Goal: Task Accomplishment & Management: Manage account settings

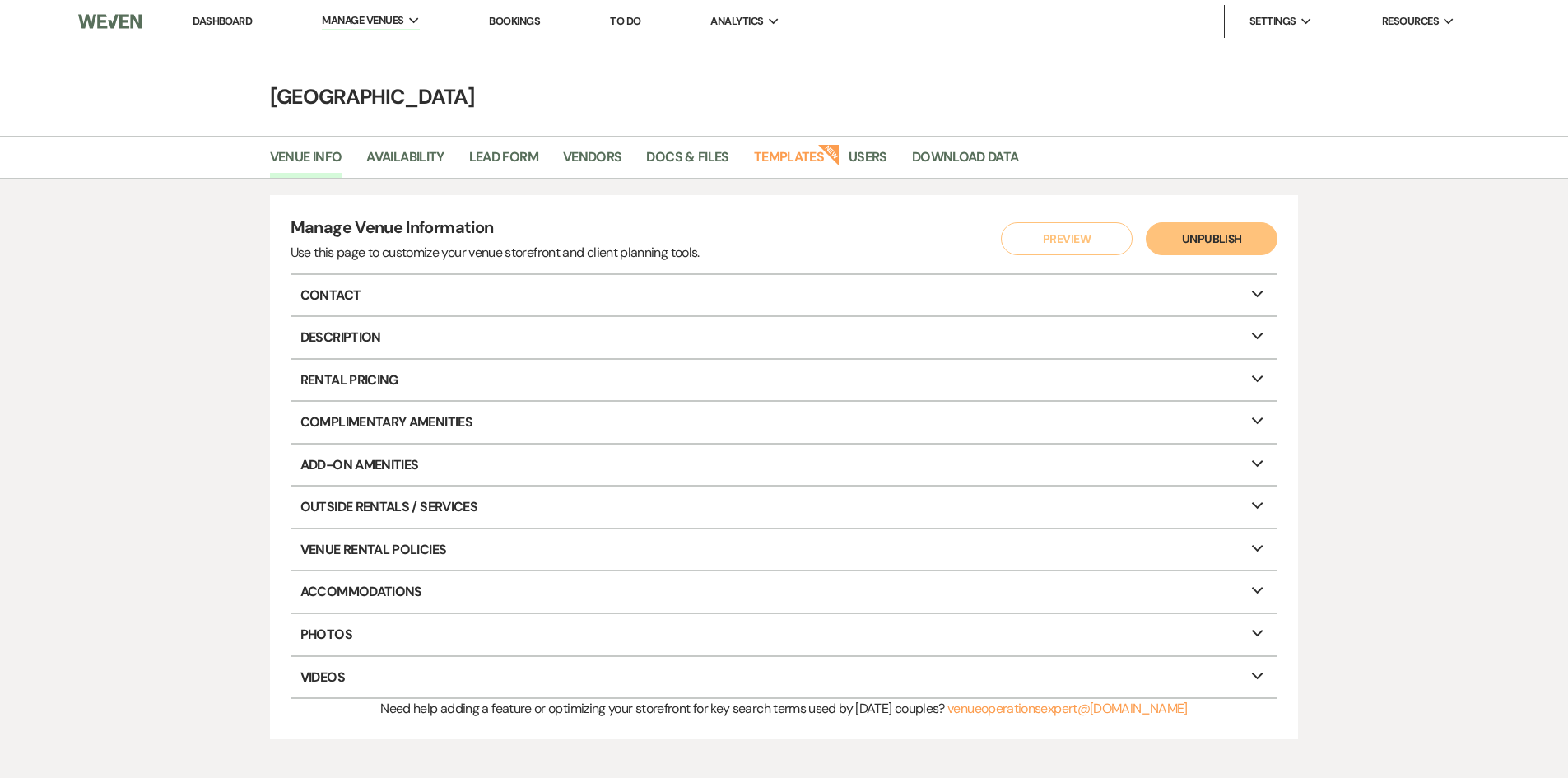
click at [218, 25] on link "Dashboard" at bounding box center [222, 21] width 59 height 14
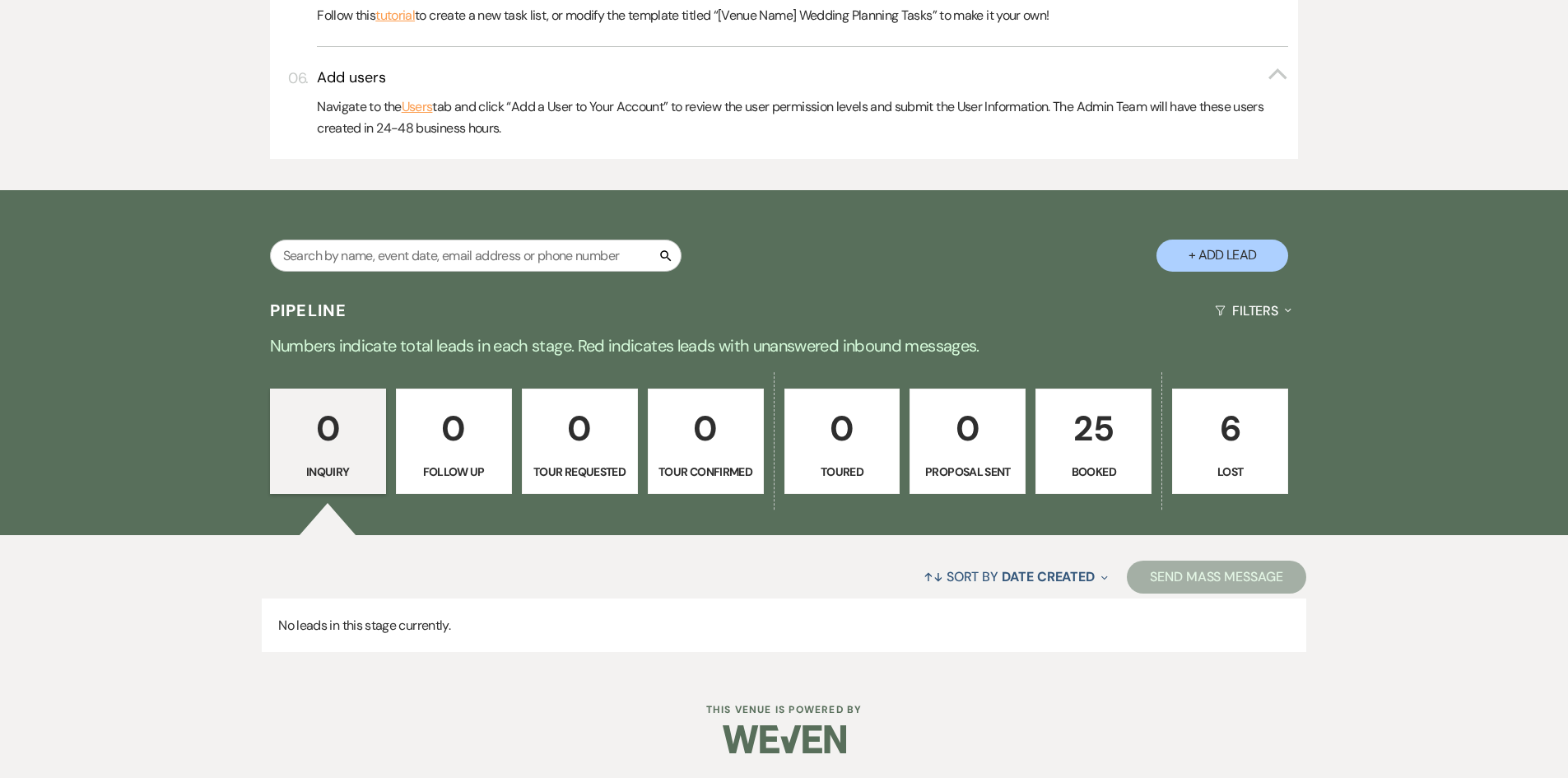
click at [1082, 432] on p "25" at bounding box center [1093, 429] width 94 height 56
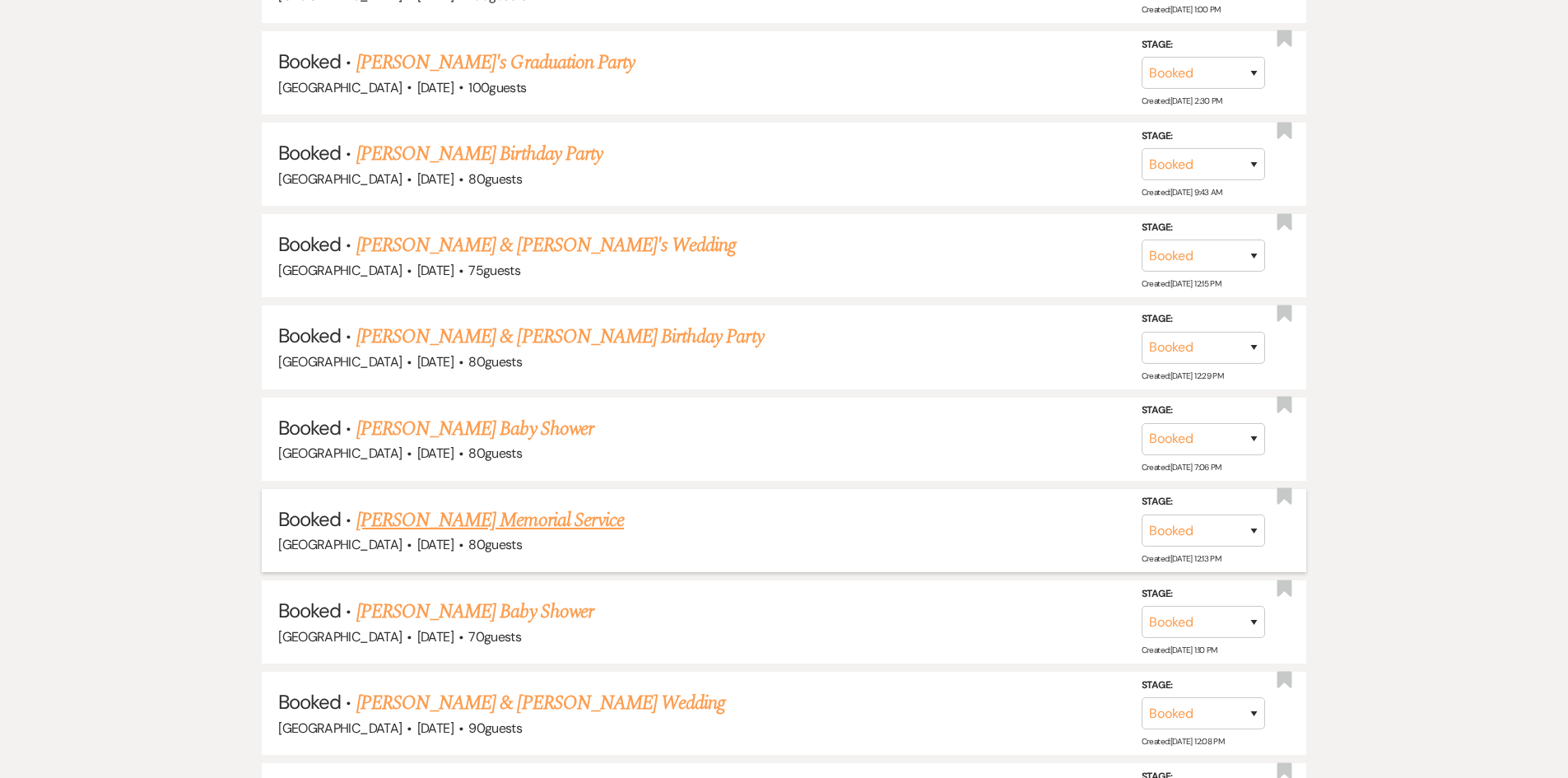
scroll to position [3296, 0]
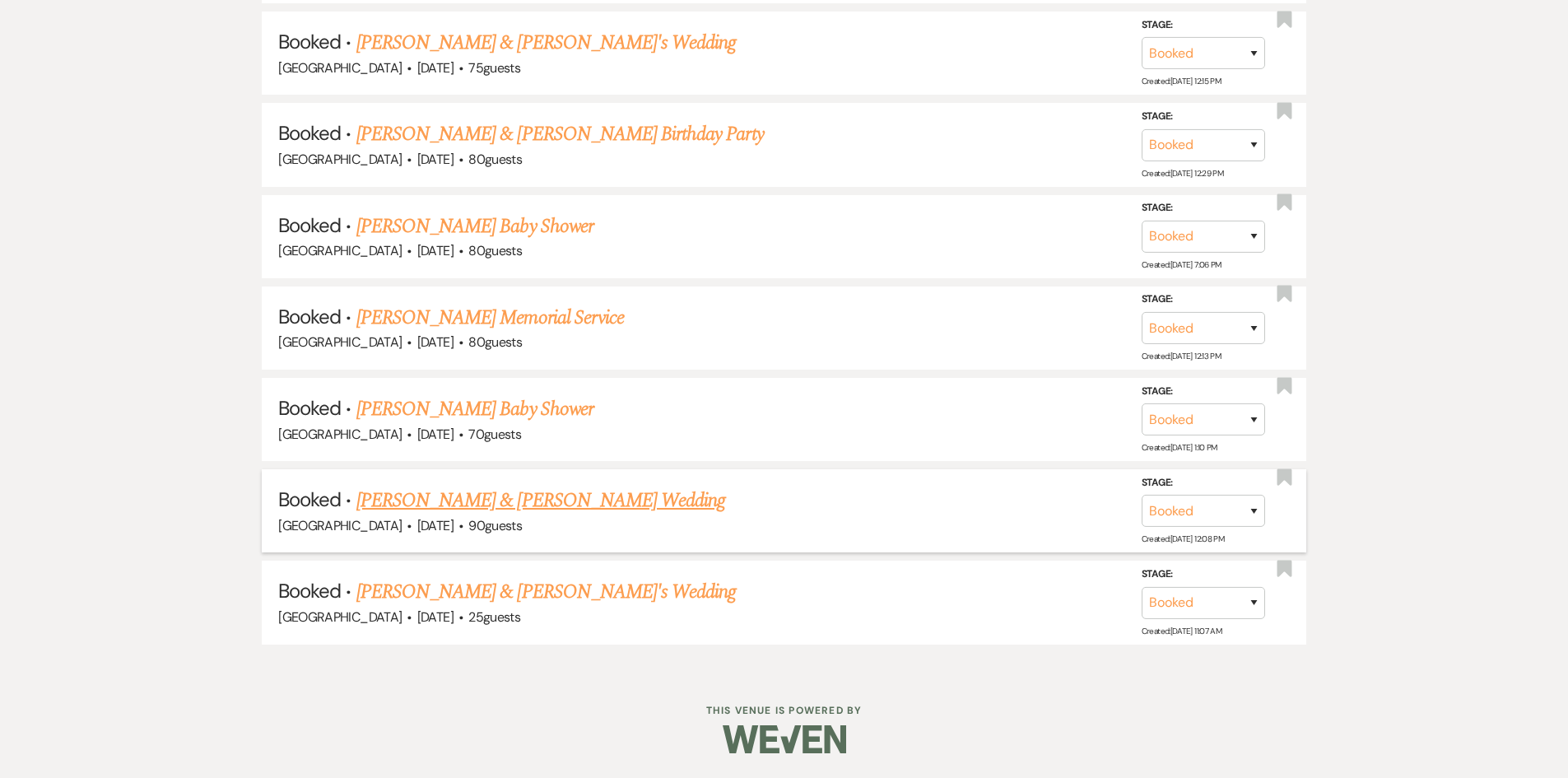
click at [520, 504] on link "[PERSON_NAME] & [PERSON_NAME] Wedding" at bounding box center [540, 500] width 369 height 29
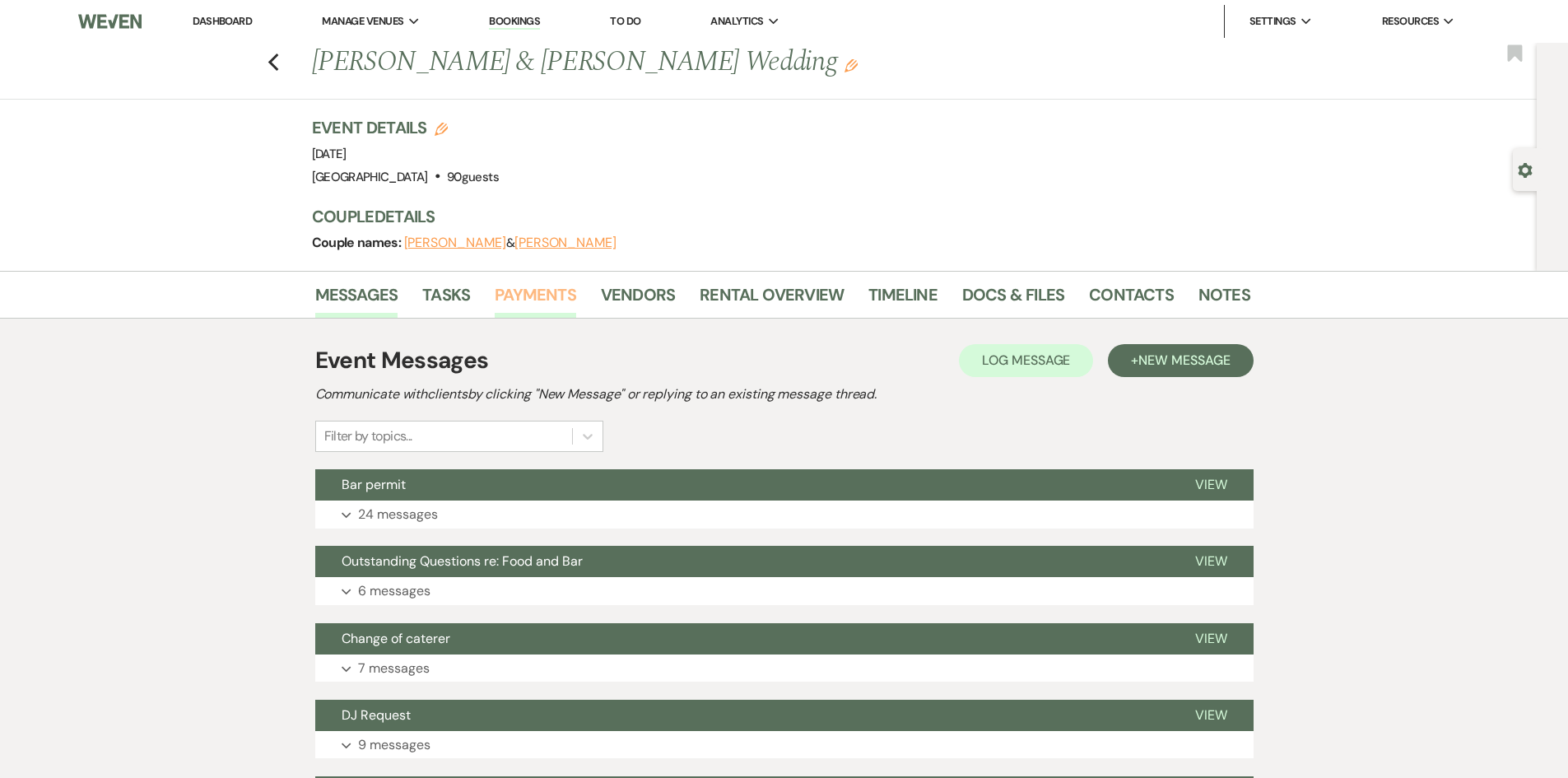
click at [513, 297] on link "Payments" at bounding box center [535, 299] width 82 height 36
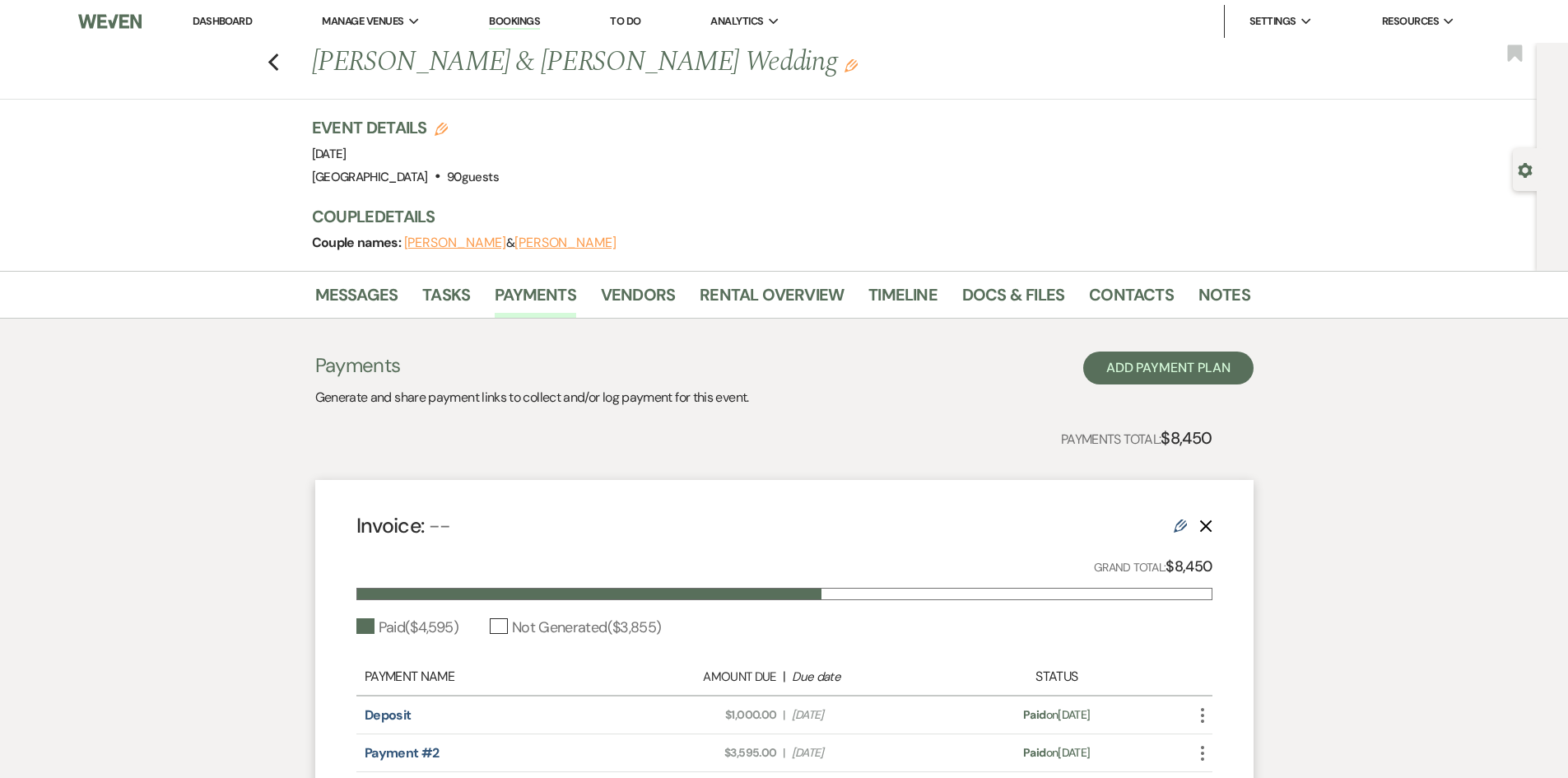
click at [1182, 523] on icon "Edit" at bounding box center [1181, 526] width 13 height 13
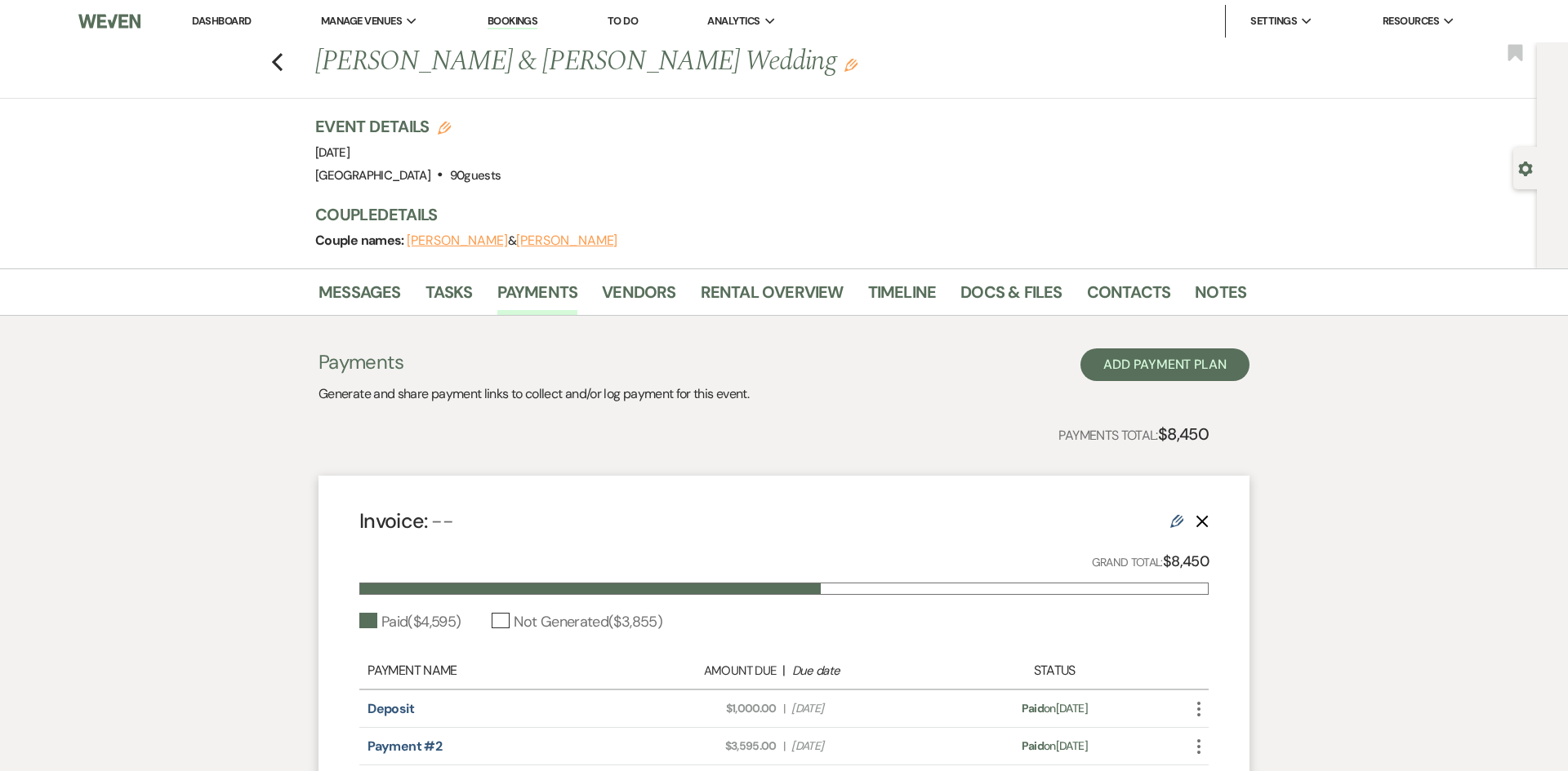
select select "1"
select select "true"
select select "1"
select select "true"
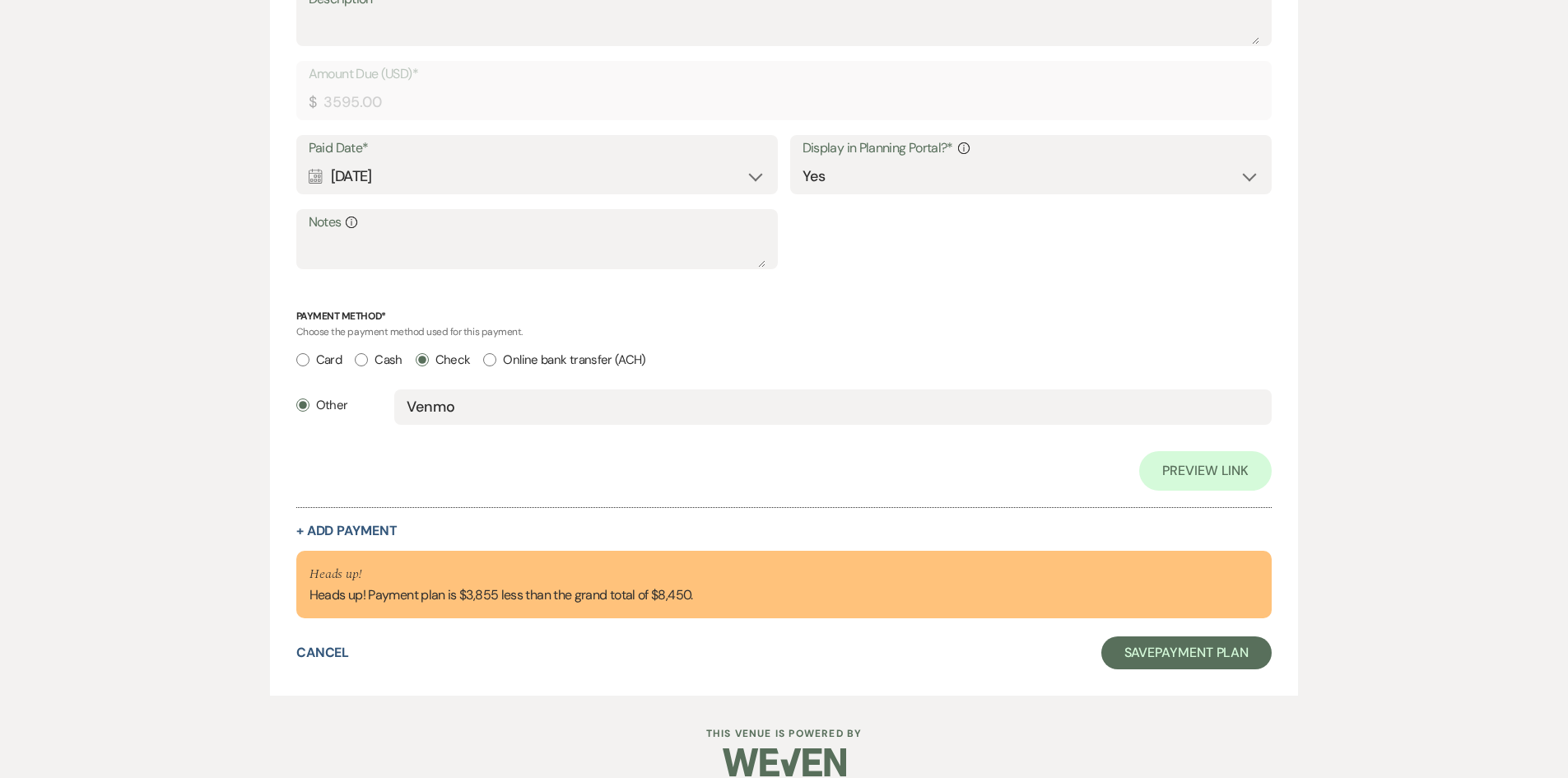
scroll to position [1235, 0]
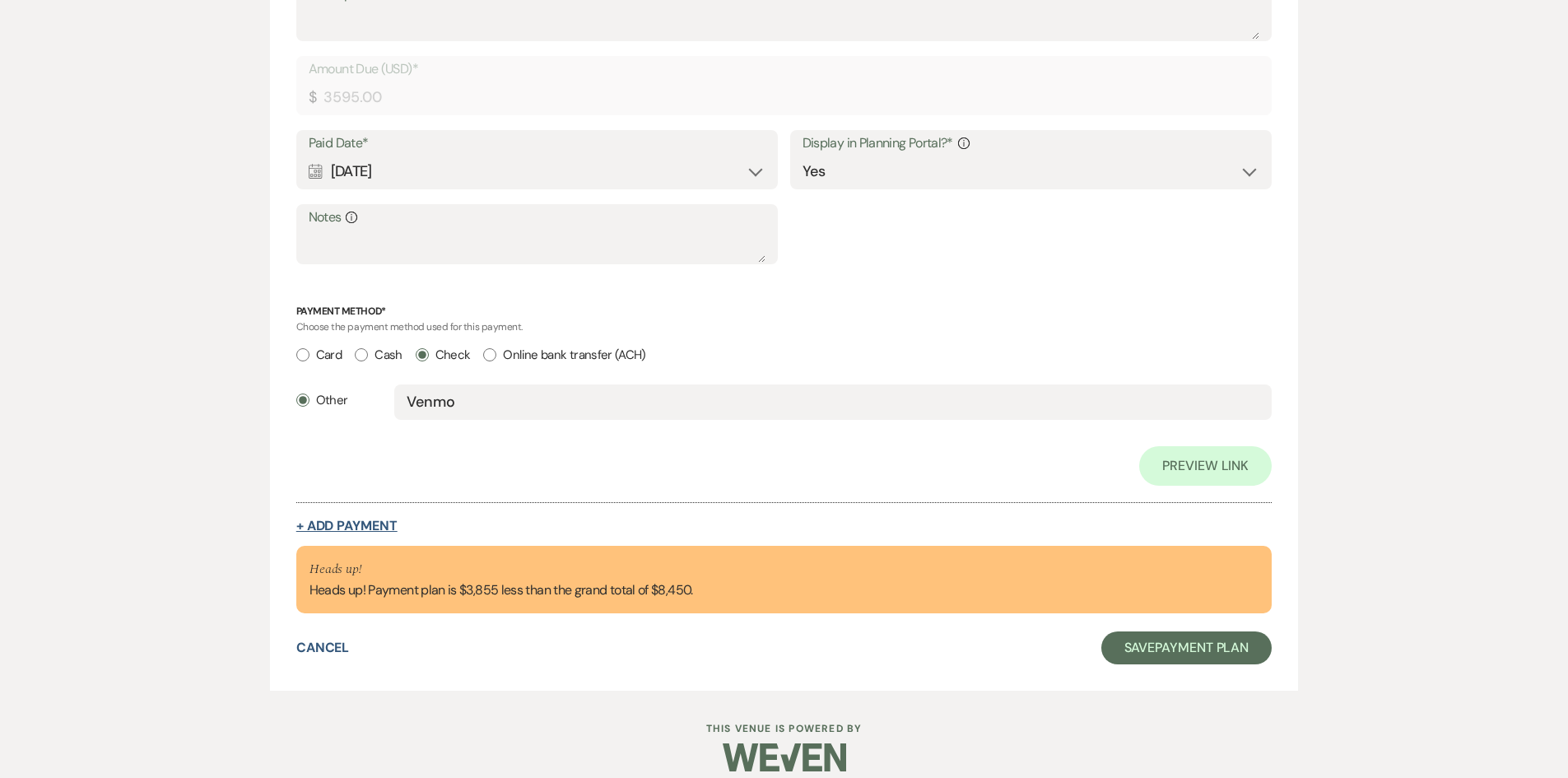
click at [320, 523] on button "+ Add Payment" at bounding box center [347, 526] width 101 height 13
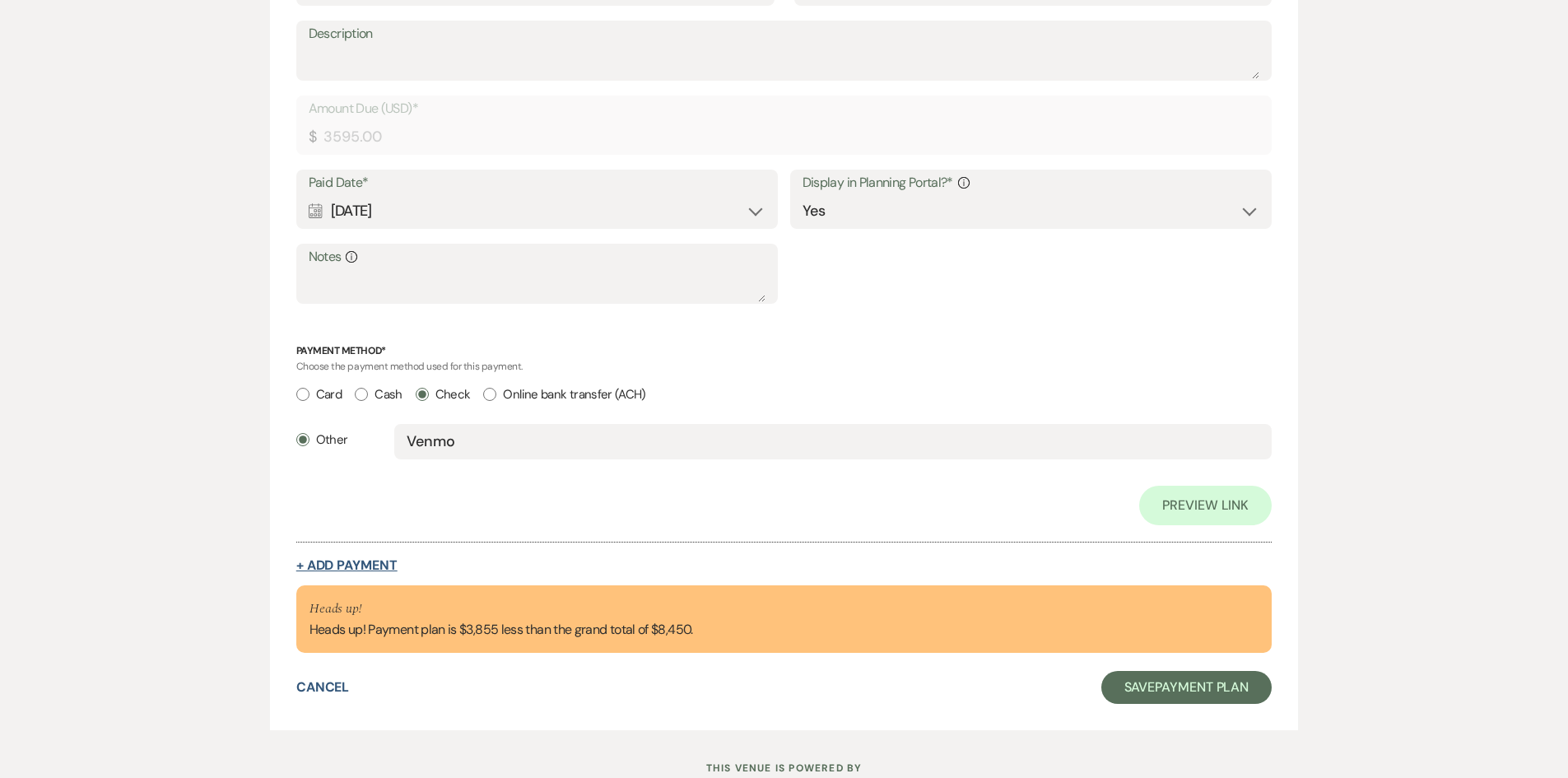
select select "2"
select select "flat"
select select "true"
select select "client"
select select "weeks"
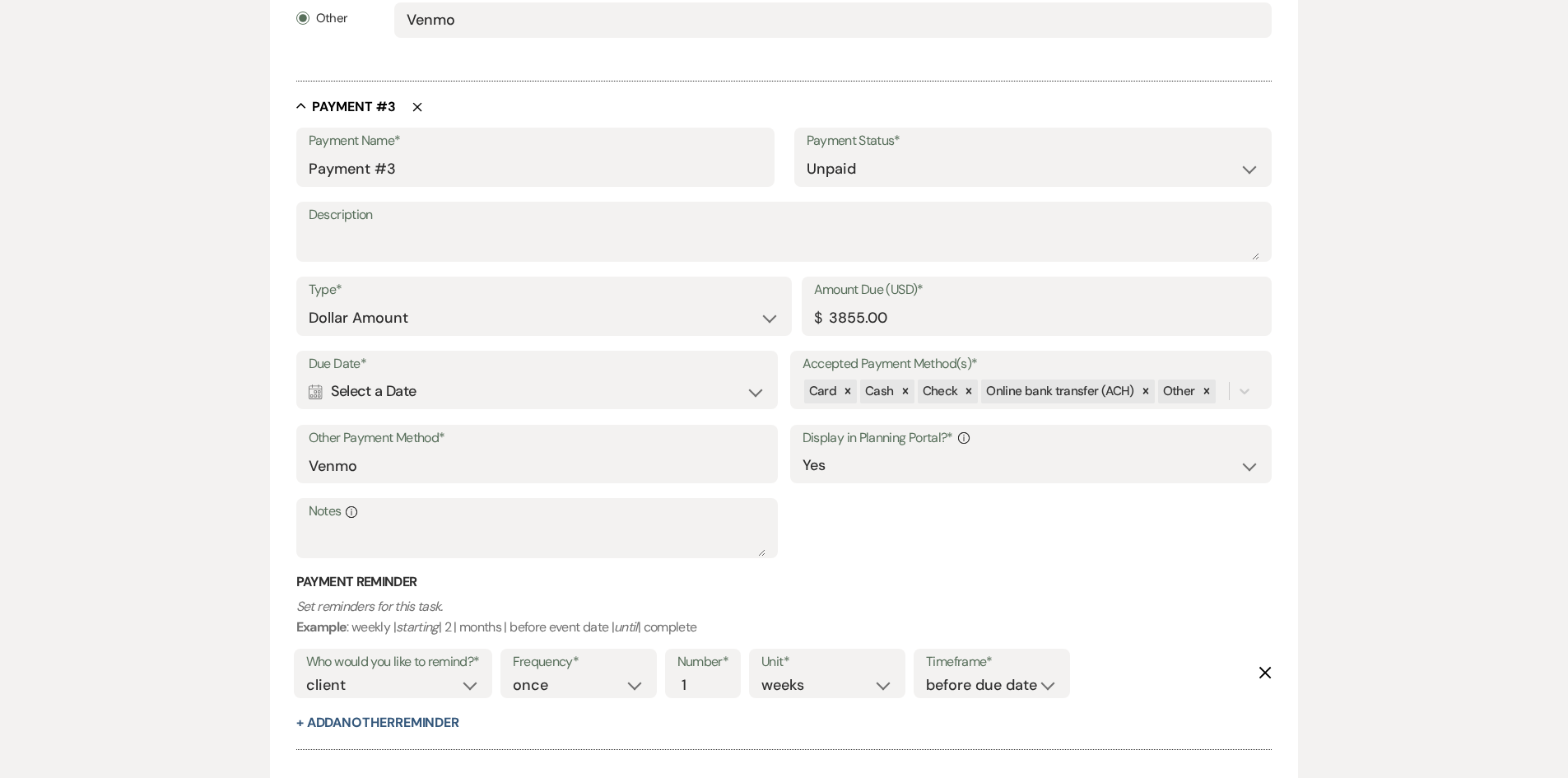
scroll to position [1607, 0]
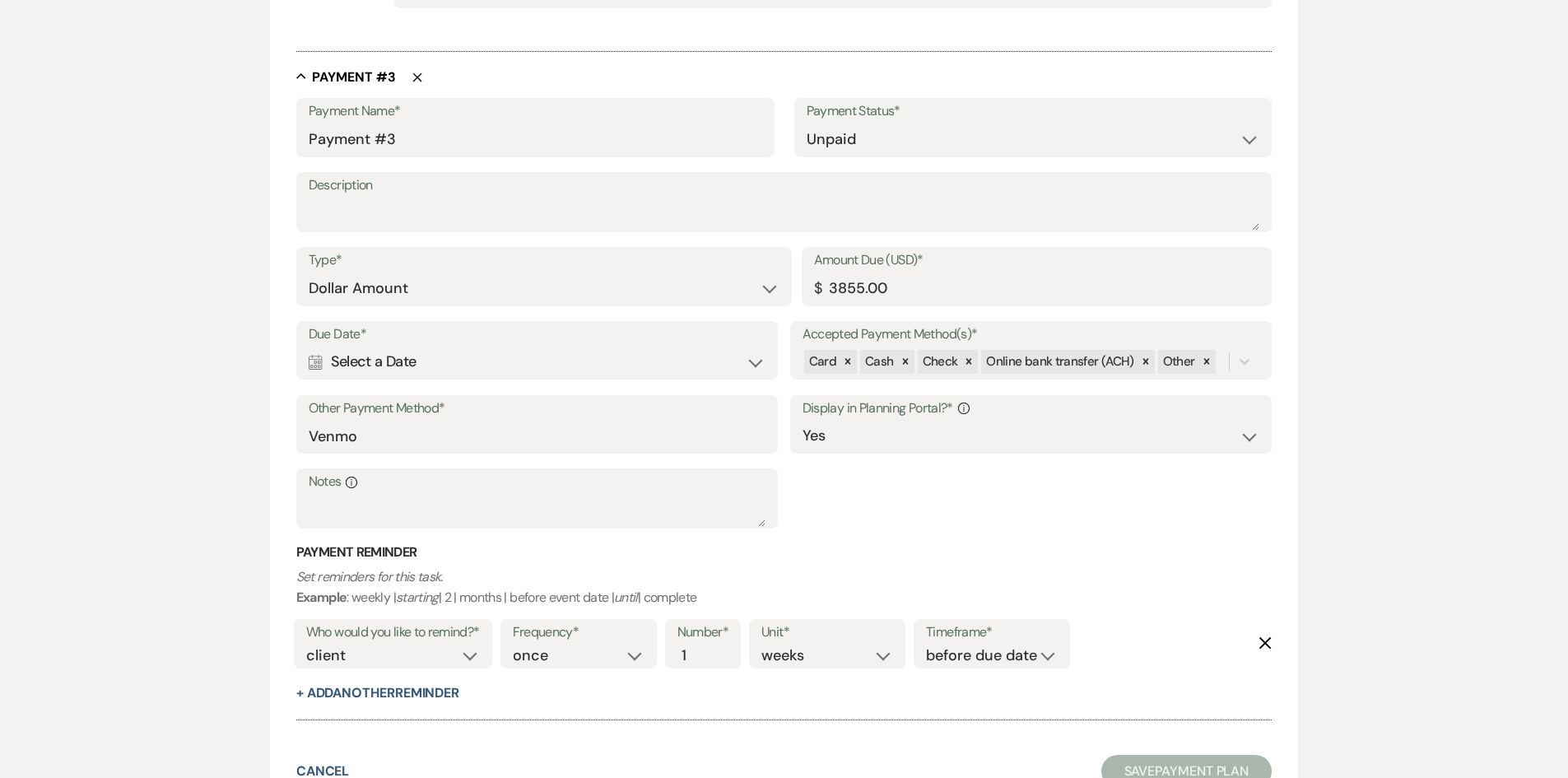
click at [481, 365] on div "Calendar Select a Date Expand" at bounding box center [538, 362] width 458 height 32
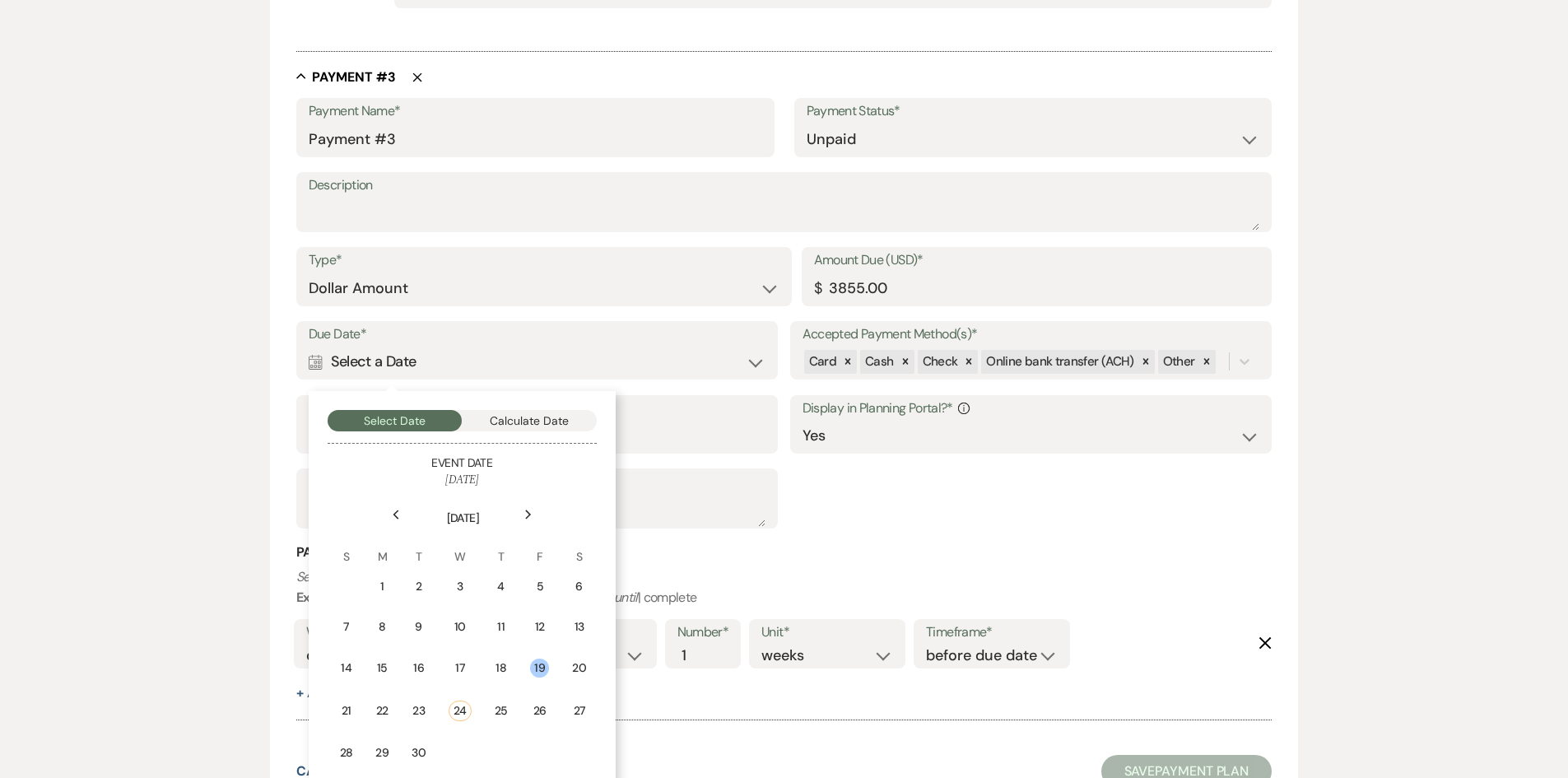
click at [538, 677] on div "19" at bounding box center [539, 668] width 19 height 19
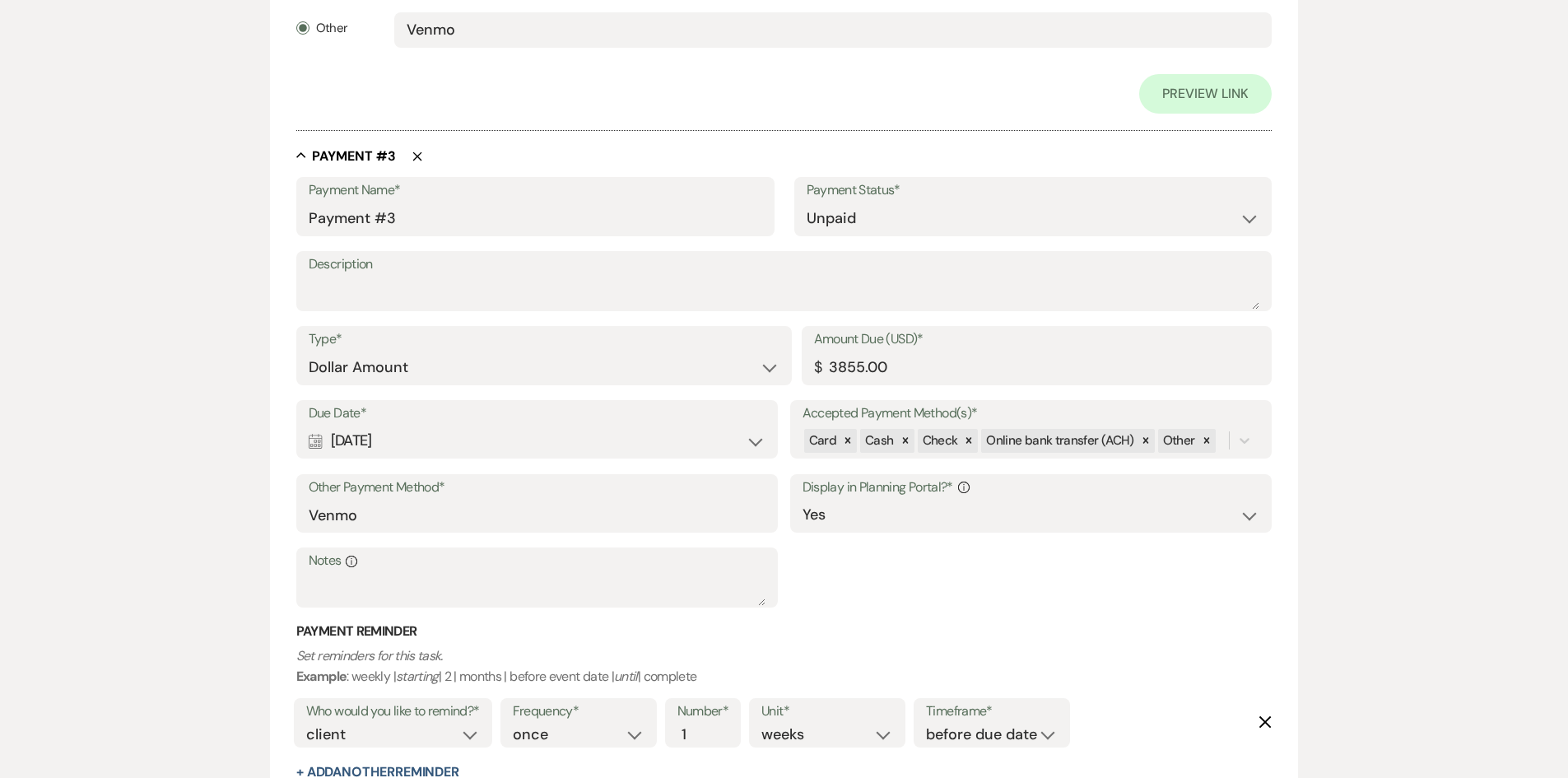
scroll to position [1647, 0]
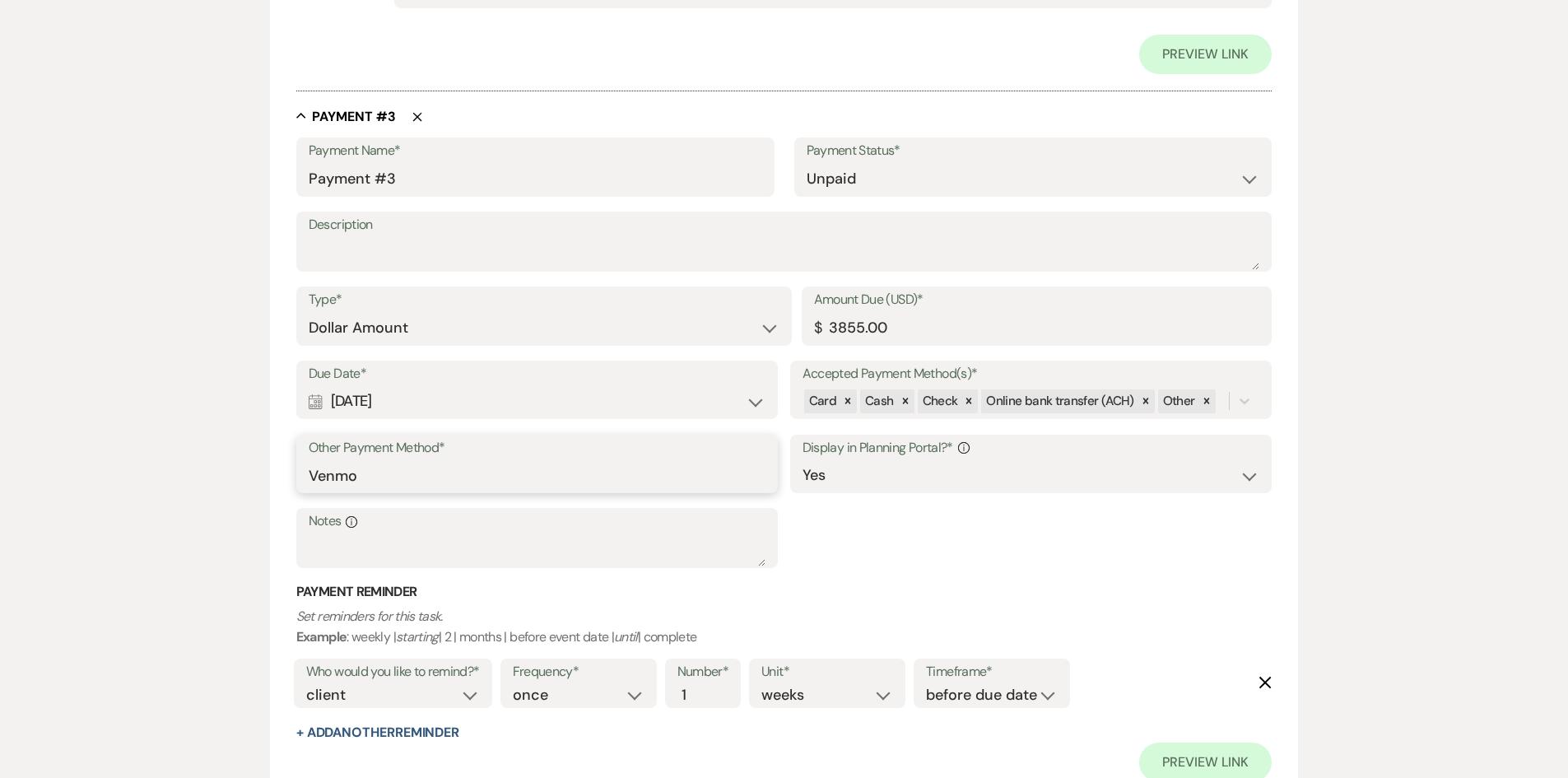
click at [542, 467] on input "Venmo" at bounding box center [538, 476] width 458 height 32
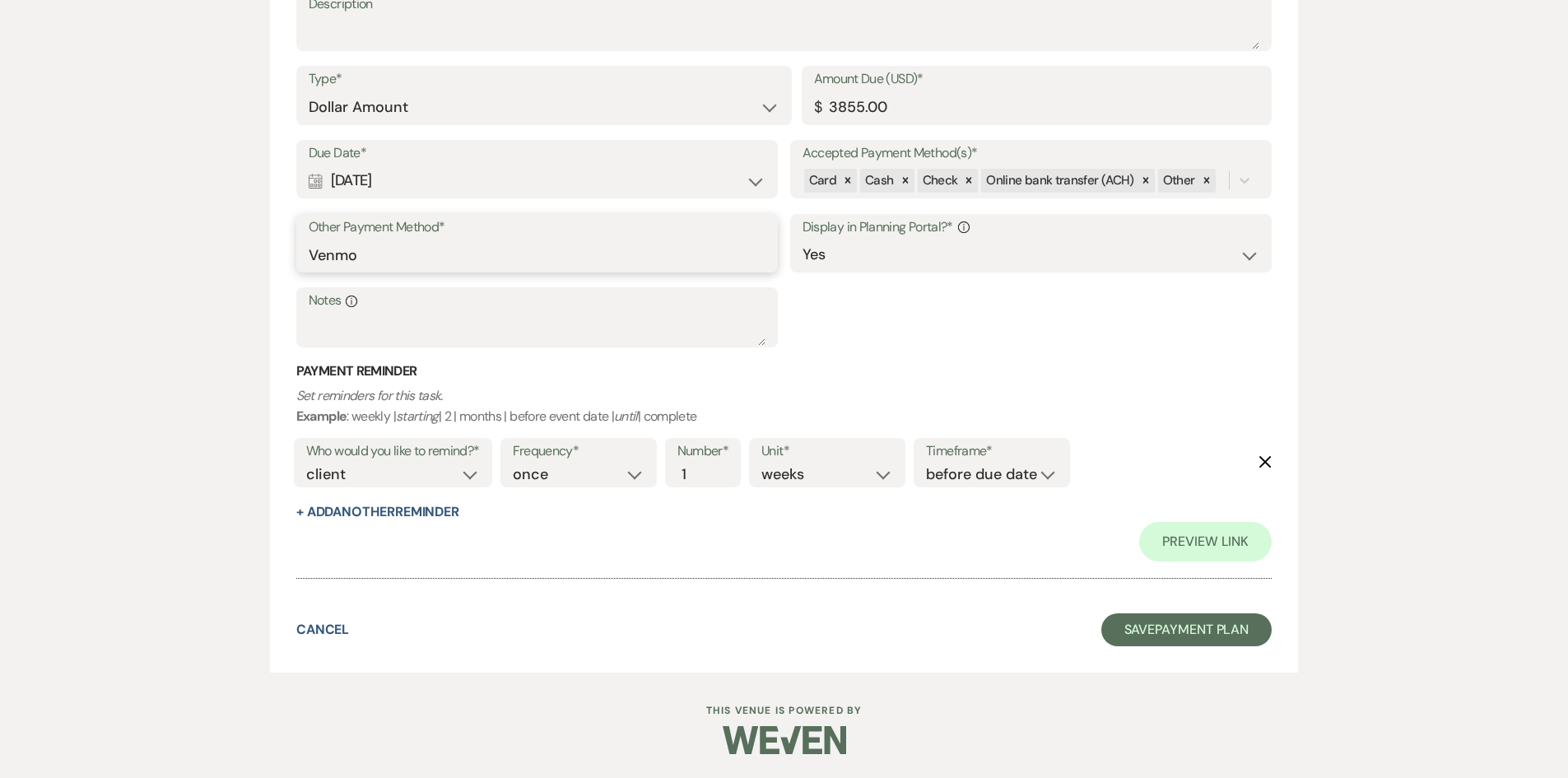
scroll to position [1868, 0]
click at [1156, 638] on button "Save Payment Plan" at bounding box center [1187, 629] width 171 height 33
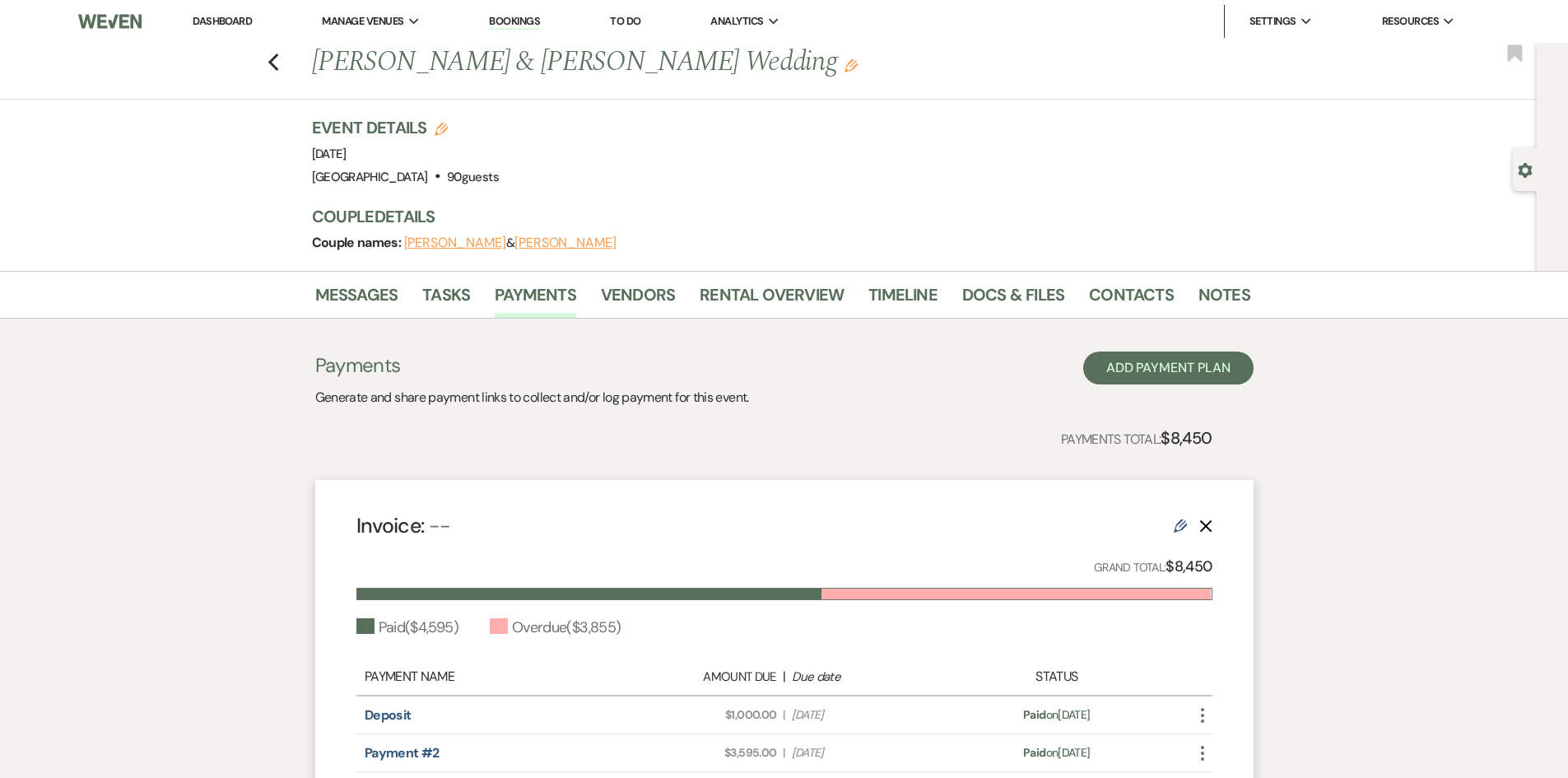
click at [1174, 521] on icon "Edit" at bounding box center [1181, 526] width 13 height 13
select select "1"
select select "true"
select select "1"
select select "true"
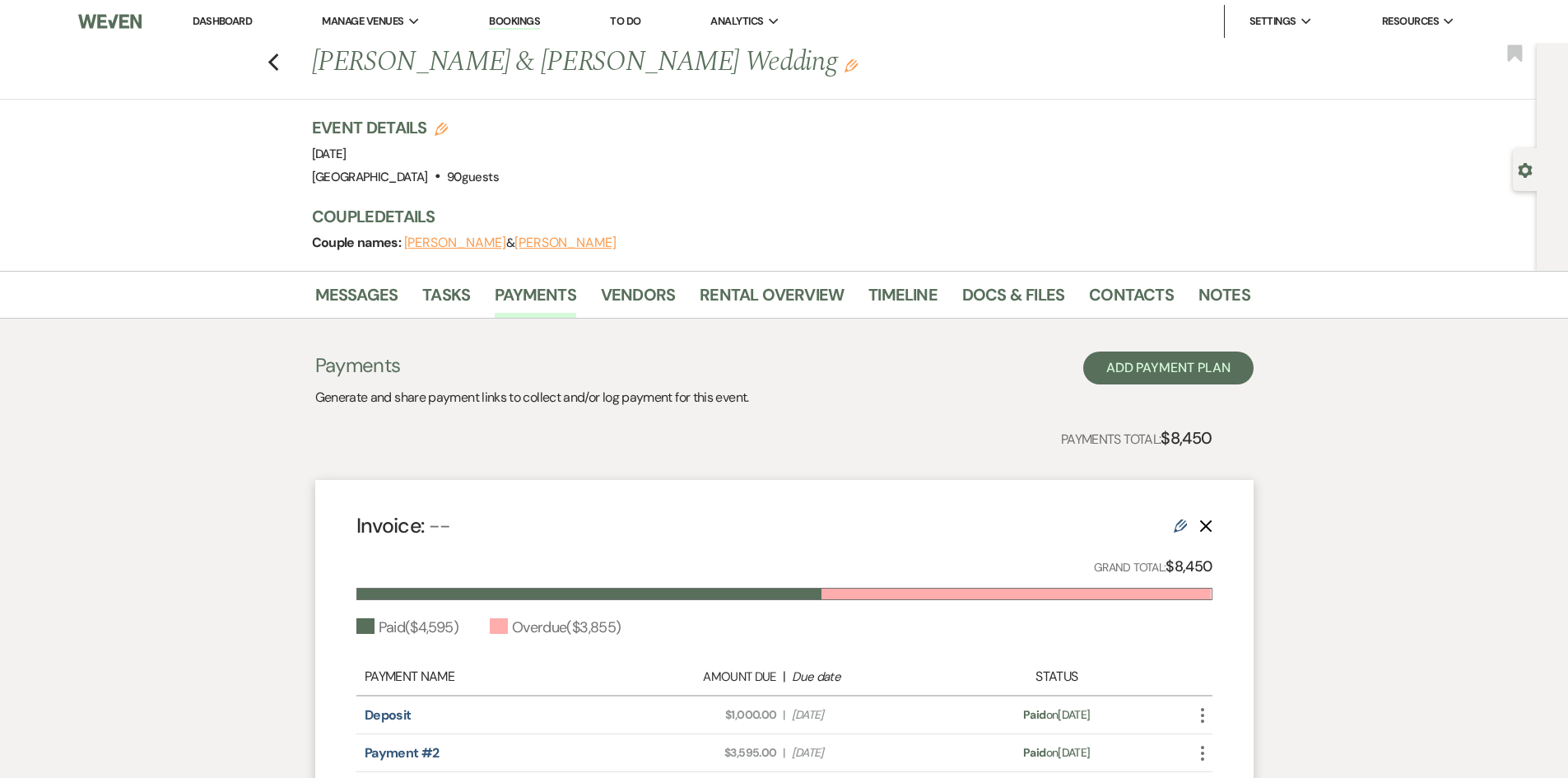
select select "2"
select select "flat"
select select "true"
select select "client"
select select "weeks"
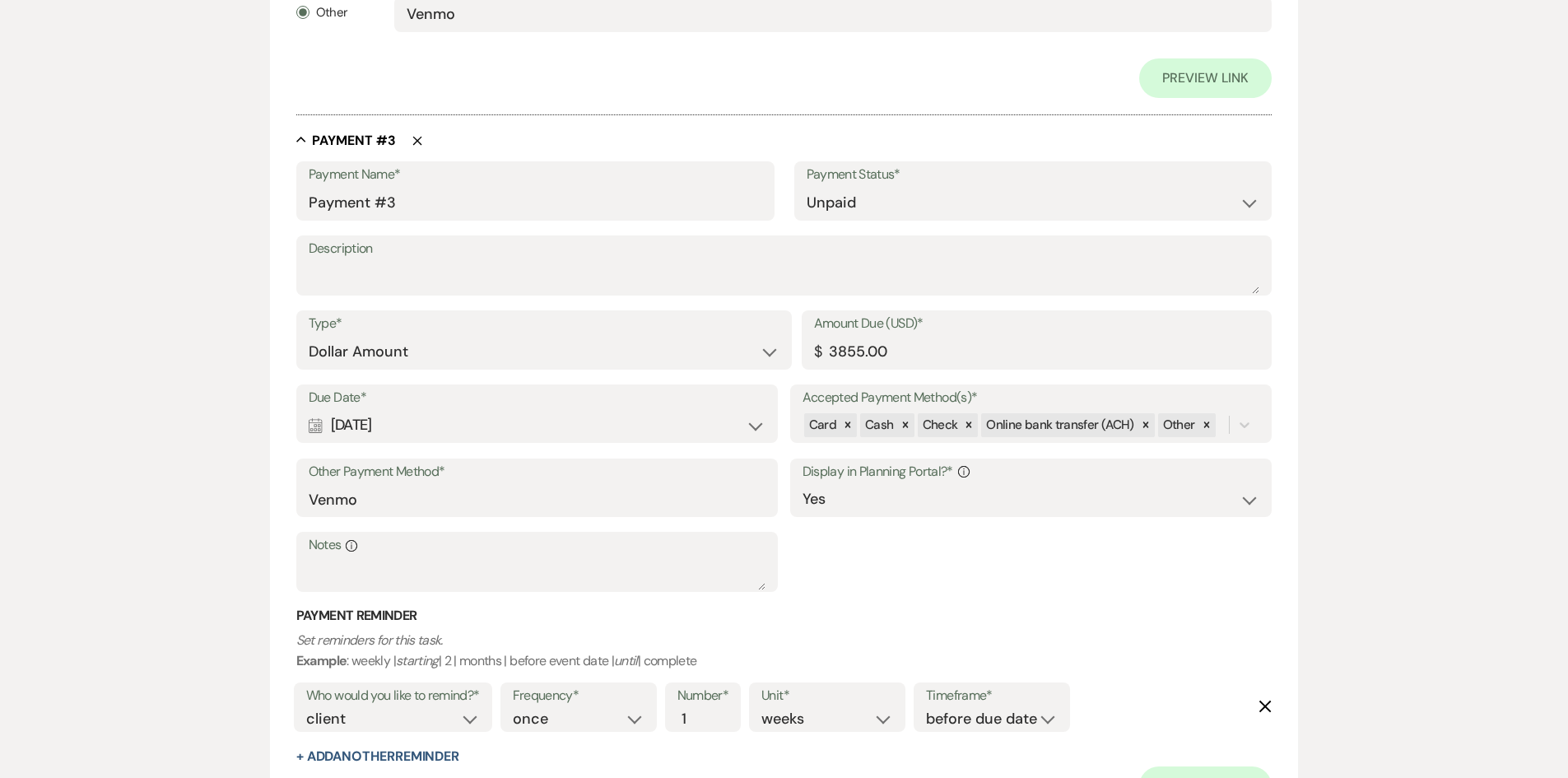
scroll to position [1622, 0]
click at [885, 204] on select "Paid Unpaid" at bounding box center [1033, 205] width 454 height 32
click at [885, 197] on select "Paid Unpaid" at bounding box center [1033, 205] width 454 height 32
select select "1"
click at [806, 189] on select "Paid Unpaid" at bounding box center [1033, 205] width 454 height 32
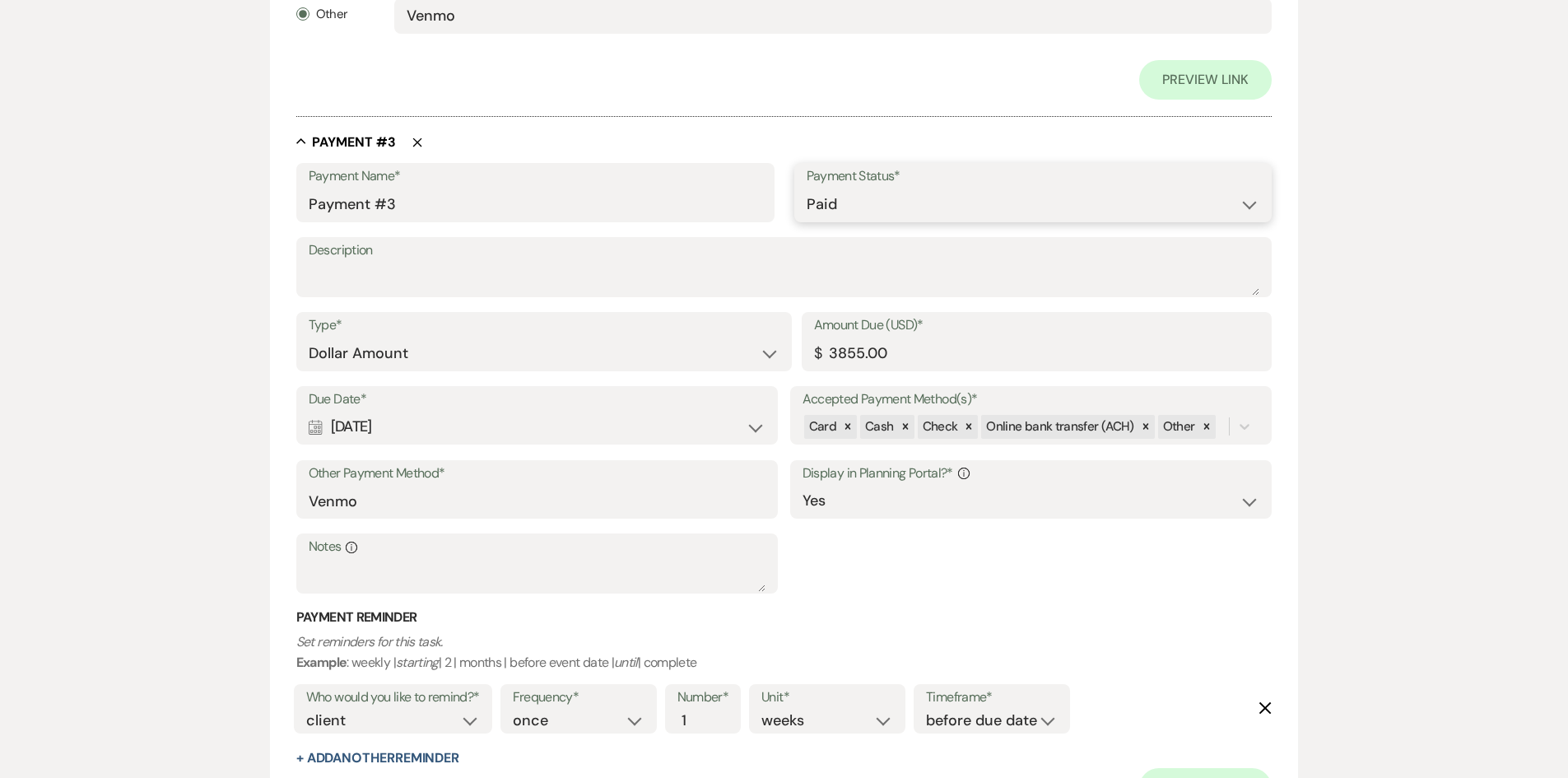
scroll to position [1582, 0]
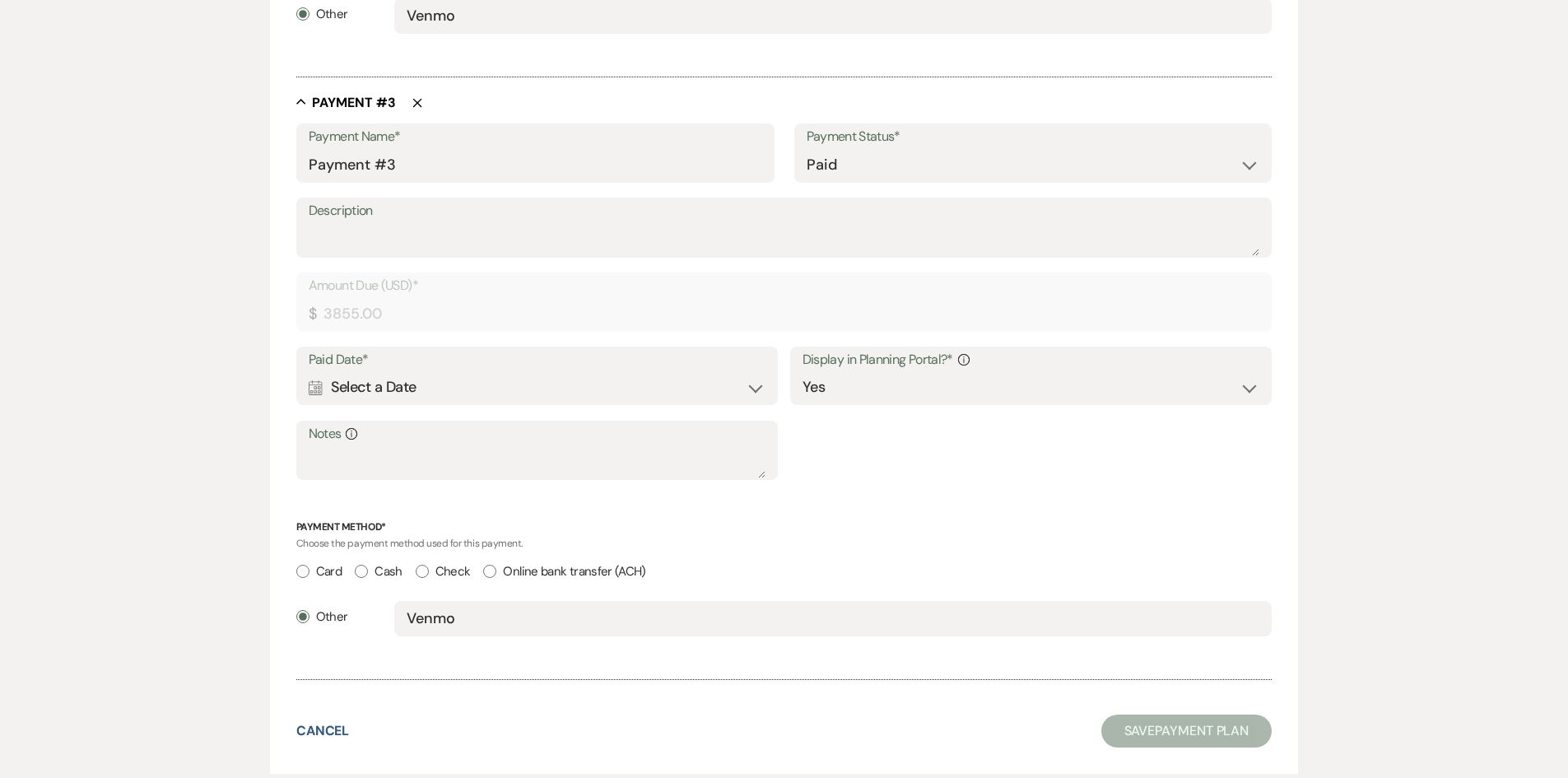
click at [489, 397] on div "Calendar Select a Date Expand" at bounding box center [538, 387] width 458 height 32
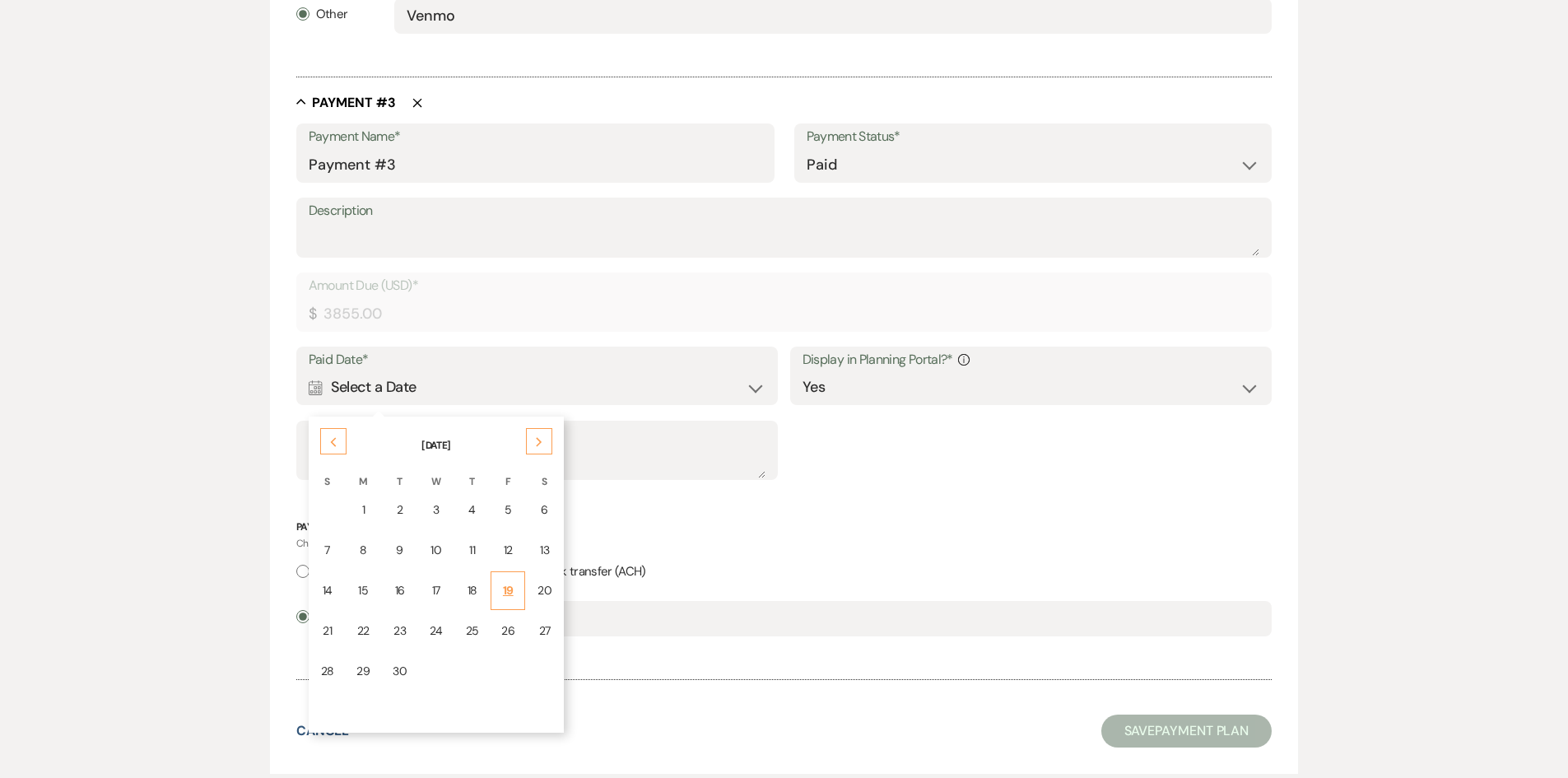
click at [502, 582] on div "19" at bounding box center [508, 590] width 13 height 18
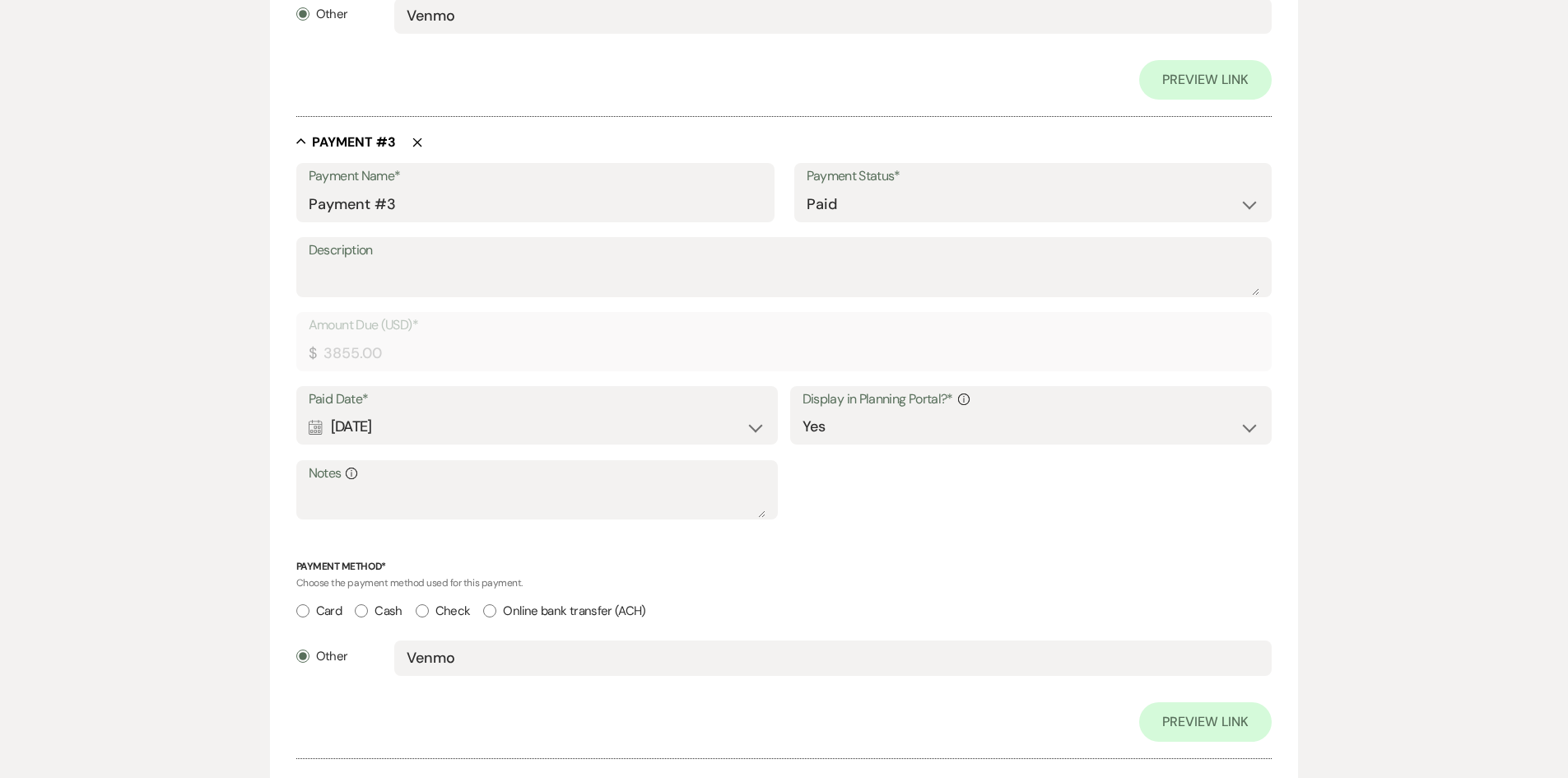
click at [425, 605] on input "Check" at bounding box center [423, 611] width 13 height 13
radio input "true"
radio input "false"
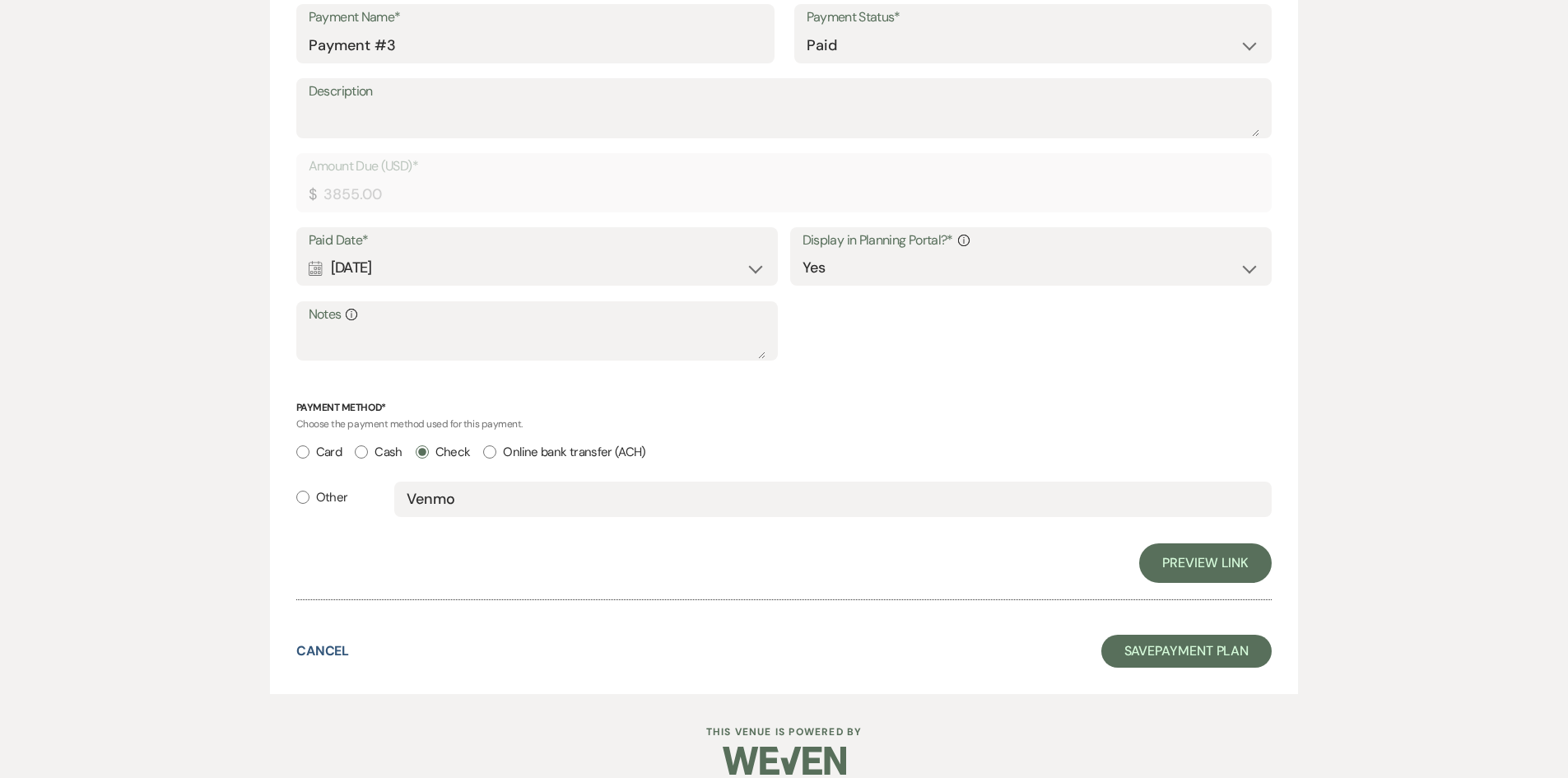
scroll to position [1802, 0]
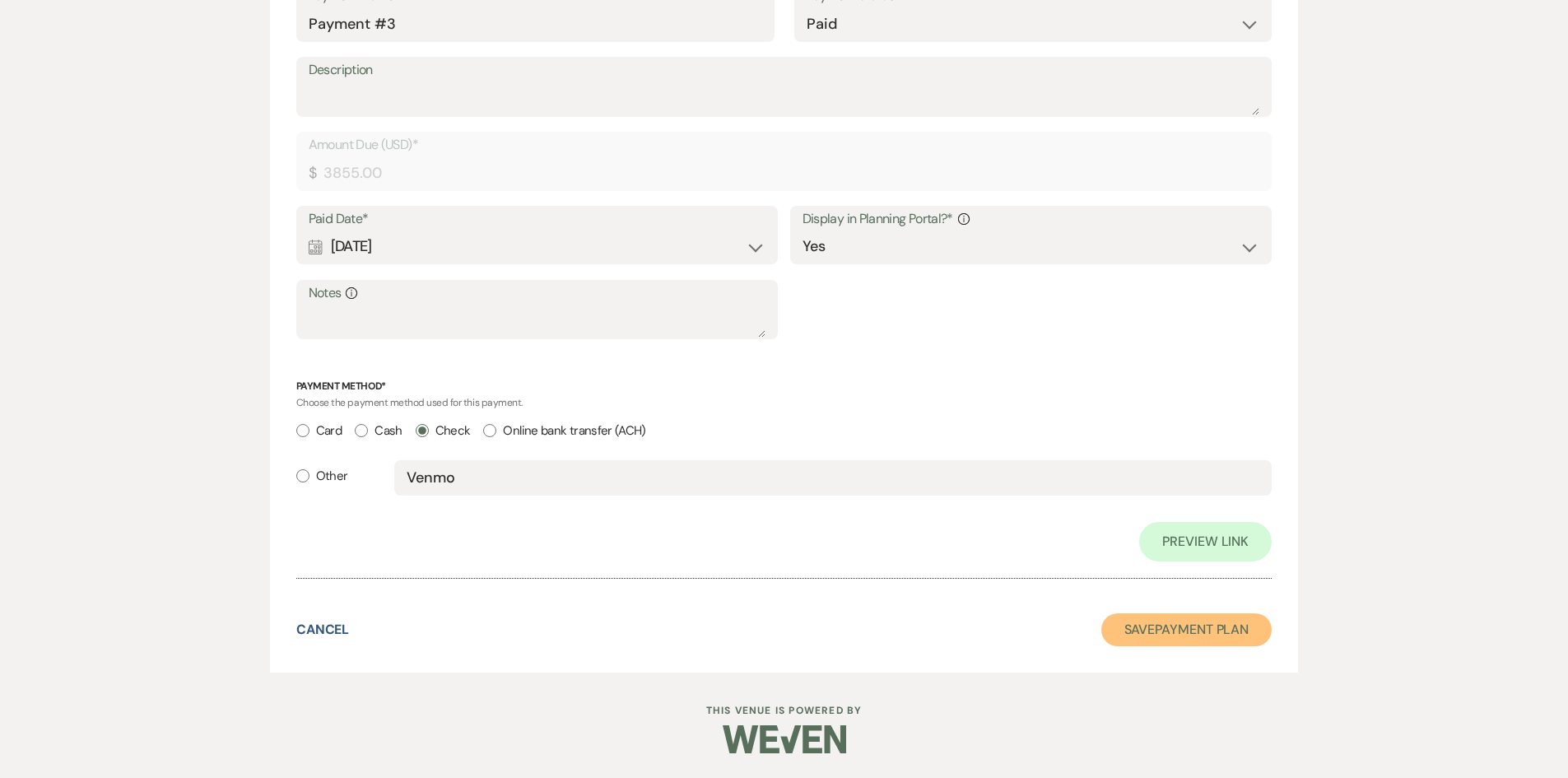
click at [1193, 626] on button "Save Payment Plan" at bounding box center [1187, 630] width 171 height 33
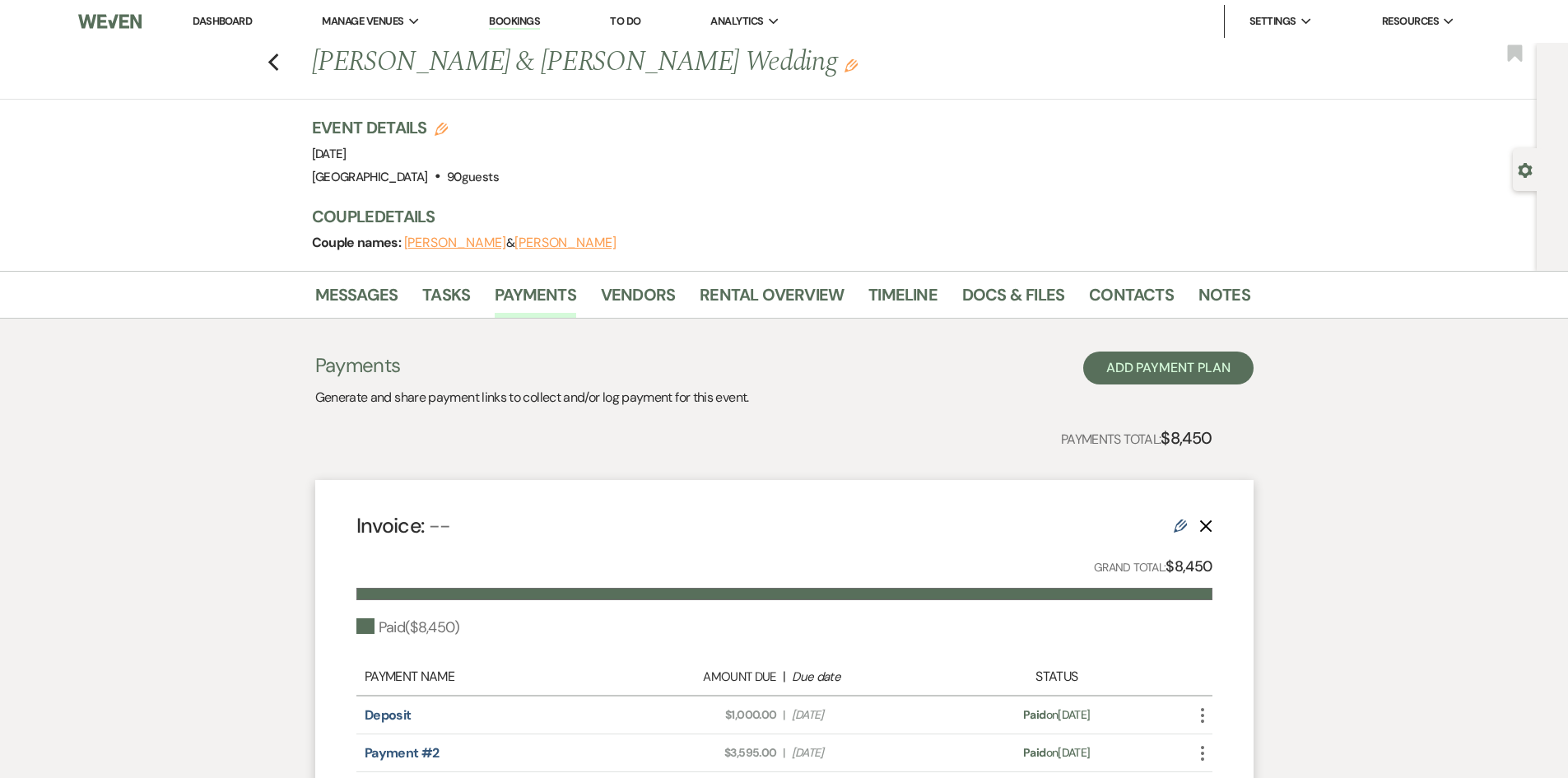
click at [205, 15] on link "Dashboard" at bounding box center [222, 21] width 59 height 14
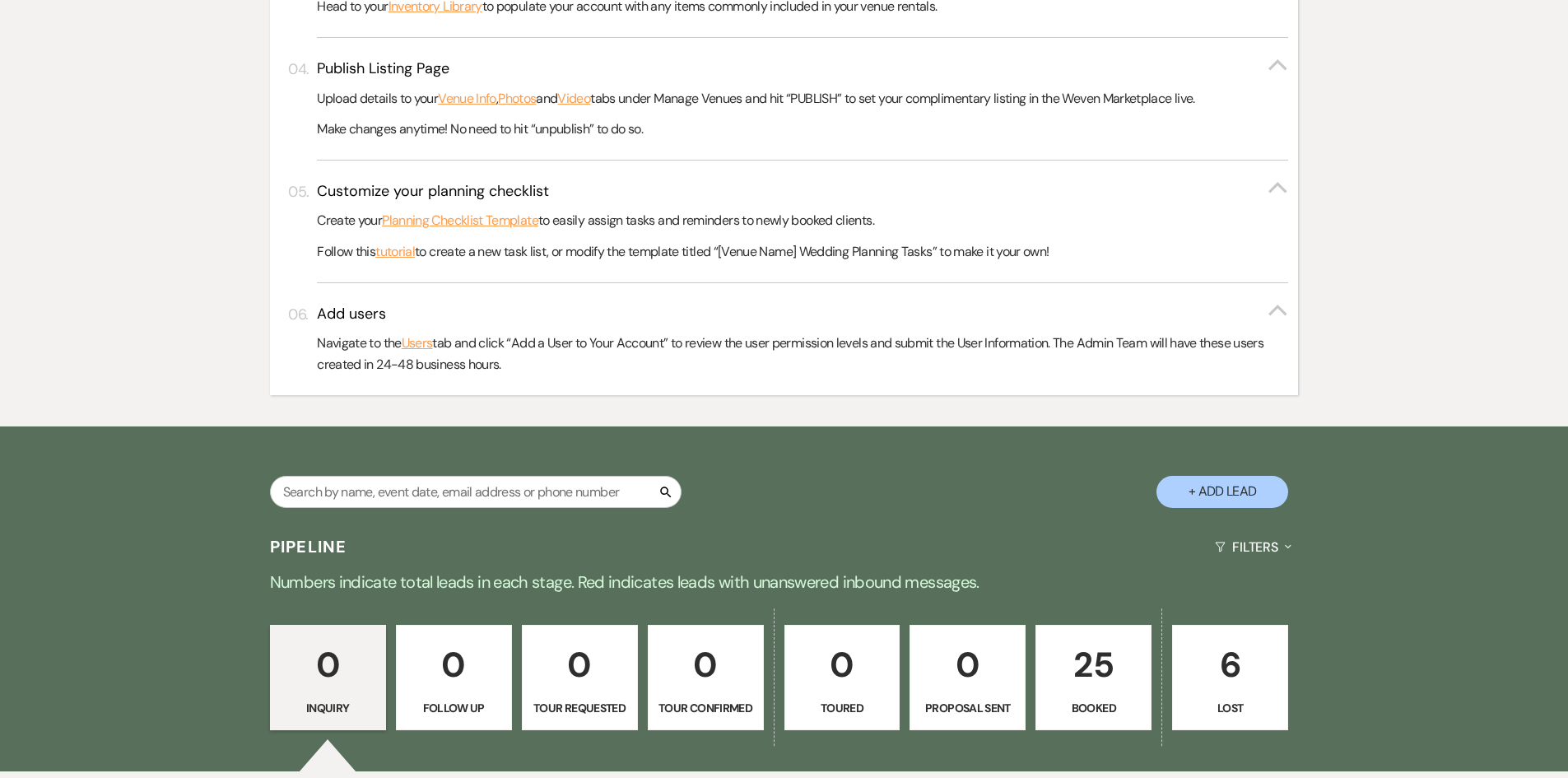
scroll to position [871, 0]
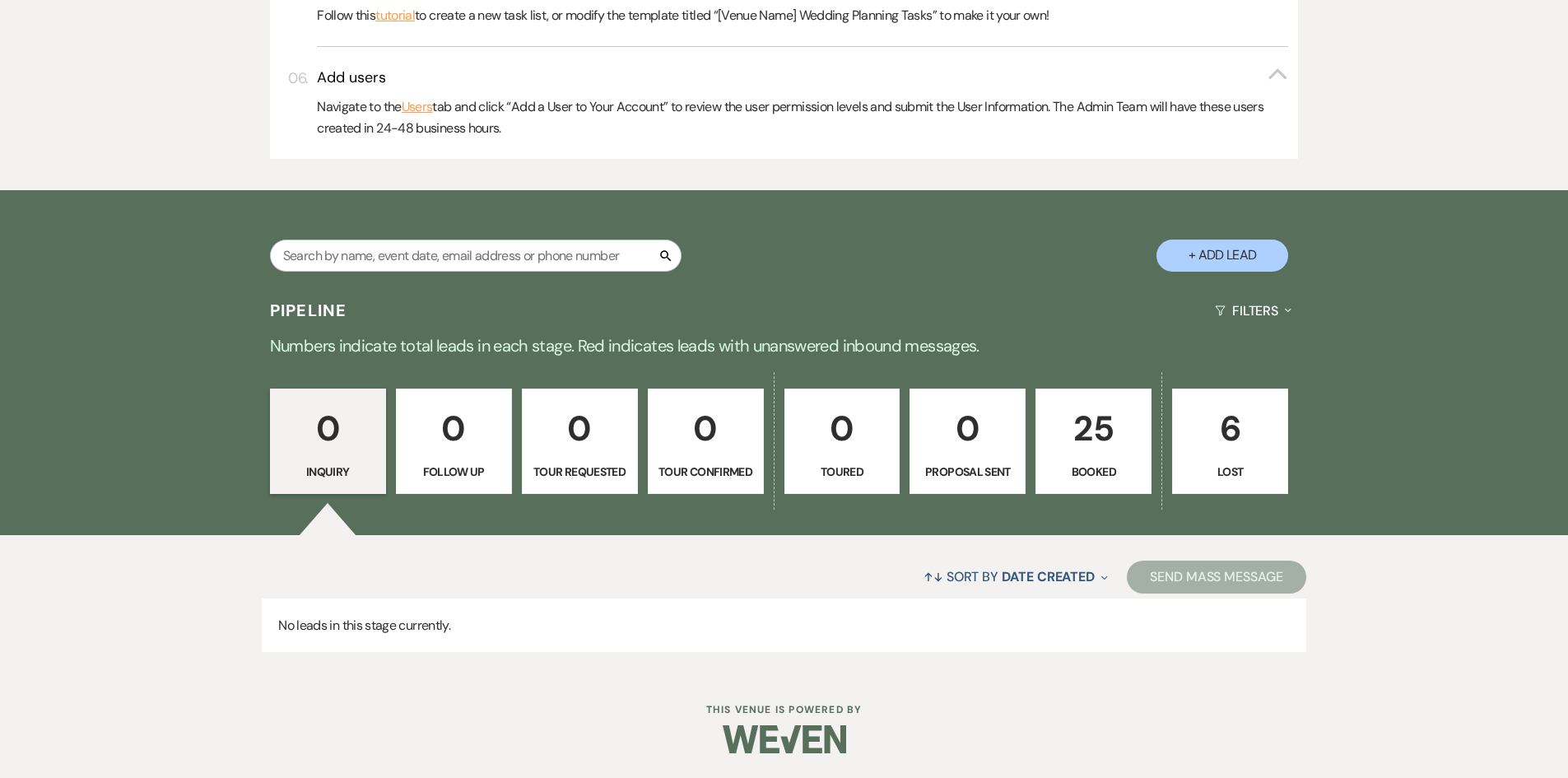
click at [1092, 439] on p "25" at bounding box center [1093, 429] width 94 height 56
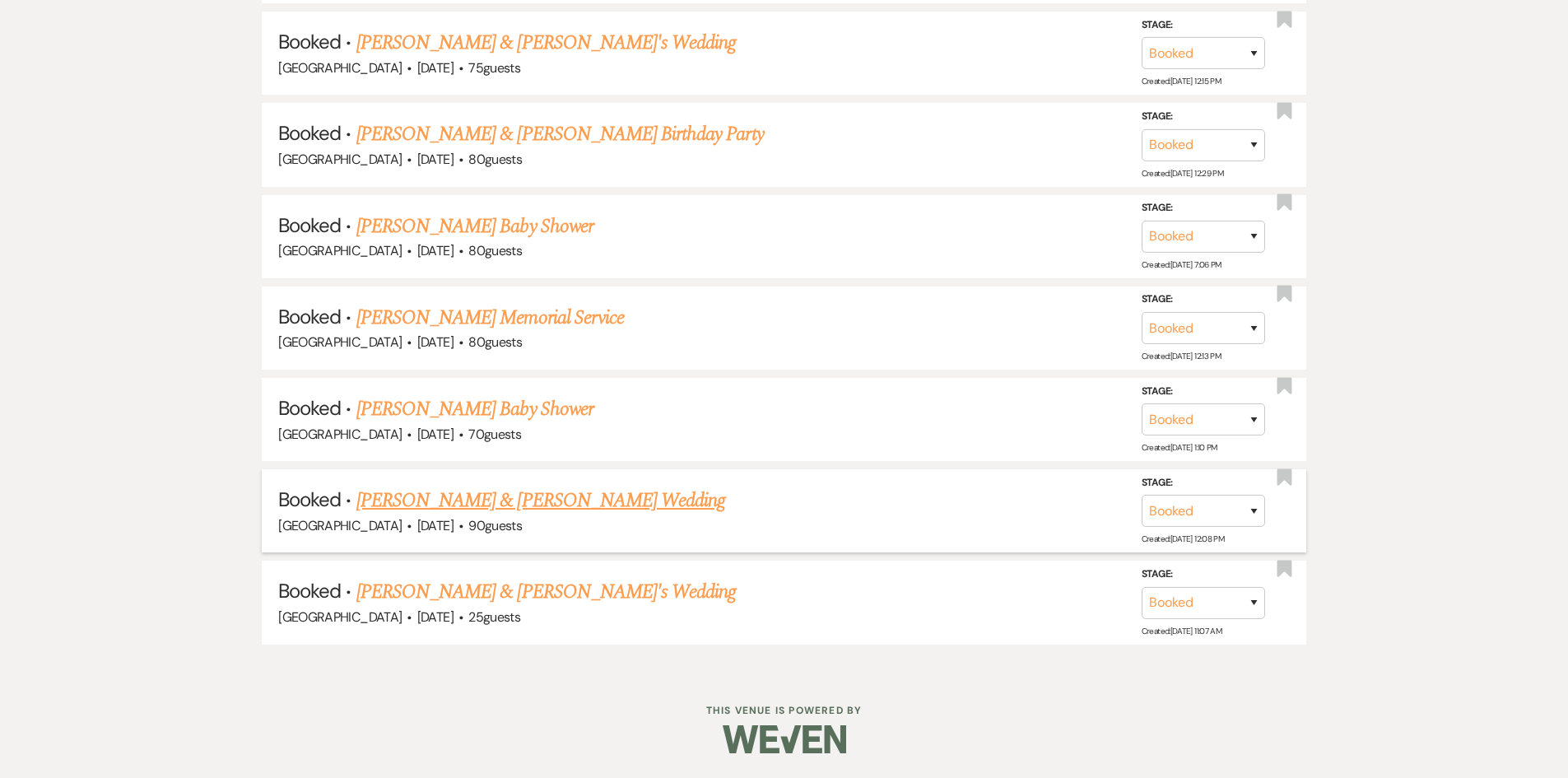
click at [630, 493] on link "[PERSON_NAME] & [PERSON_NAME] Wedding" at bounding box center [540, 500] width 369 height 29
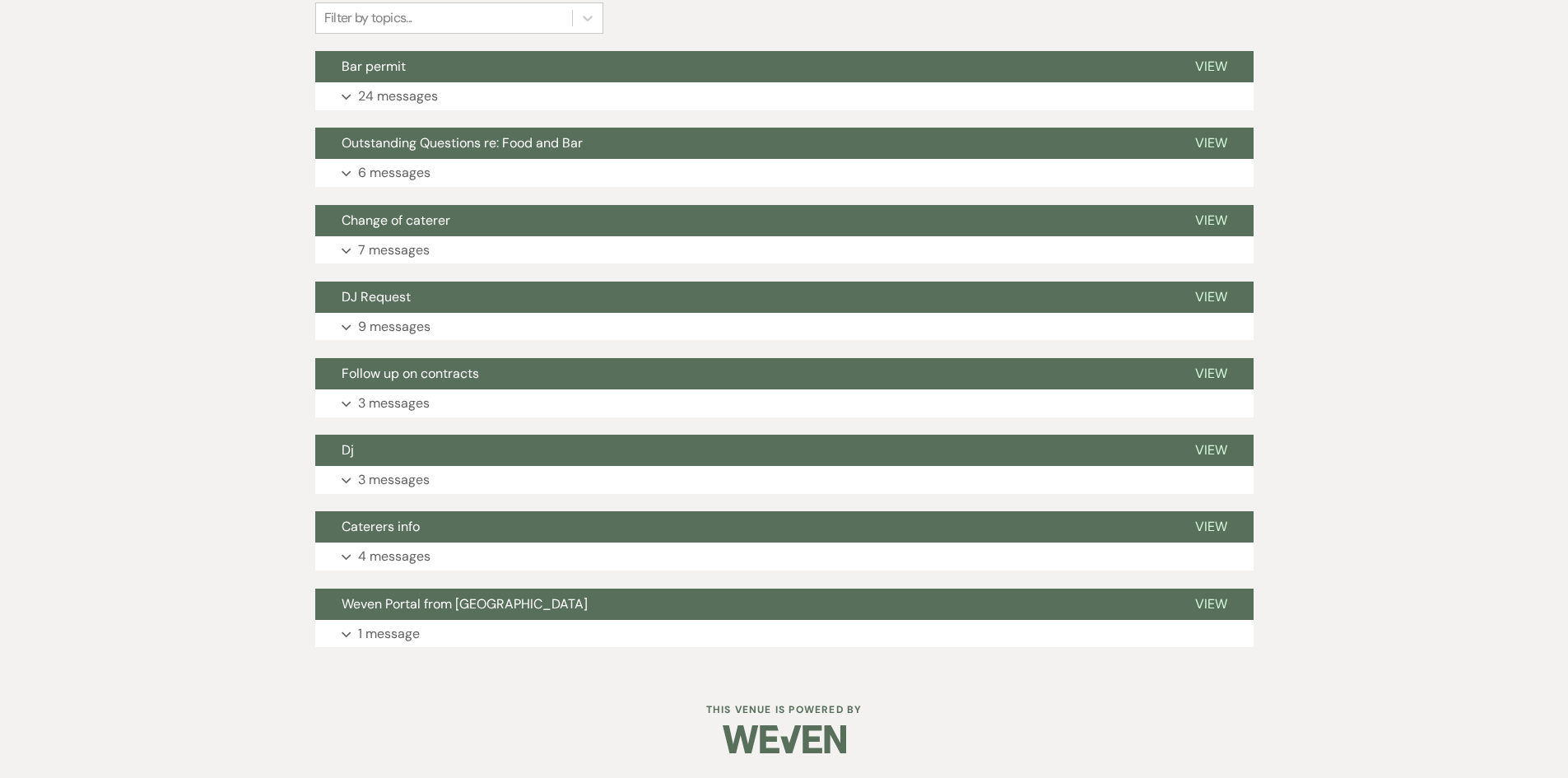
scroll to position [7, 0]
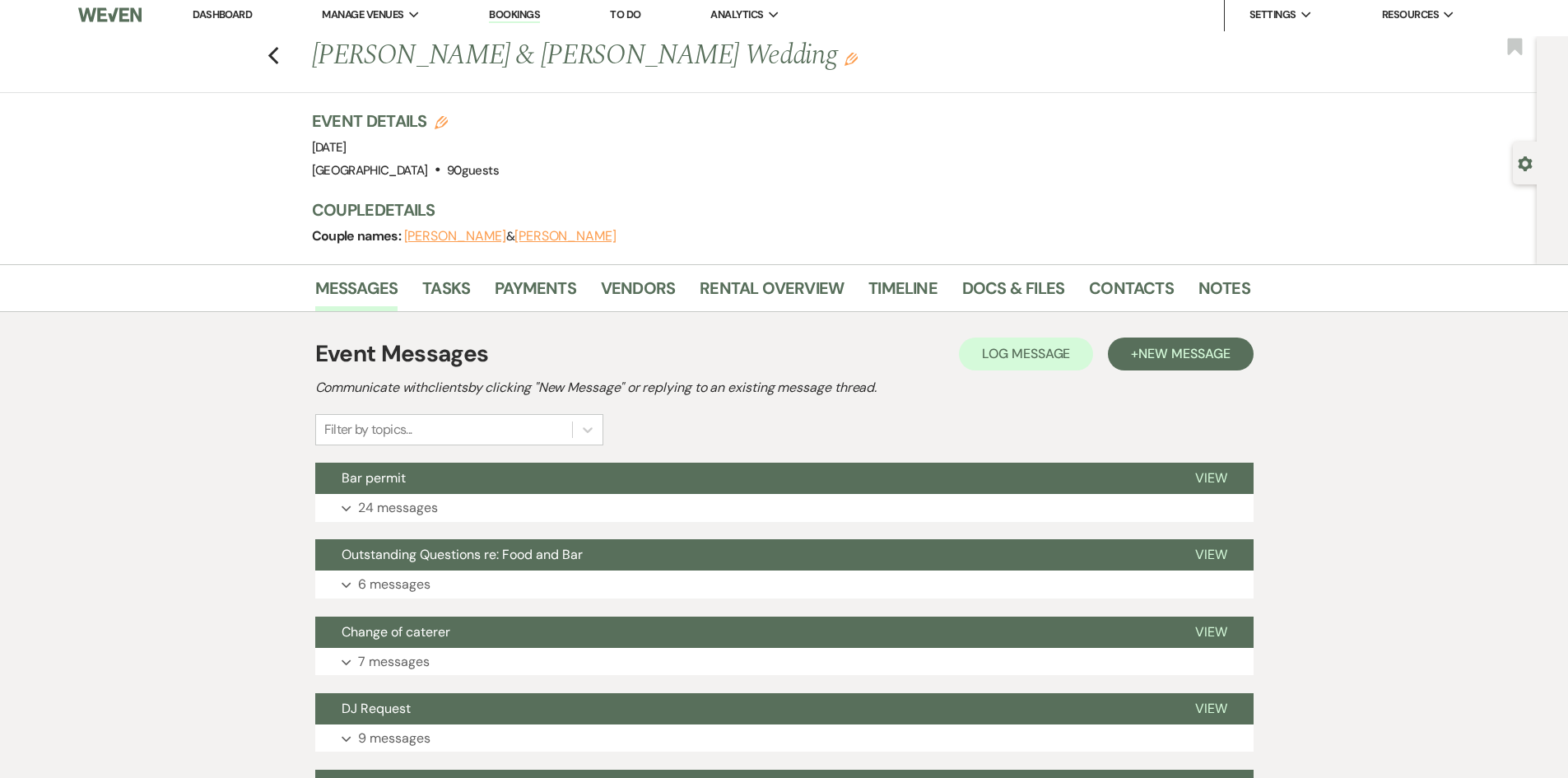
click at [550, 238] on button "[PERSON_NAME]" at bounding box center [565, 237] width 102 height 13
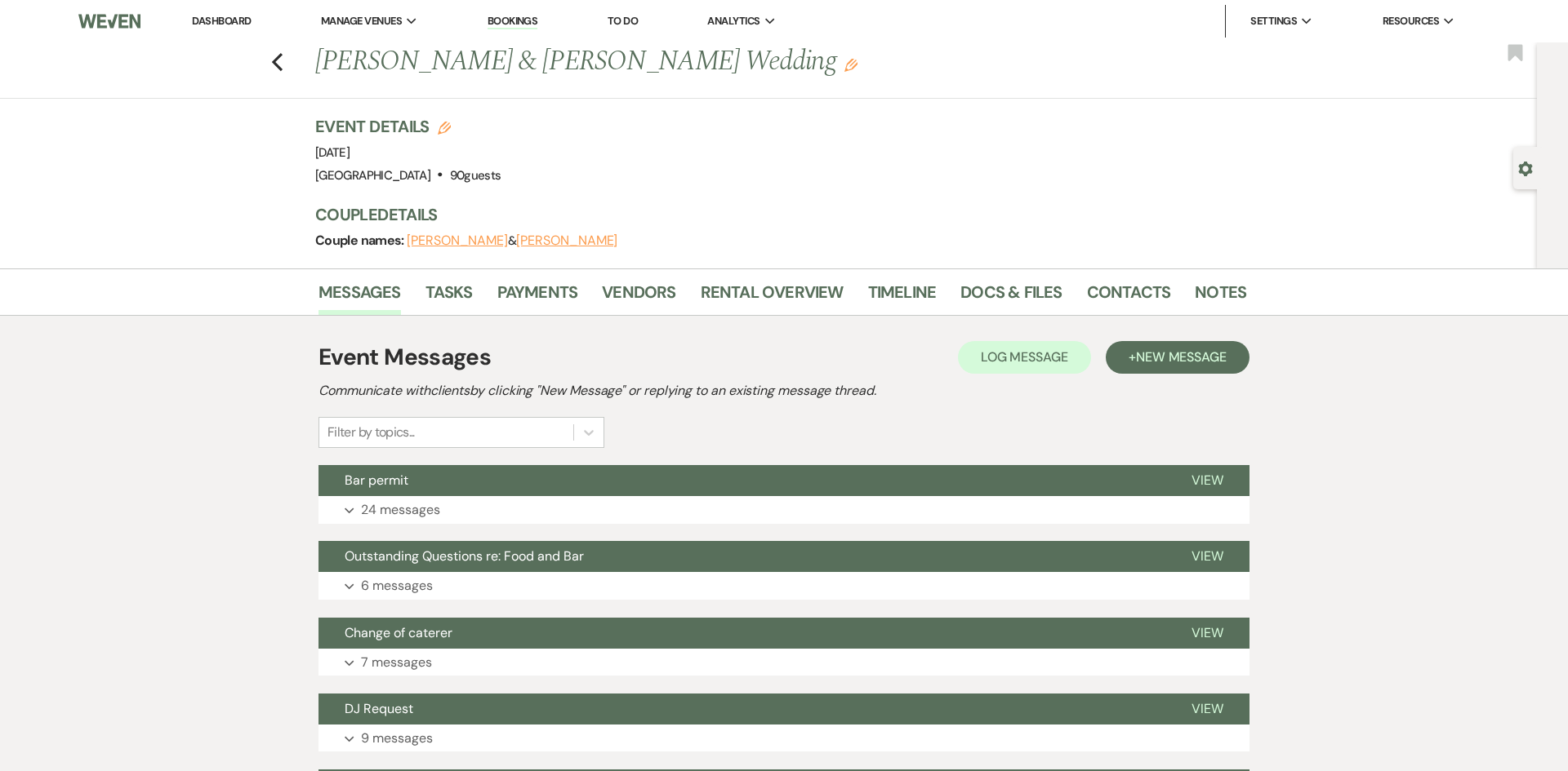
select select "1"
select select "email"
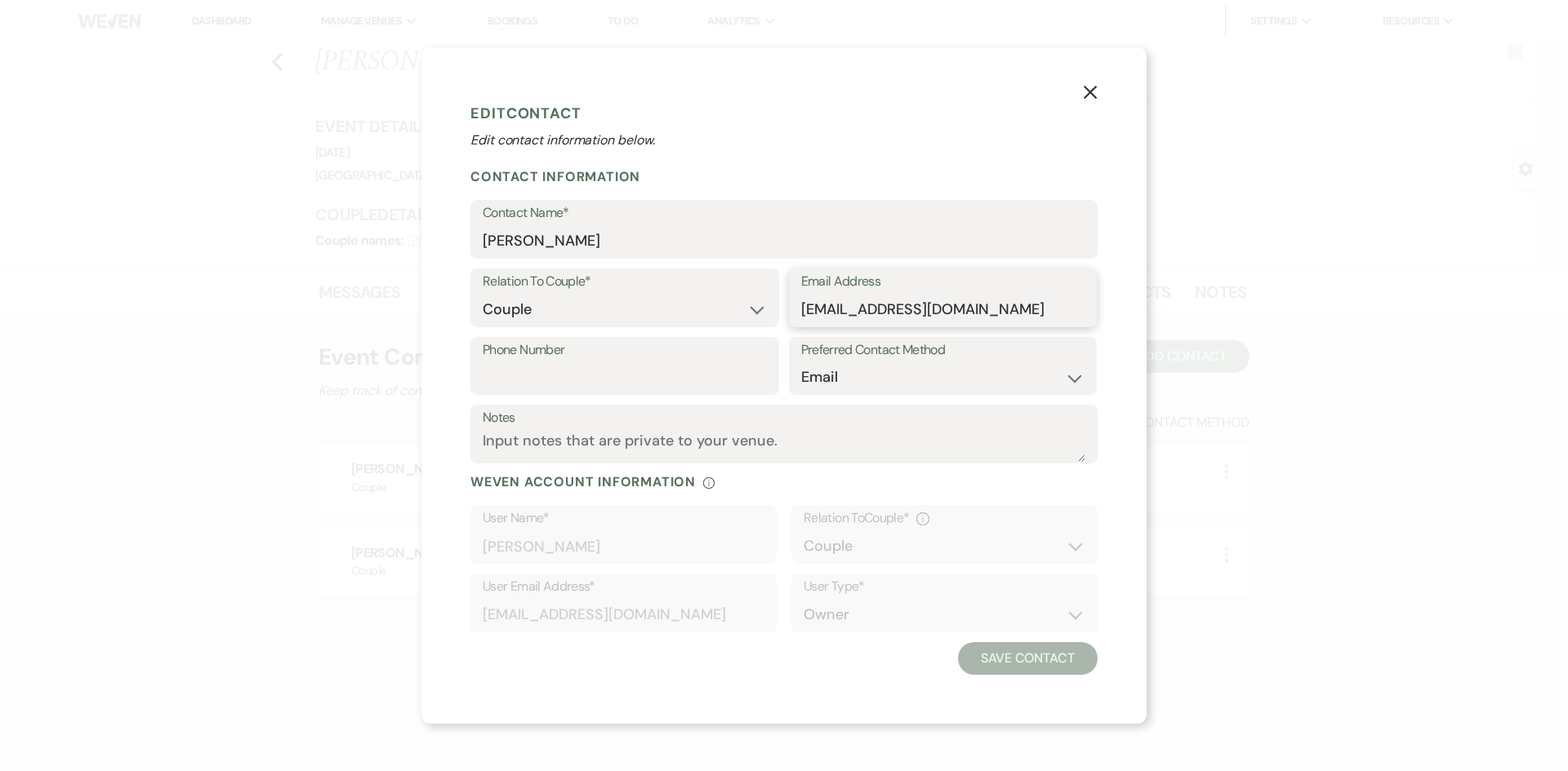
drag, startPoint x: 999, startPoint y: 315, endPoint x: 797, endPoint y: 314, distance: 202.0
click at [797, 314] on div "Email Address [EMAIL_ADDRESS][DOMAIN_NAME]" at bounding box center [943, 298] width 309 height 58
click at [1087, 94] on use "button" at bounding box center [1090, 92] width 13 height 13
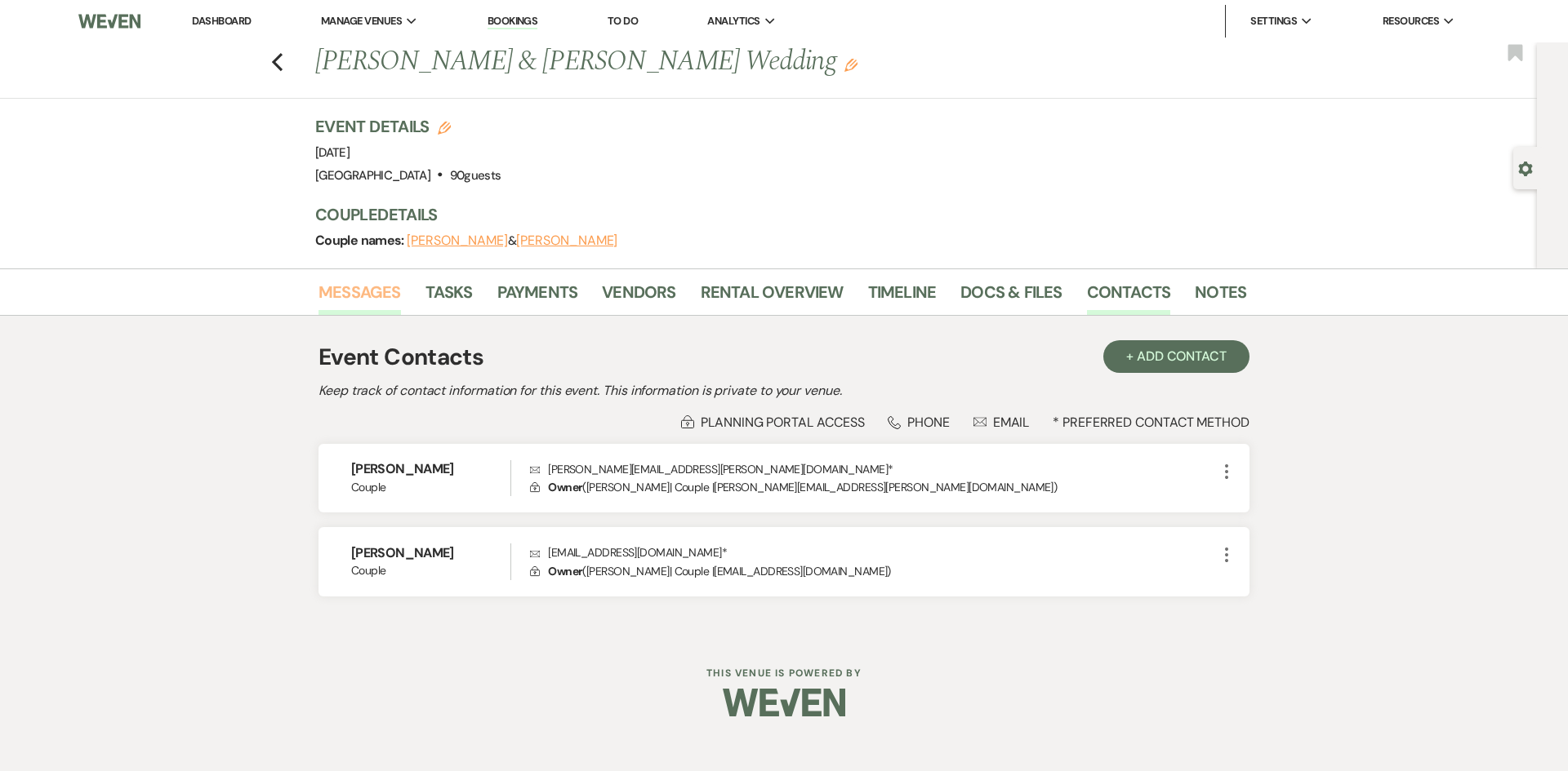
click at [382, 294] on link "Messages" at bounding box center [359, 296] width 83 height 36
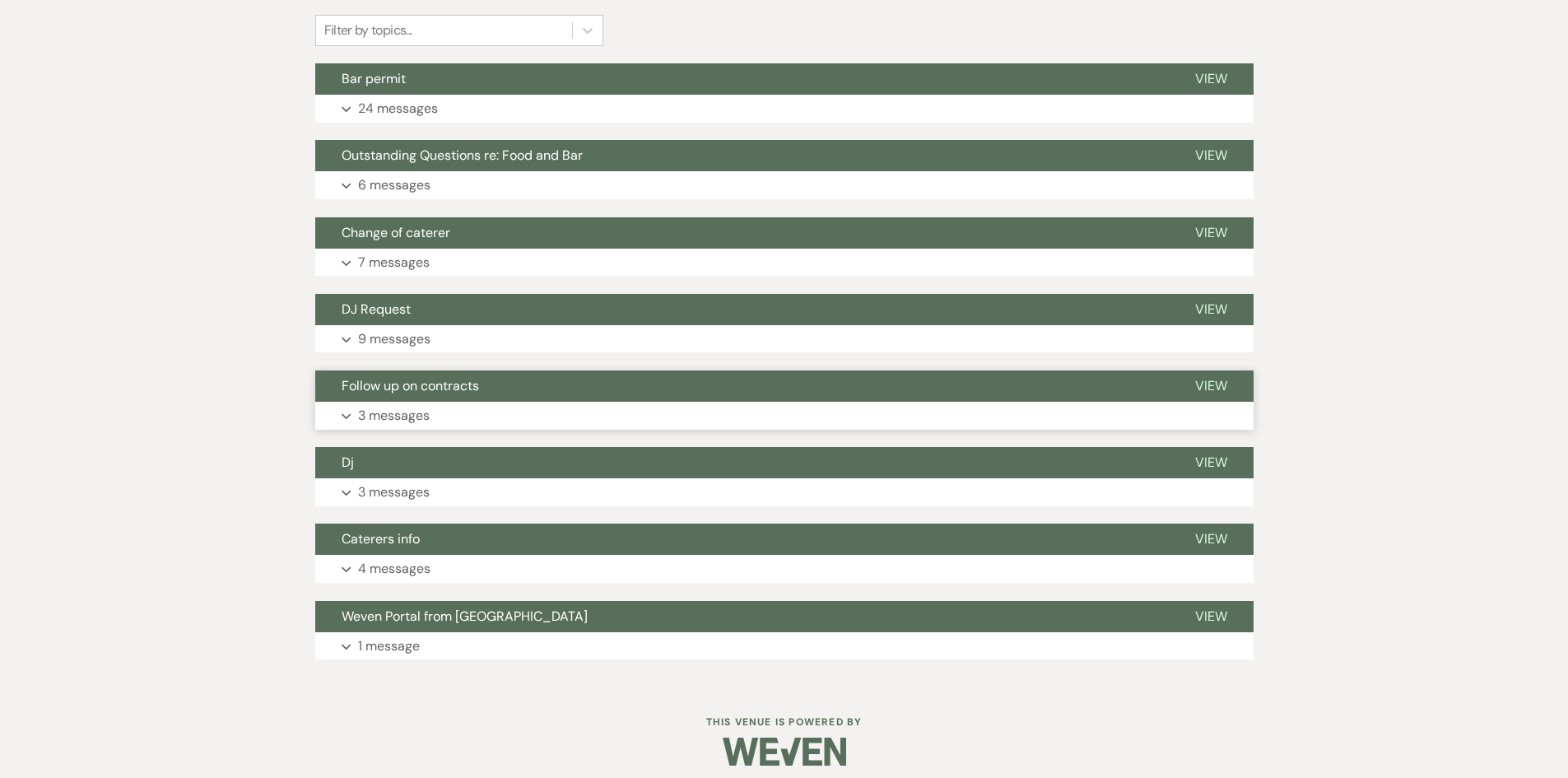
scroll to position [418, 0]
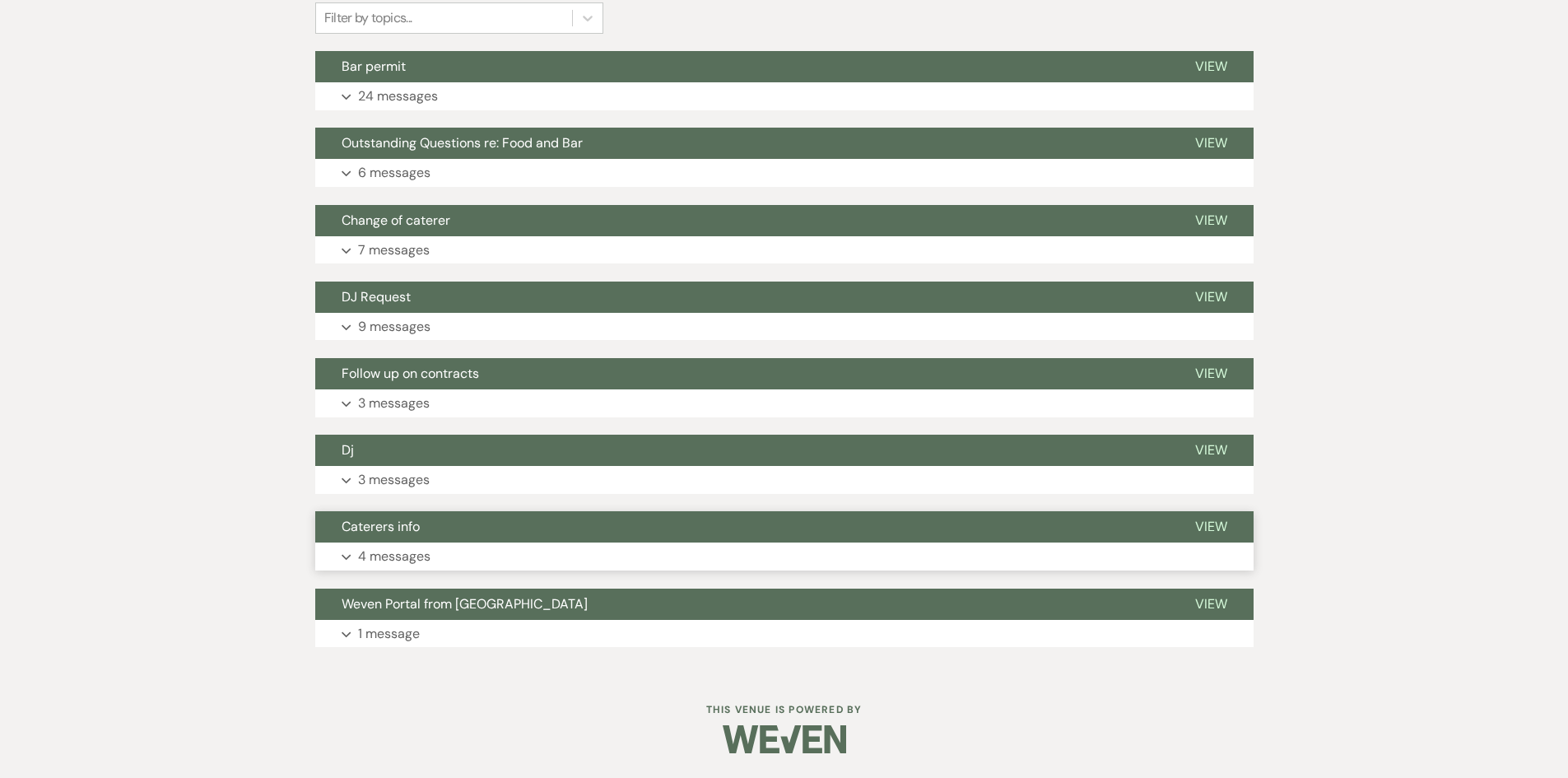
click at [365, 560] on p "4 messages" at bounding box center [394, 556] width 72 height 21
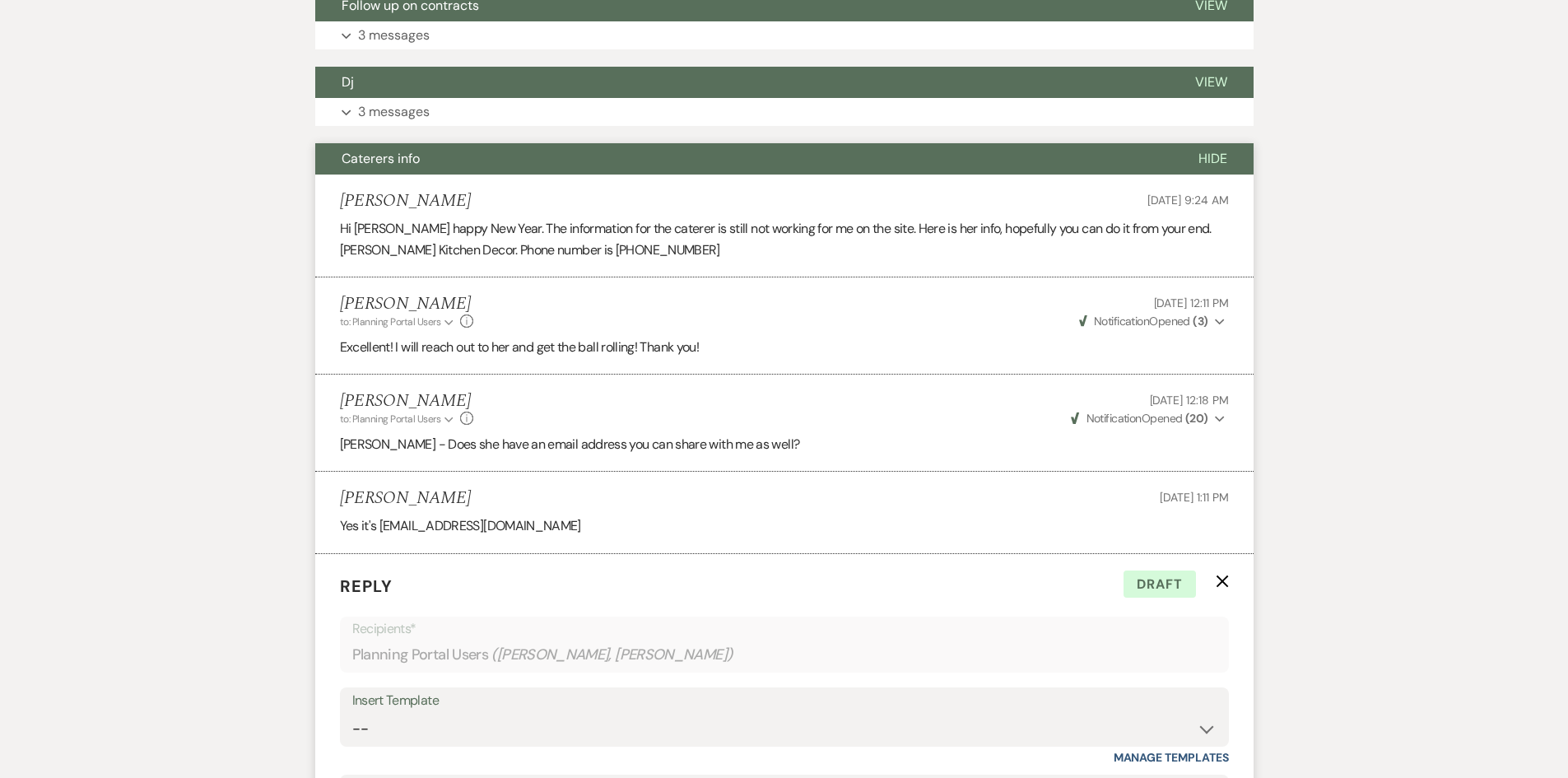
scroll to position [699, 0]
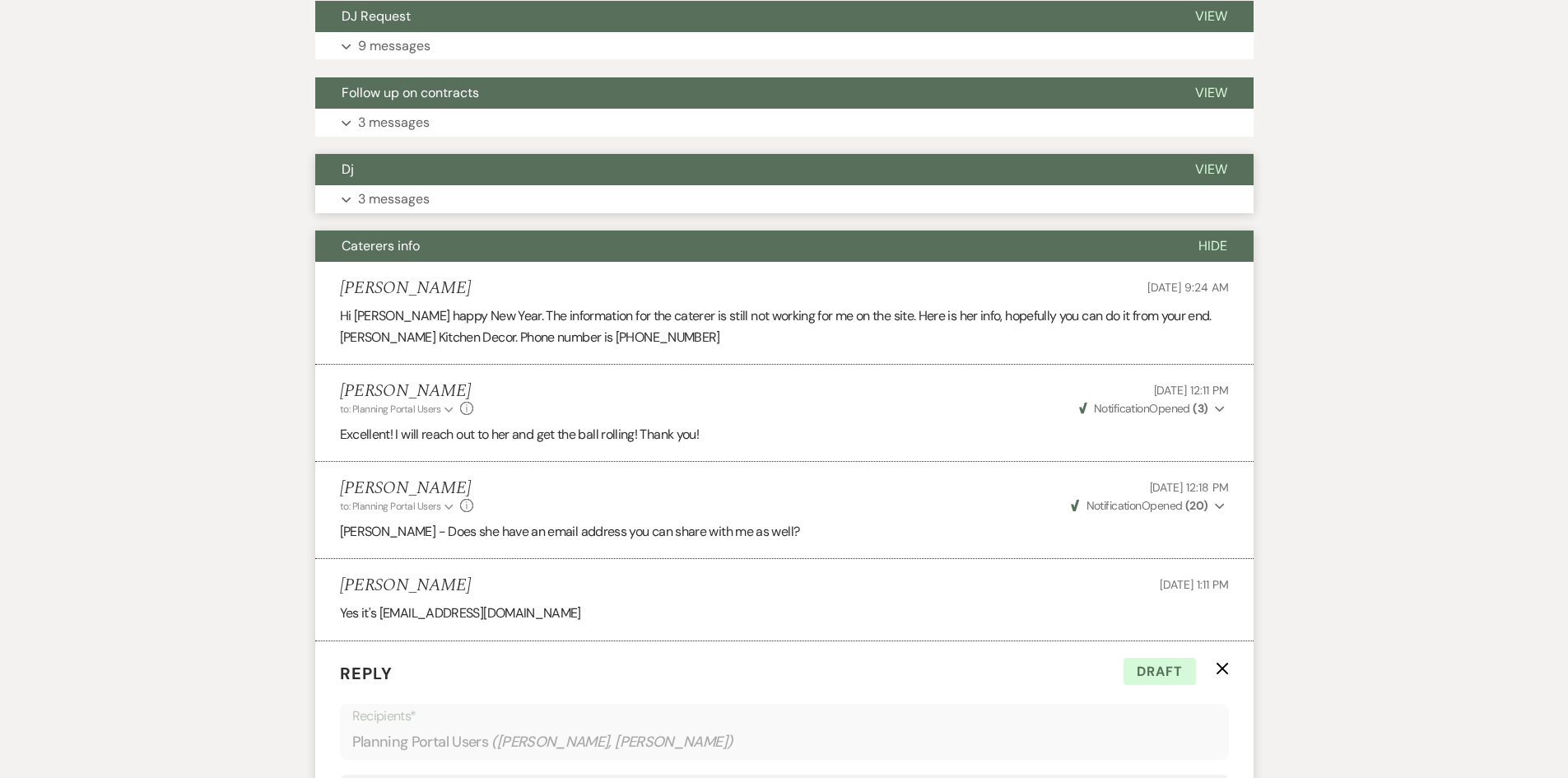
click at [379, 203] on p "3 messages" at bounding box center [393, 199] width 72 height 21
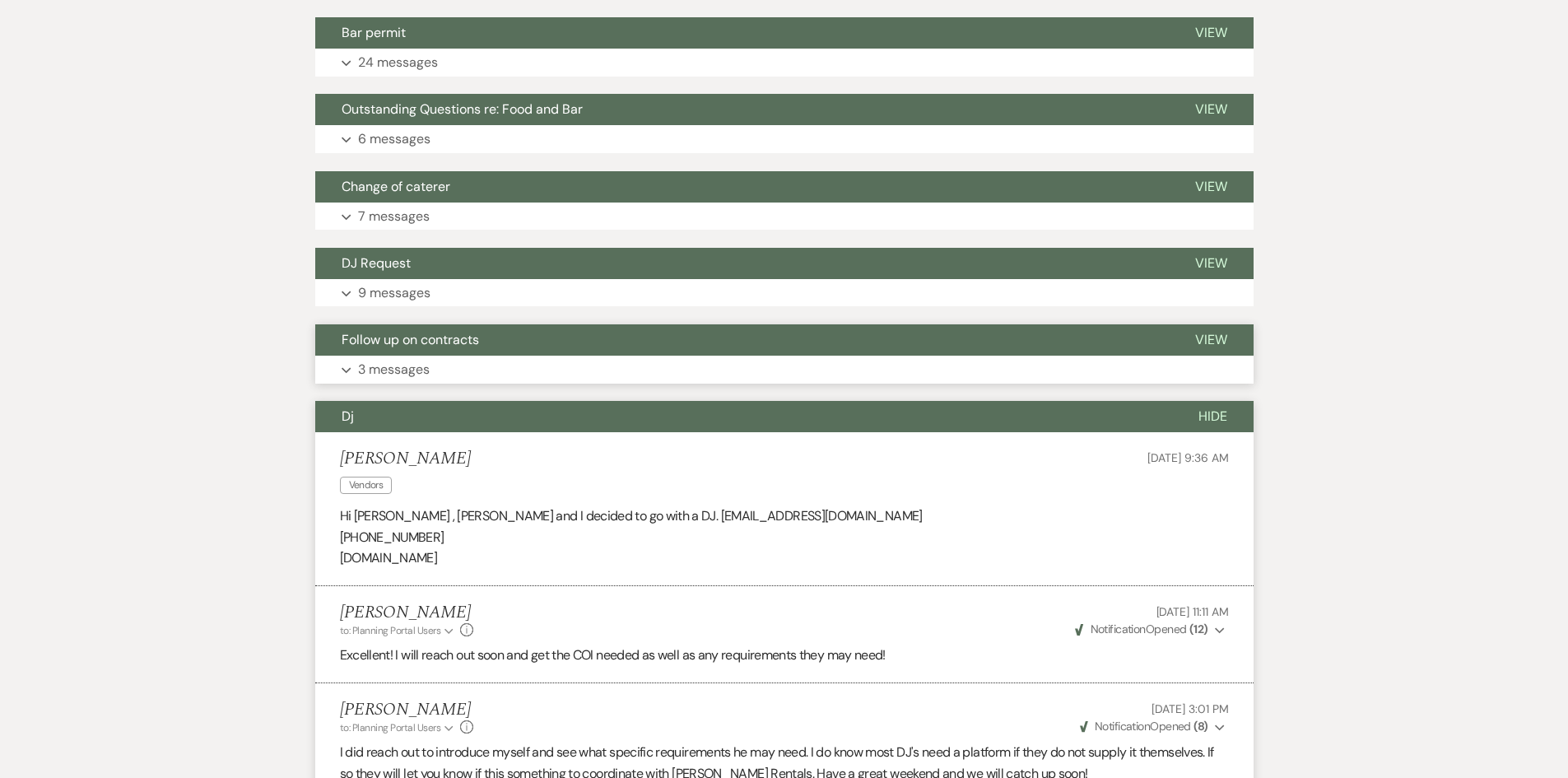
click at [398, 374] on p "3 messages" at bounding box center [393, 369] width 72 height 21
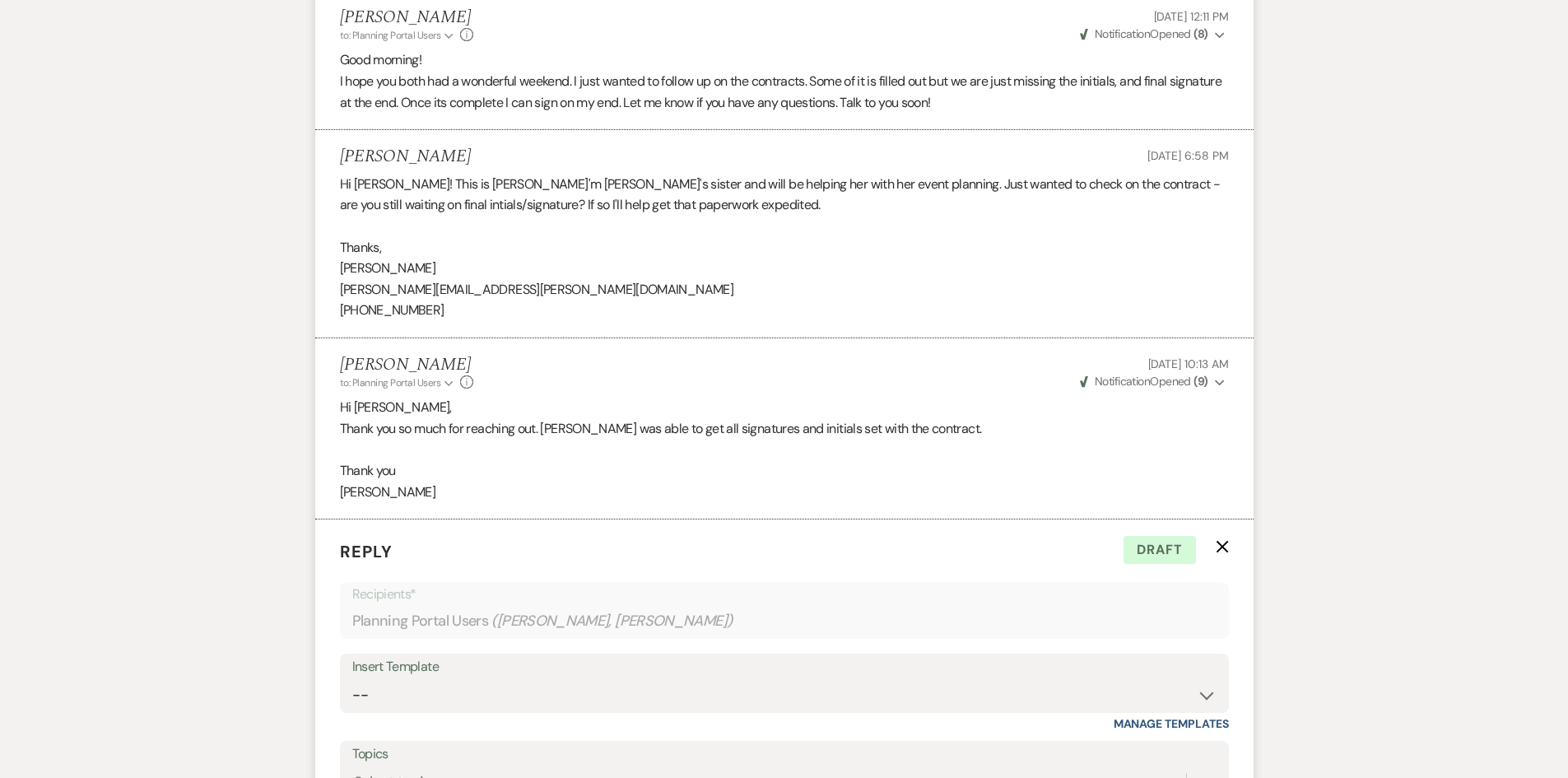
scroll to position [798, 0]
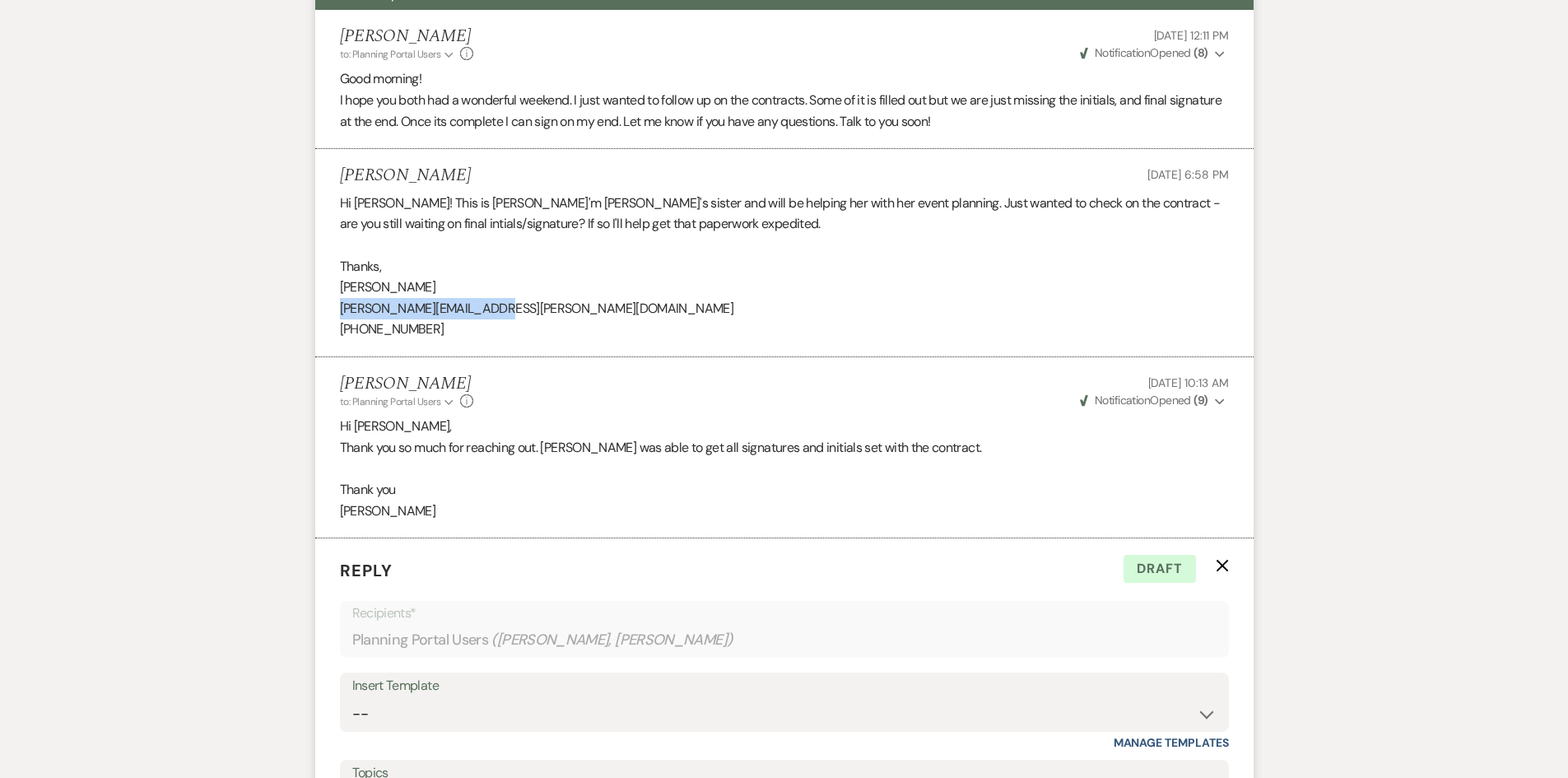
drag, startPoint x: 497, startPoint y: 310, endPoint x: 340, endPoint y: 310, distance: 157.0
click at [340, 310] on p "[PERSON_NAME][EMAIL_ADDRESS][PERSON_NAME][DOMAIN_NAME]" at bounding box center [784, 308] width 889 height 21
copy p "[PERSON_NAME][EMAIL_ADDRESS][PERSON_NAME][DOMAIN_NAME]"
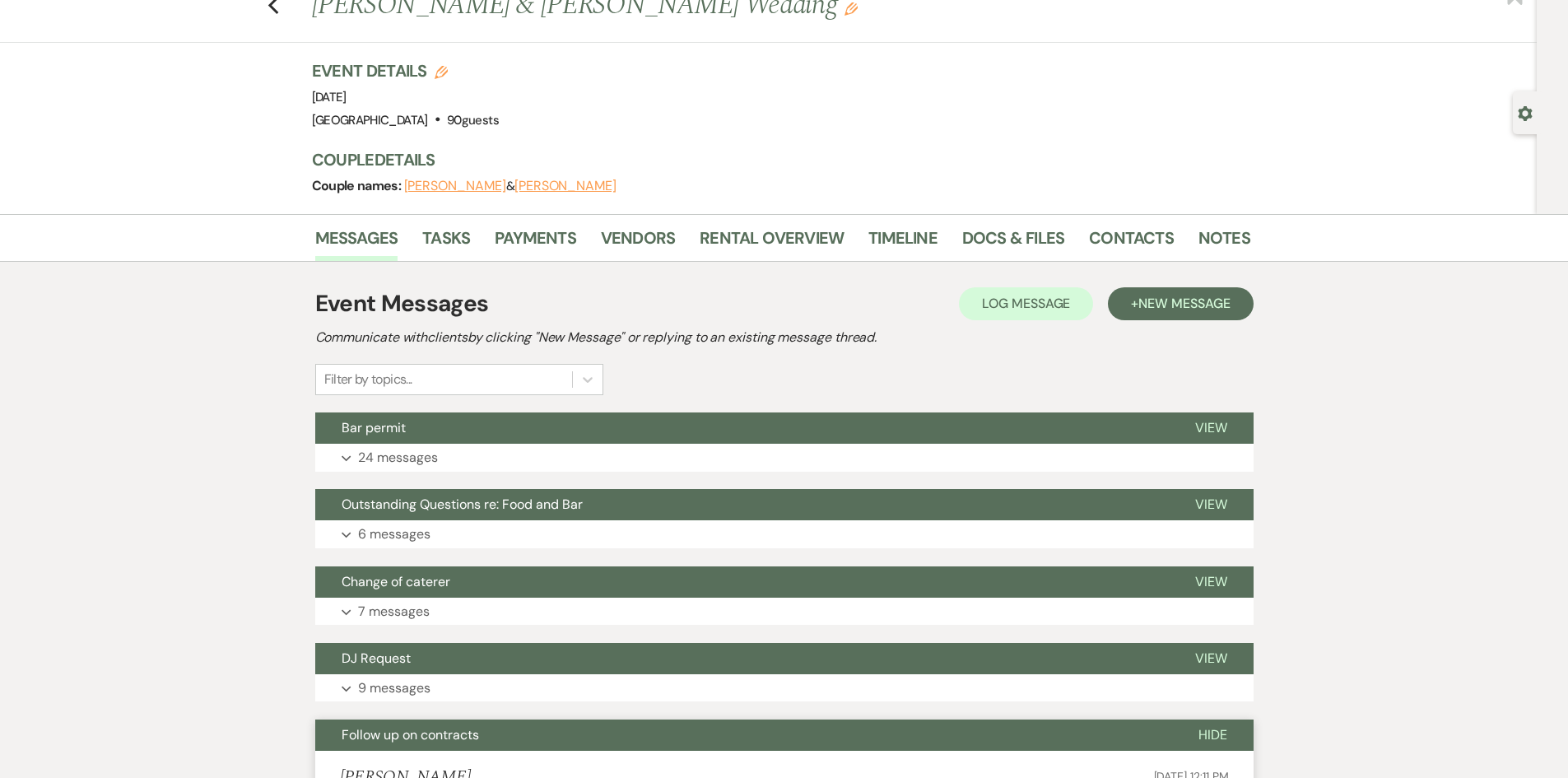
scroll to position [0, 0]
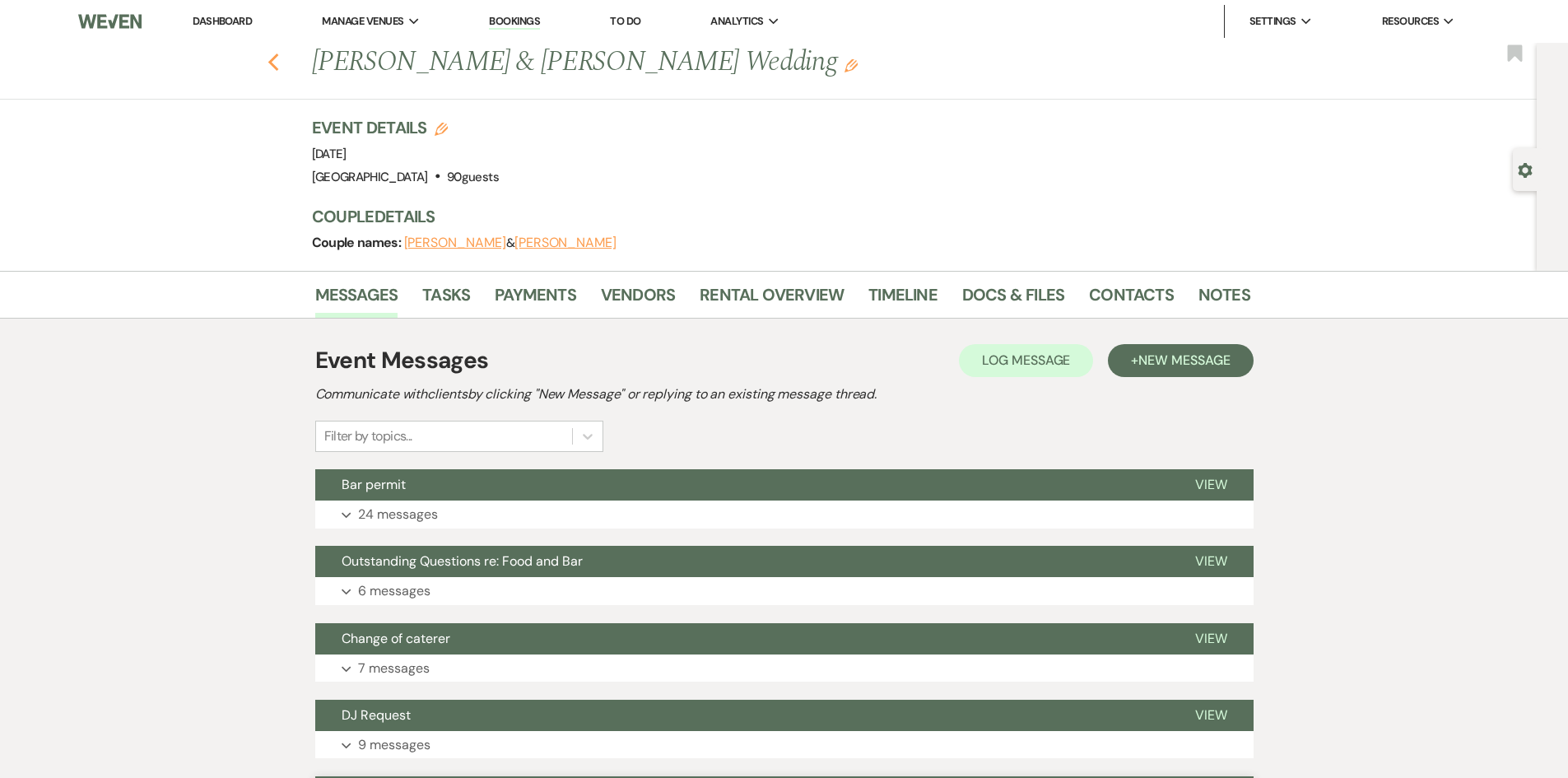
click at [278, 59] on use "button" at bounding box center [273, 63] width 11 height 19
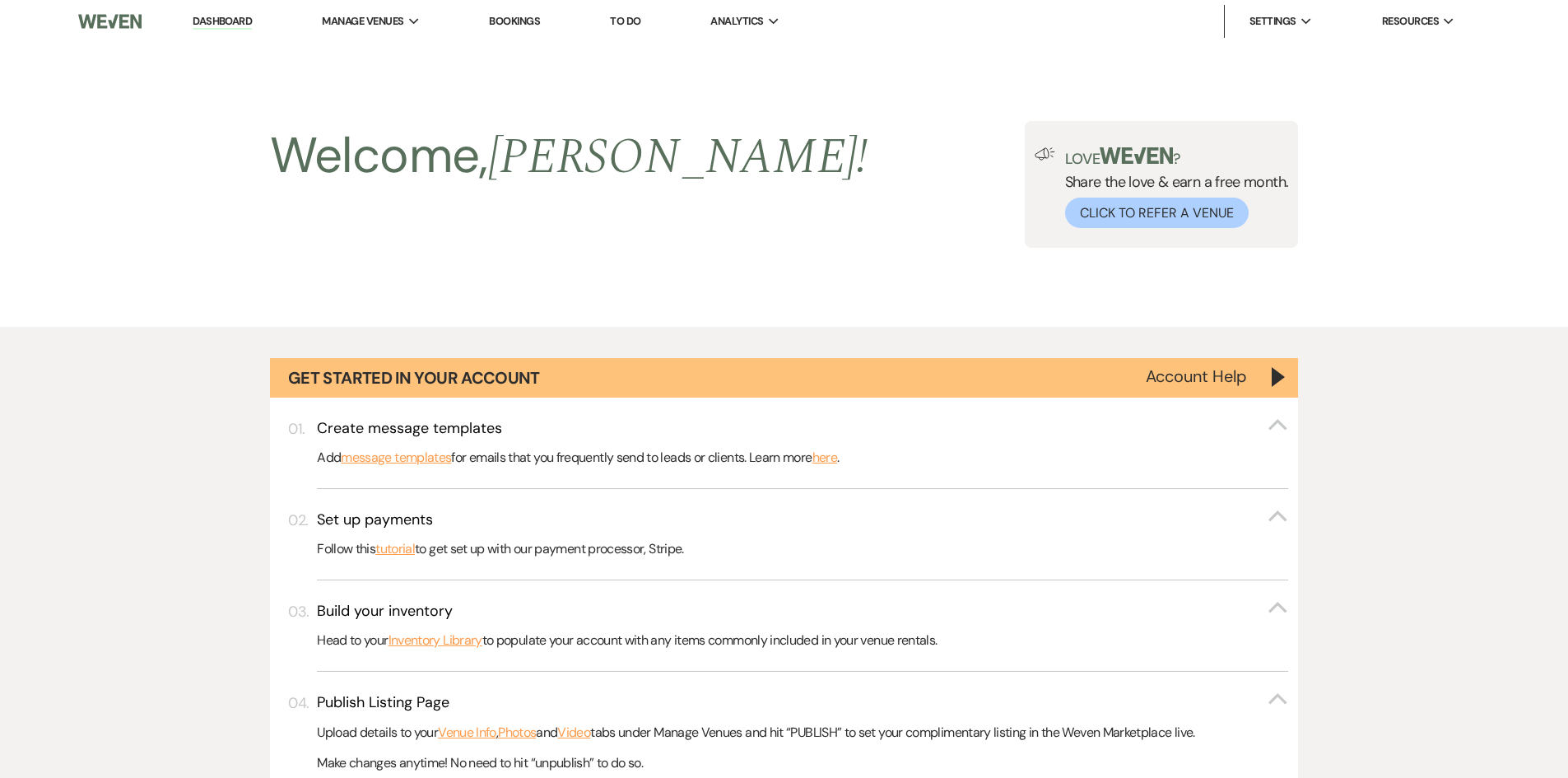
scroll to position [3296, 0]
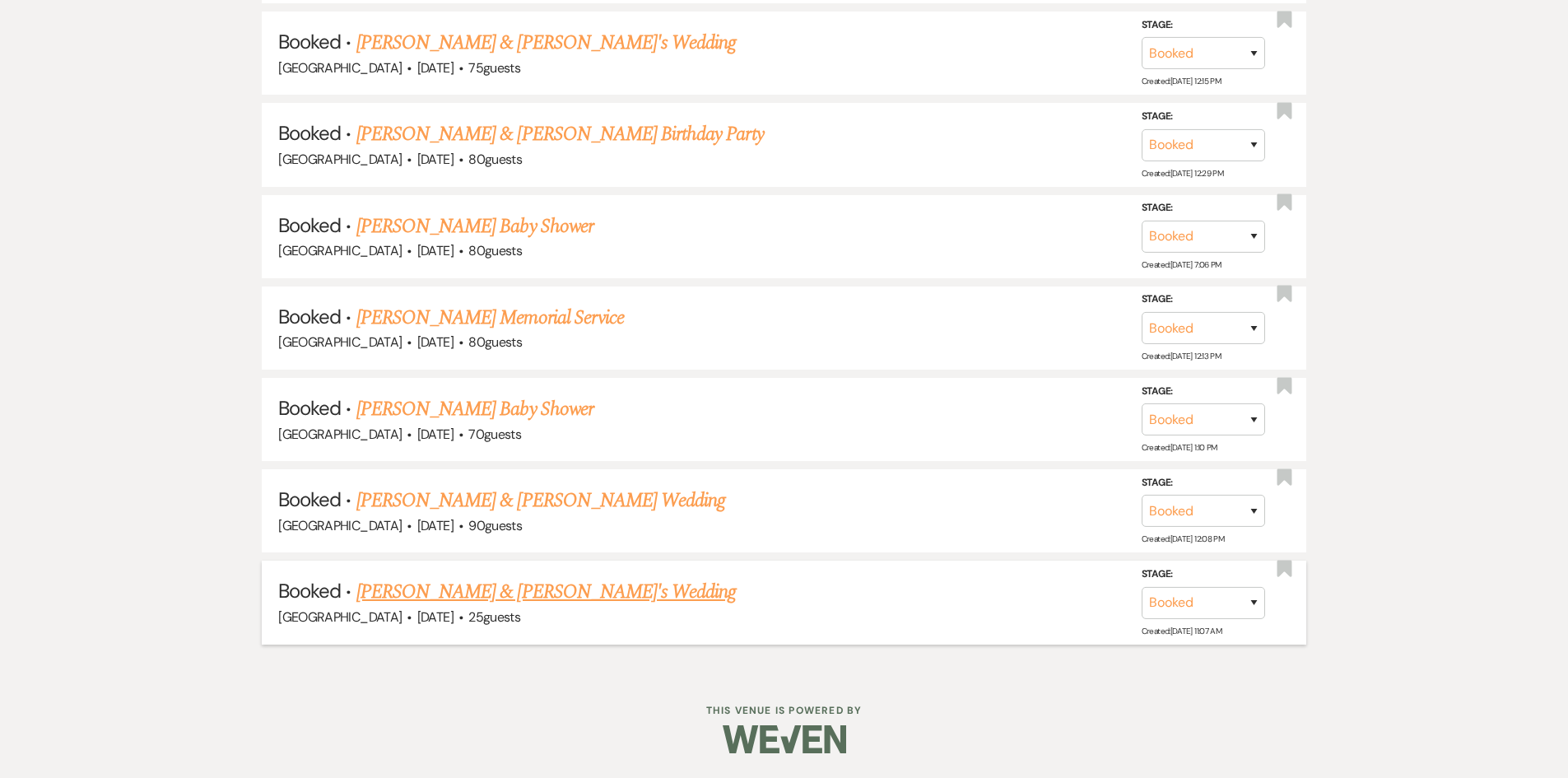
click at [515, 593] on link "[PERSON_NAME] & [PERSON_NAME]'s Wedding" at bounding box center [546, 592] width 380 height 29
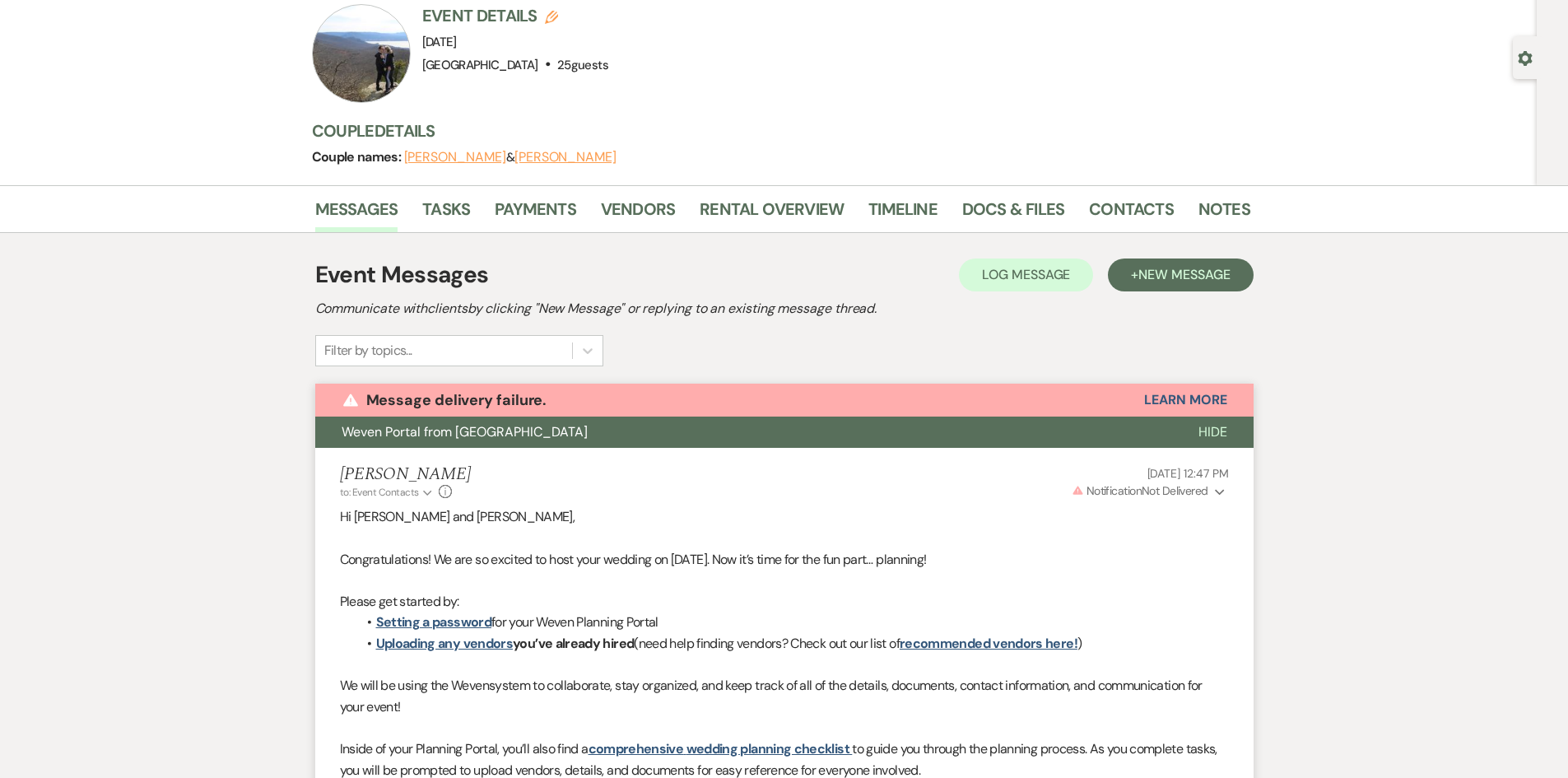
scroll to position [106, 0]
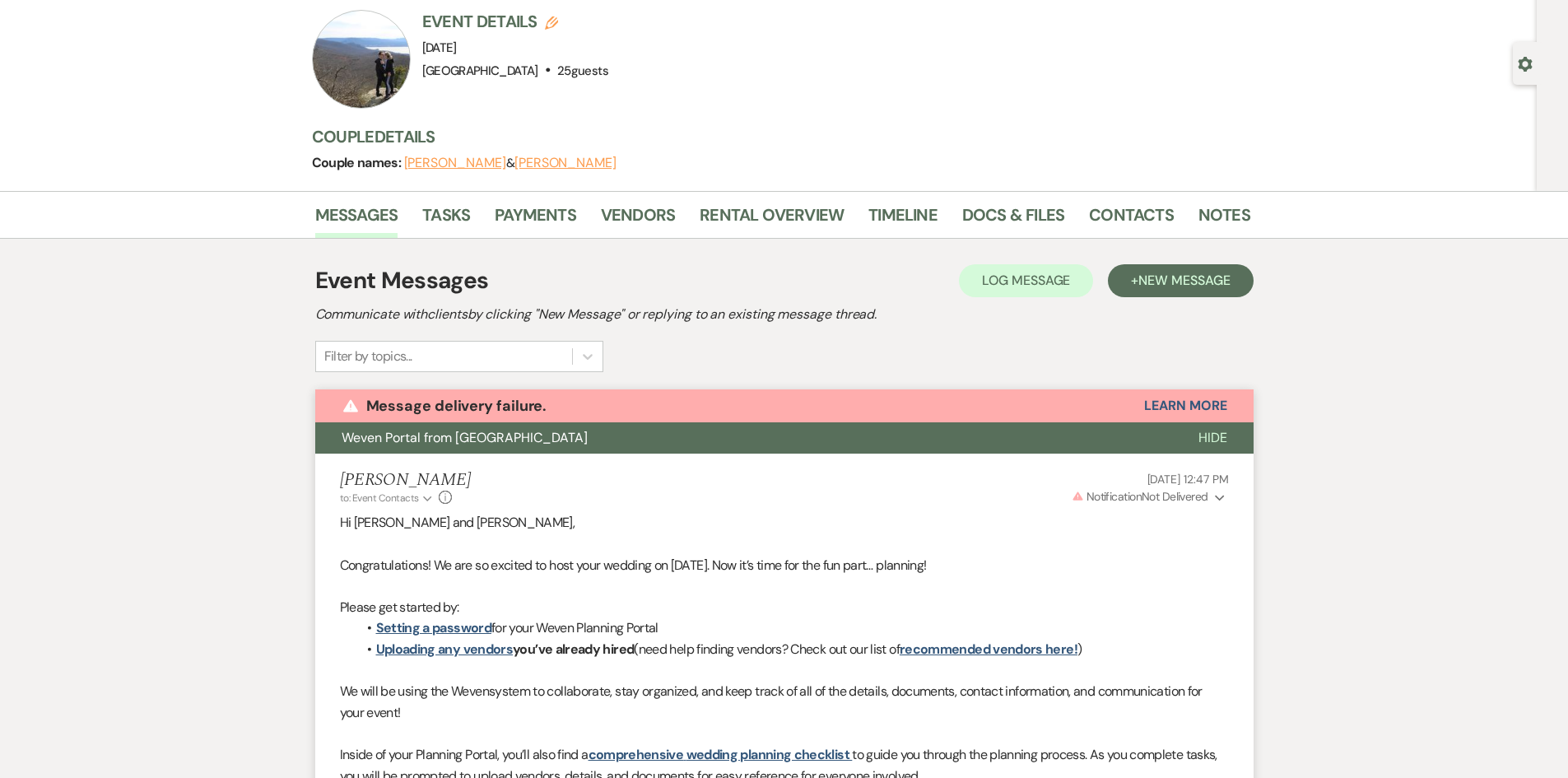
click at [531, 158] on button "[PERSON_NAME]" at bounding box center [565, 163] width 102 height 13
select select "1"
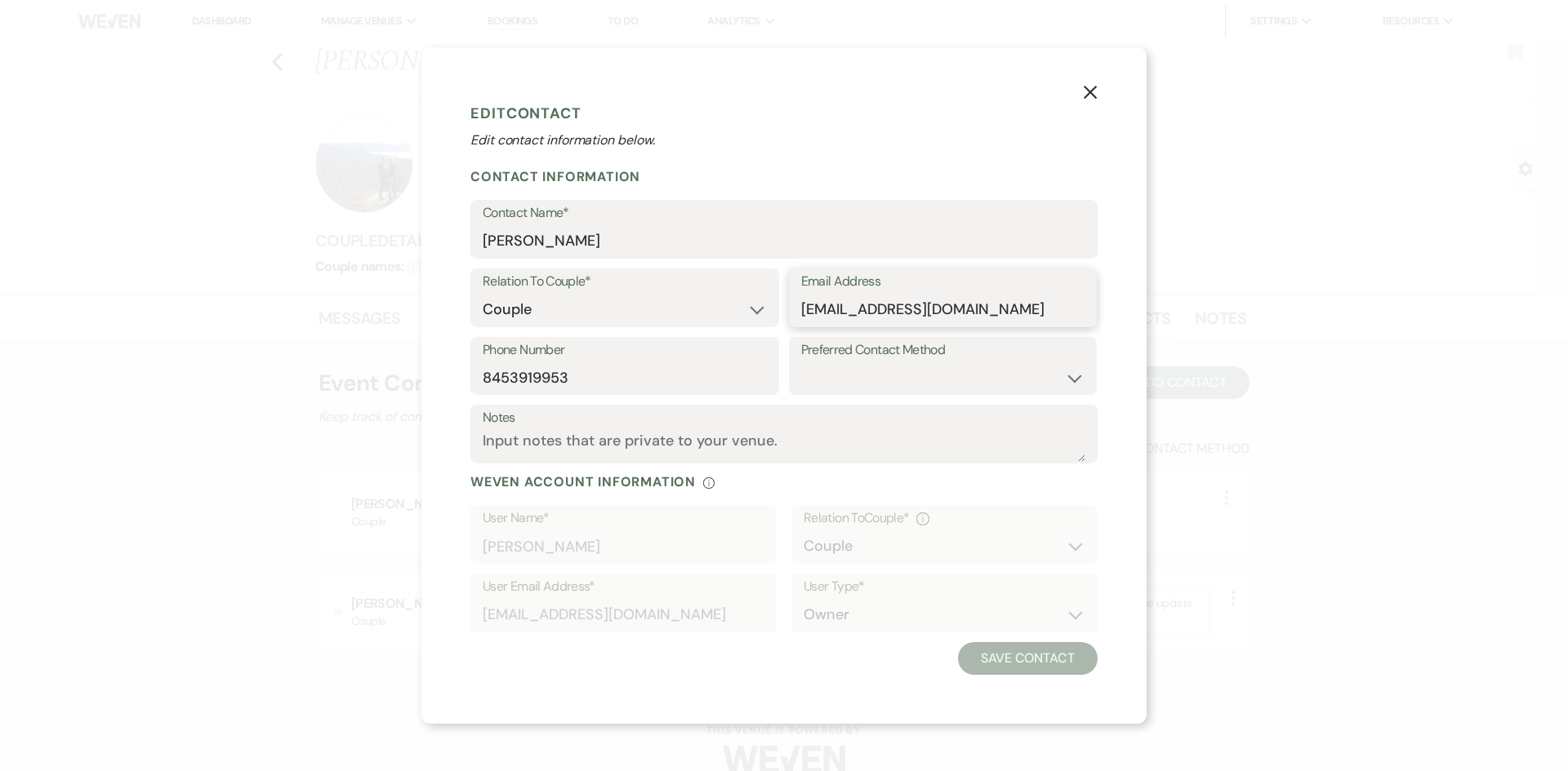
click at [900, 308] on input "[EMAIL_ADDRESS][DOMAIN_NAME]" at bounding box center [943, 310] width 284 height 32
drag, startPoint x: 1005, startPoint y: 308, endPoint x: 790, endPoint y: 303, distance: 215.1
click at [790, 303] on div "Email Address [EMAIL_ADDRESS][DOMAIN_NAME]" at bounding box center [943, 298] width 309 height 58
type input "[EMAIL_ADDRESS][DOMAIN_NAME]"
click at [1109, 93] on div "X Edit Contact Edit contact information below. Contact Information Contact Name…" at bounding box center [784, 386] width 725 height 677
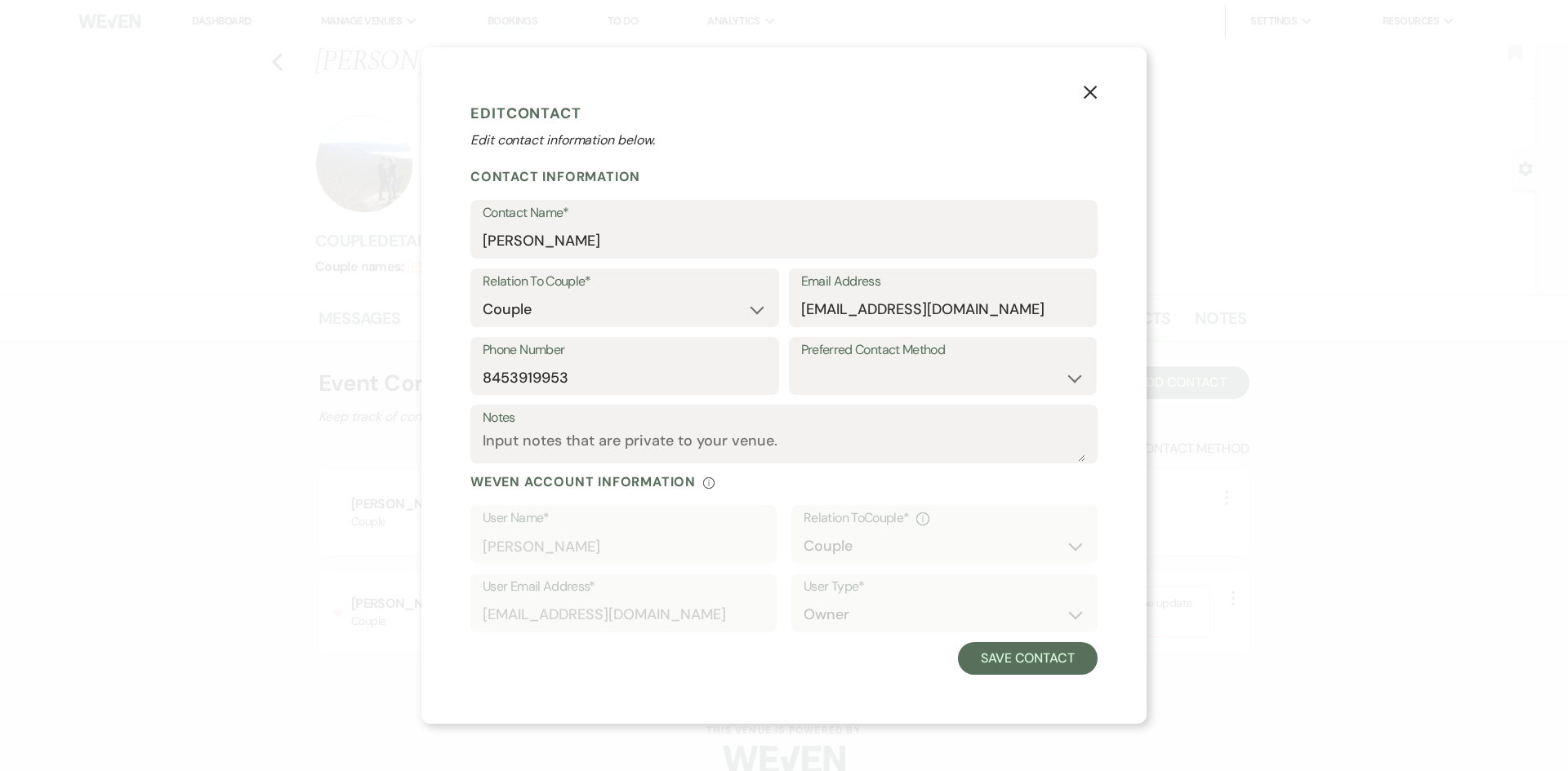
click at [1096, 88] on button "X" at bounding box center [1090, 91] width 24 height 28
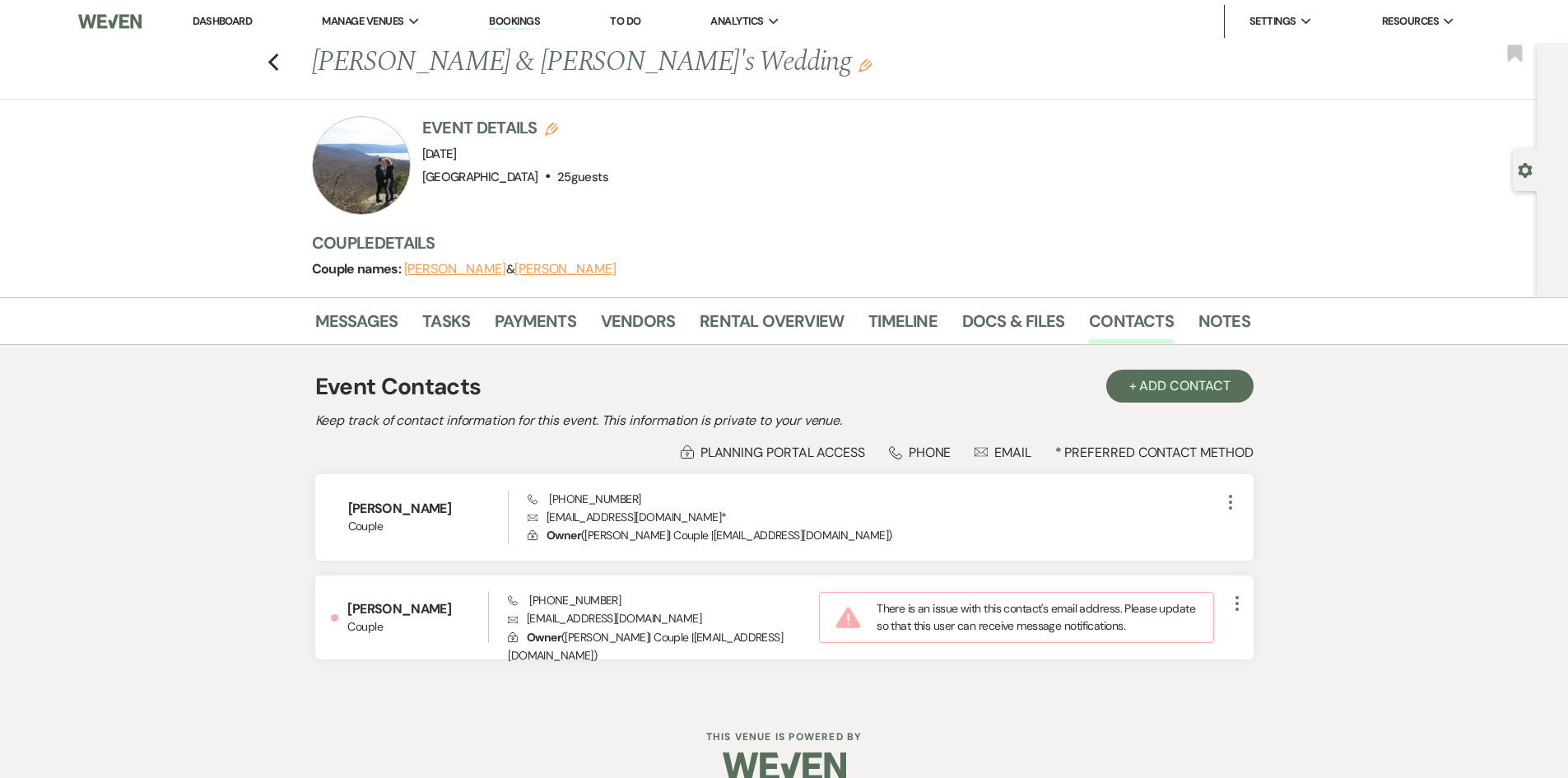
click at [458, 269] on button "[PERSON_NAME]" at bounding box center [454, 269] width 102 height 13
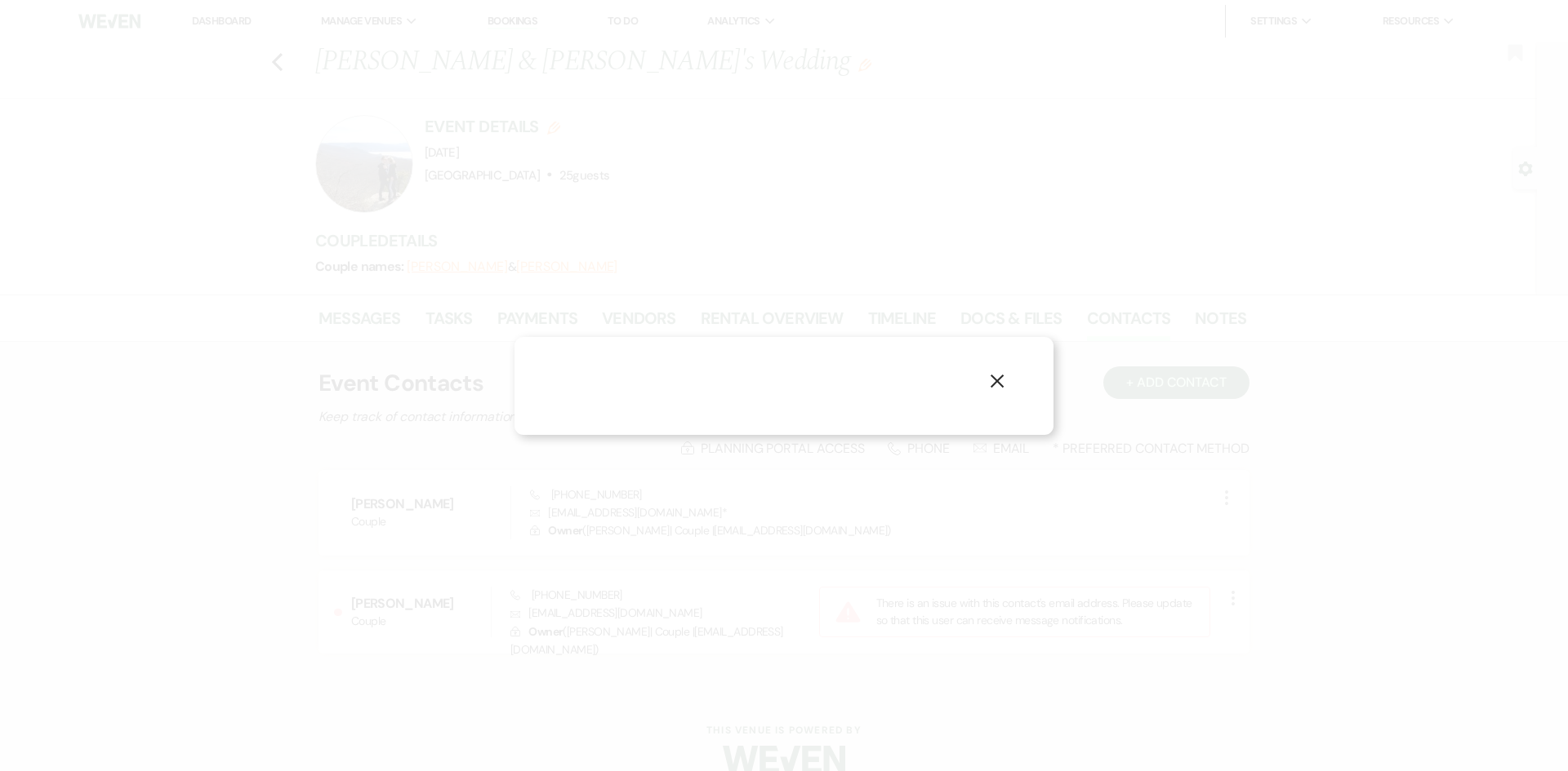
select select "1"
select select "email"
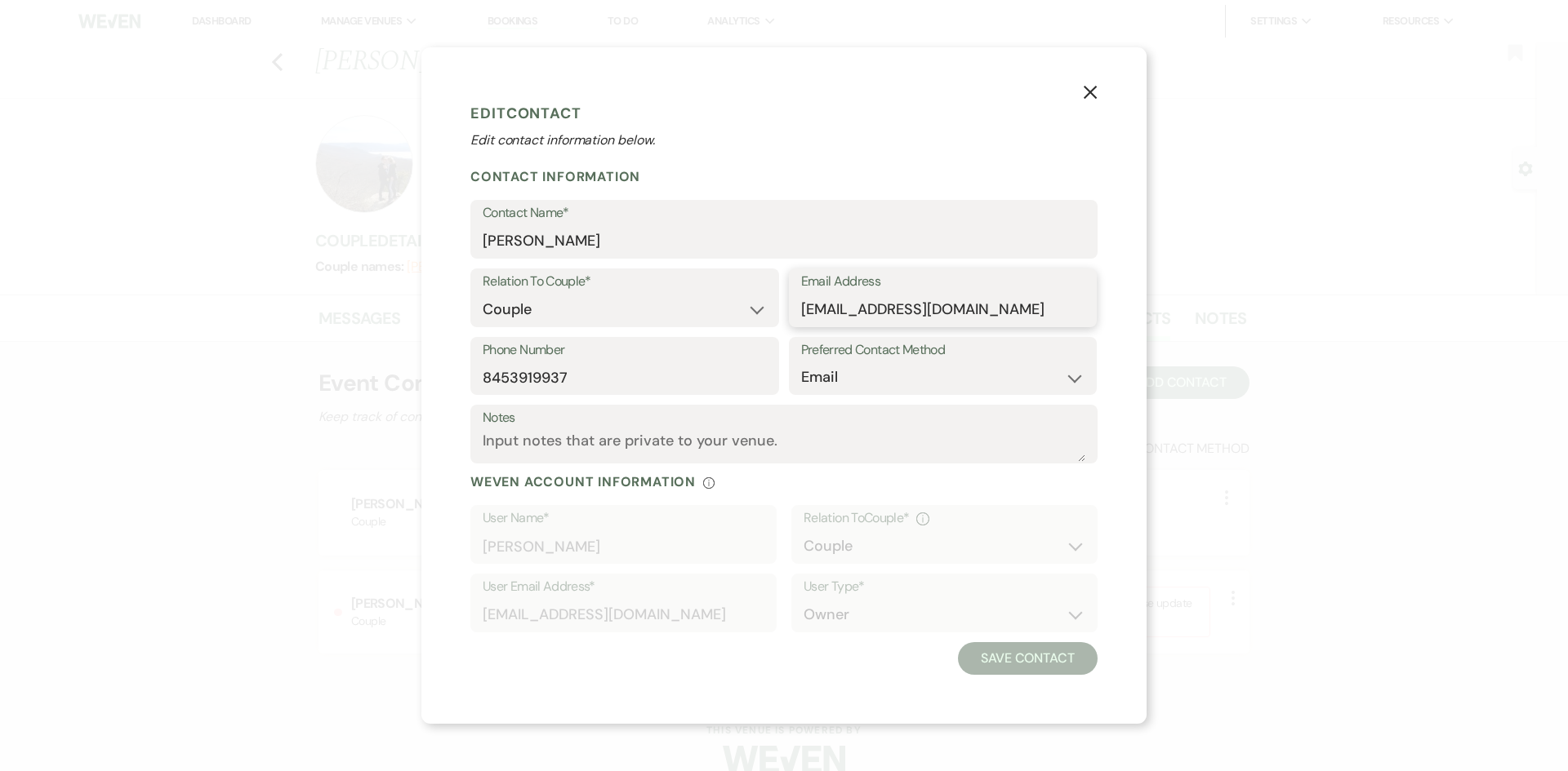
drag, startPoint x: 979, startPoint y: 306, endPoint x: 796, endPoint y: 308, distance: 183.0
click at [796, 308] on div "Email Address [EMAIL_ADDRESS][DOMAIN_NAME]" at bounding box center [943, 298] width 309 height 58
drag, startPoint x: 1092, startPoint y: 91, endPoint x: 746, endPoint y: 129, distance: 348.1
click at [1092, 91] on use "button" at bounding box center [1090, 92] width 13 height 13
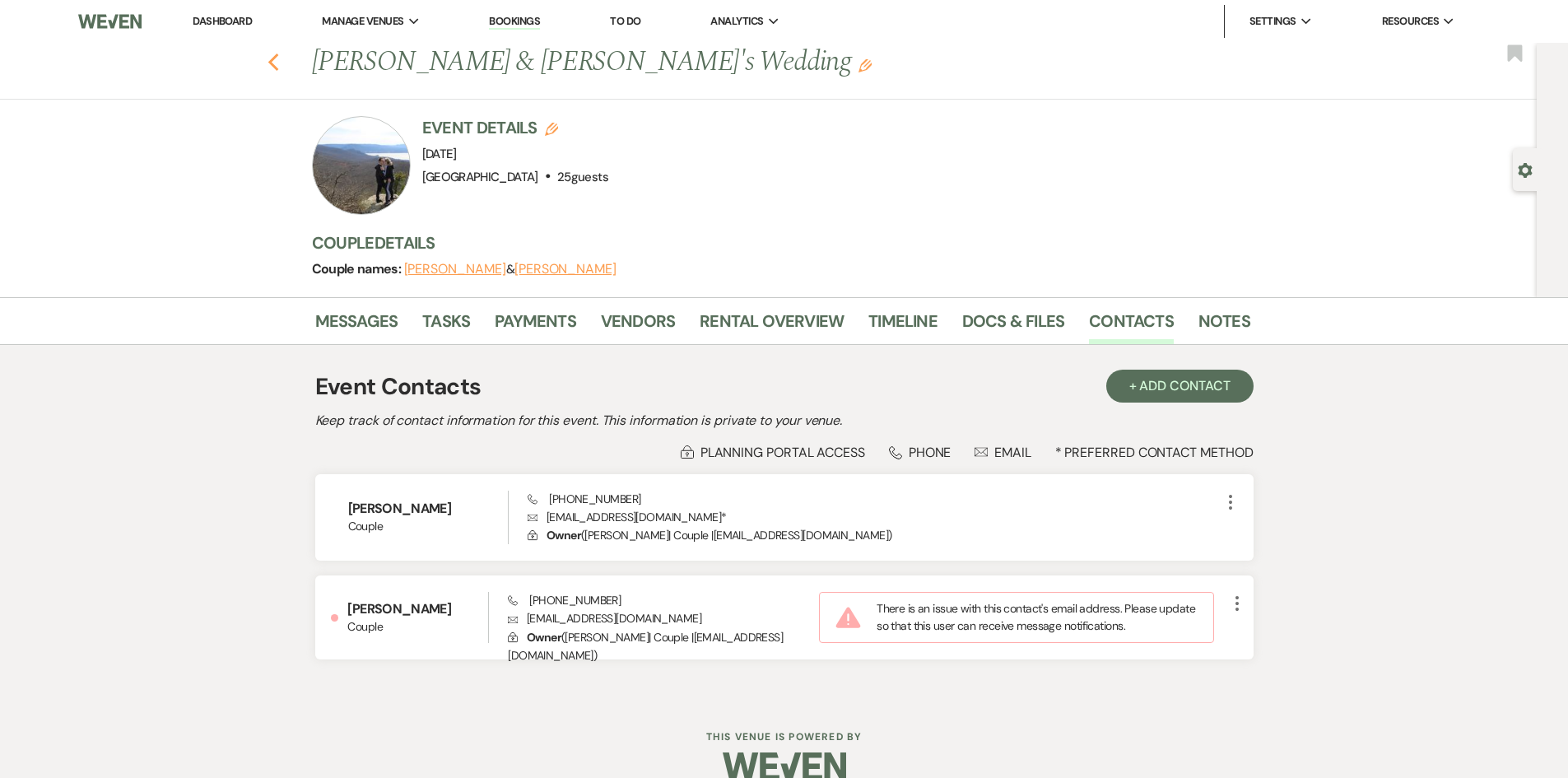
click at [277, 60] on use "button" at bounding box center [273, 63] width 11 height 19
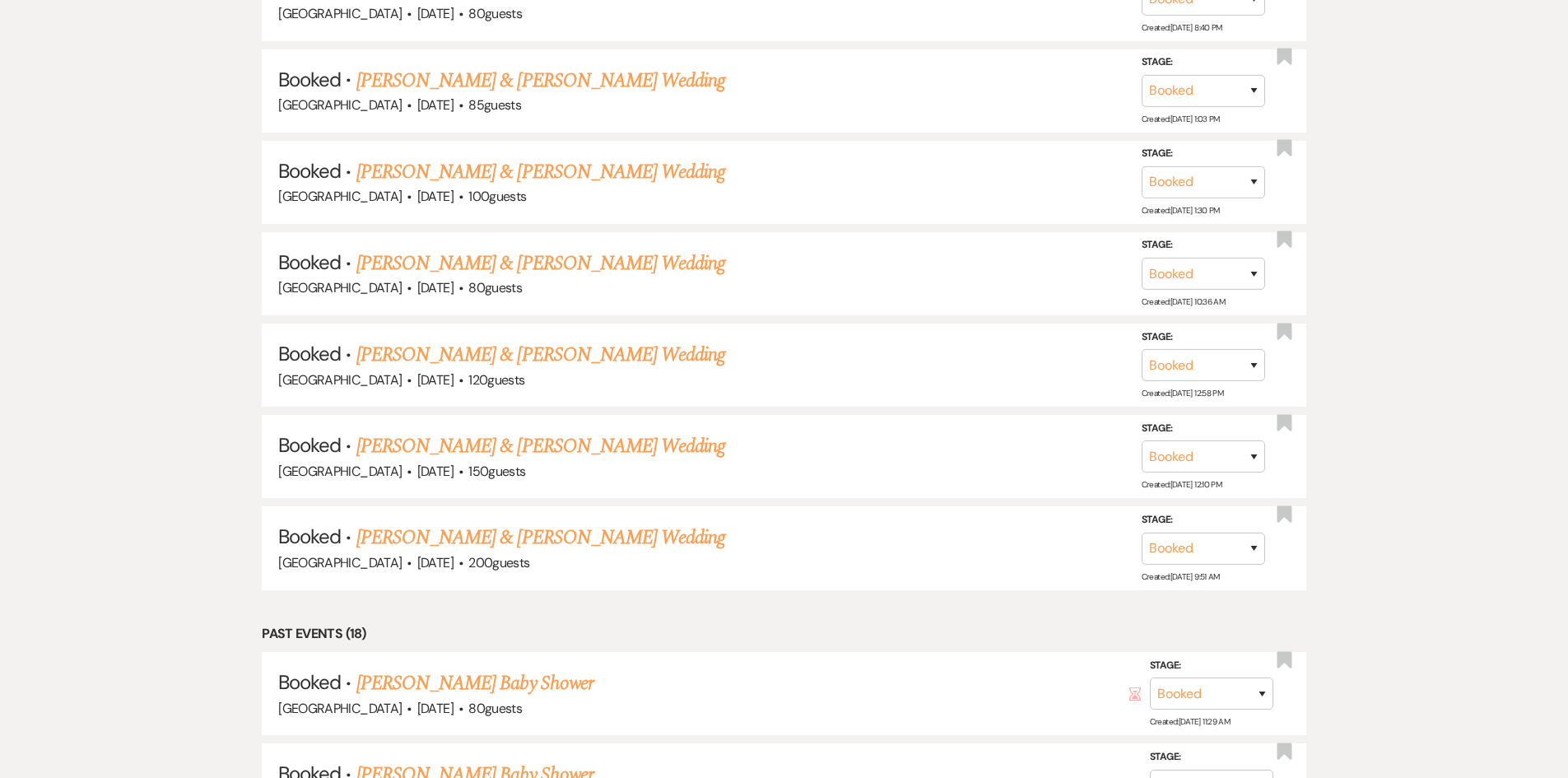
scroll to position [1402, 0]
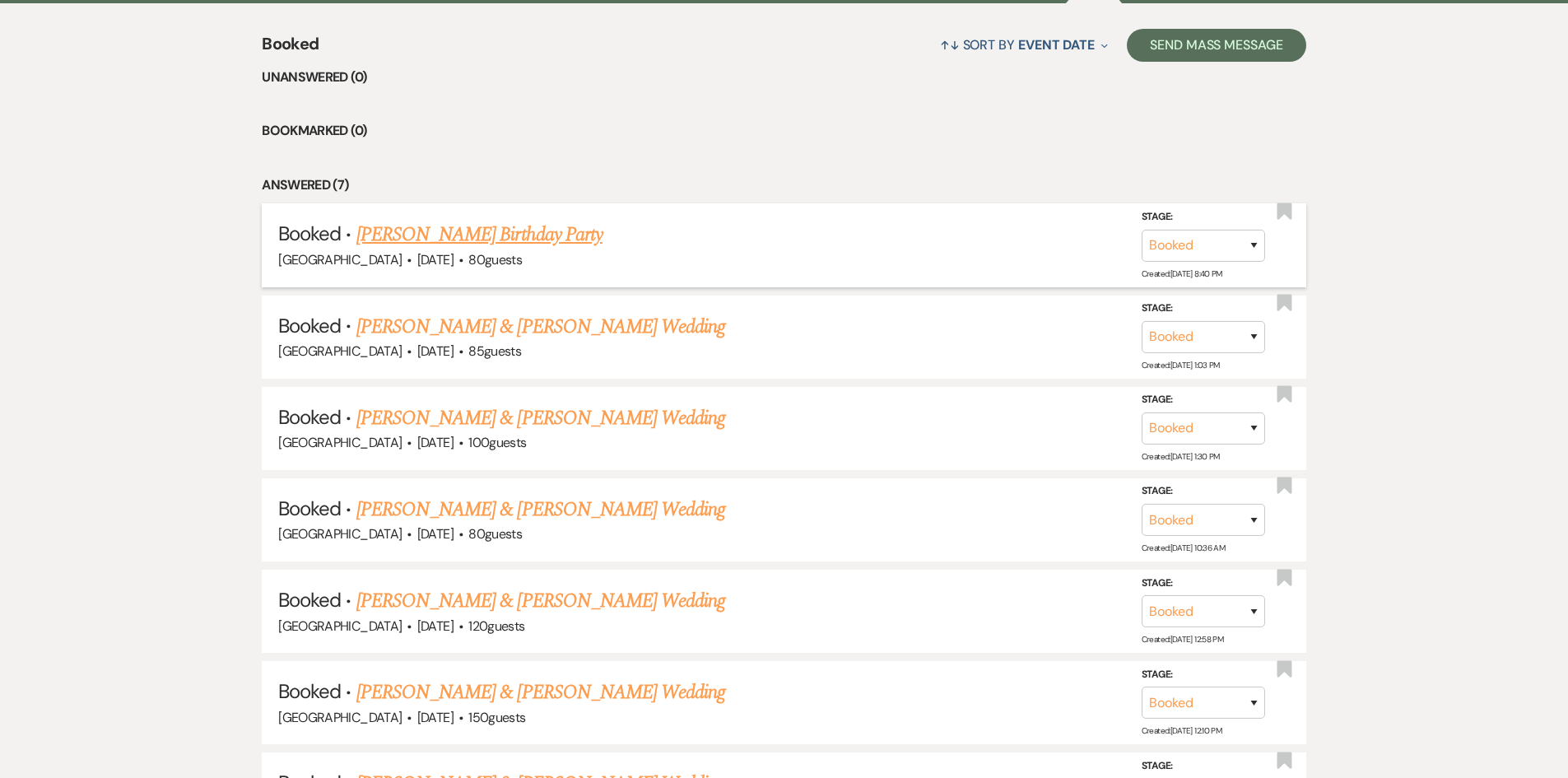
click at [528, 239] on link "[PERSON_NAME] Birthday Party" at bounding box center [479, 234] width 246 height 29
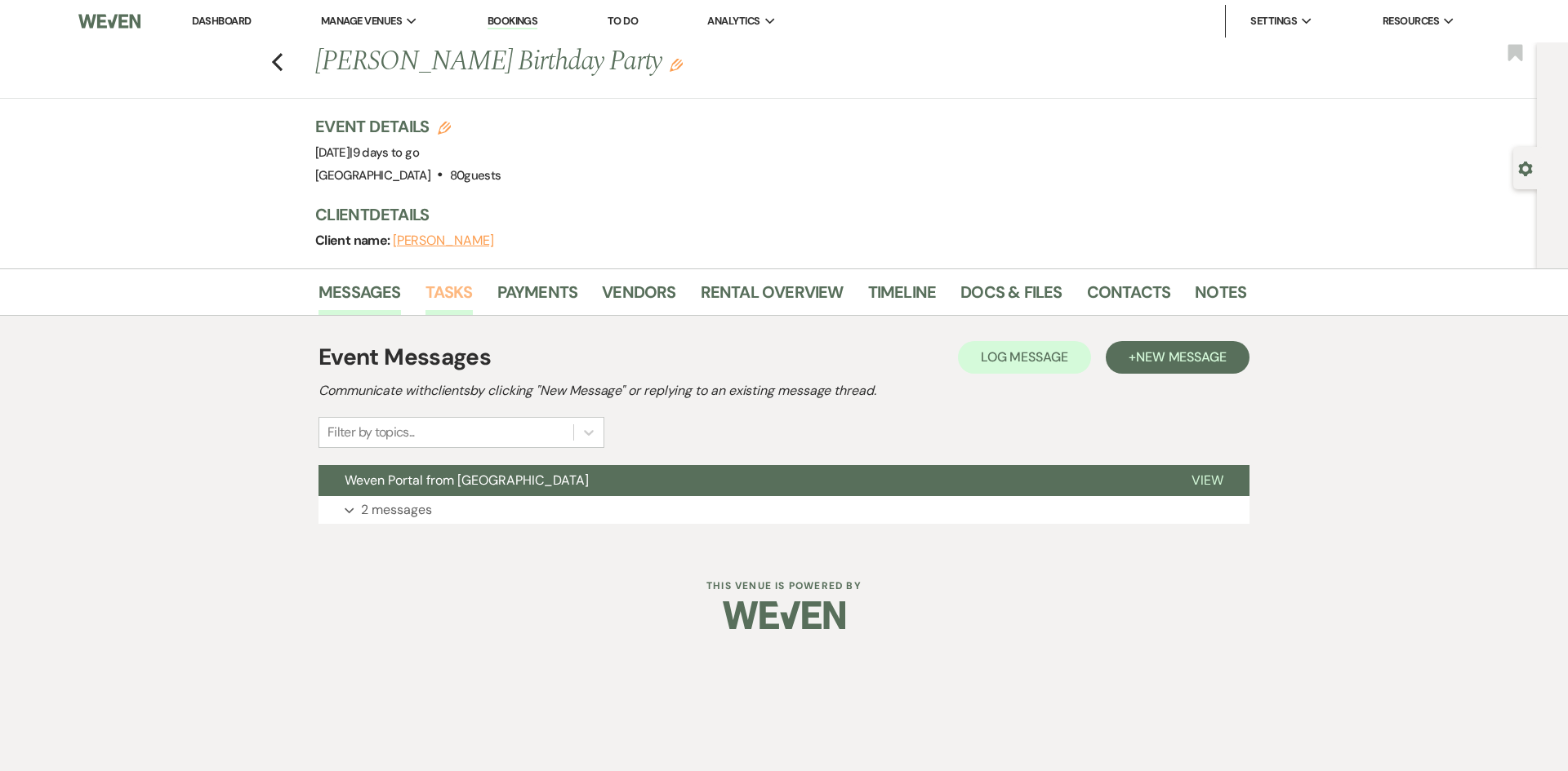
click at [457, 294] on link "Tasks" at bounding box center [449, 296] width 48 height 36
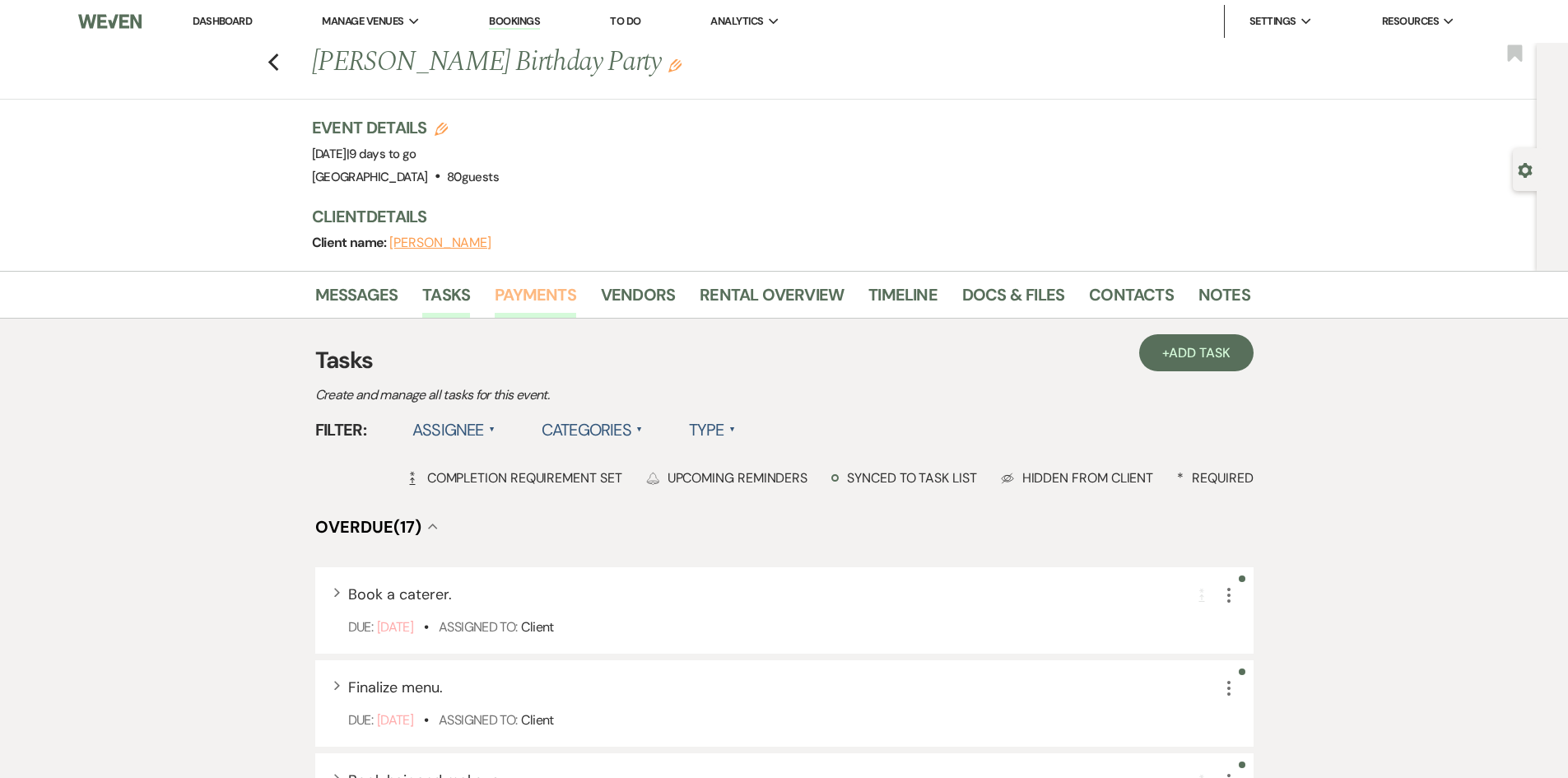
click at [531, 296] on link "Payments" at bounding box center [535, 299] width 82 height 36
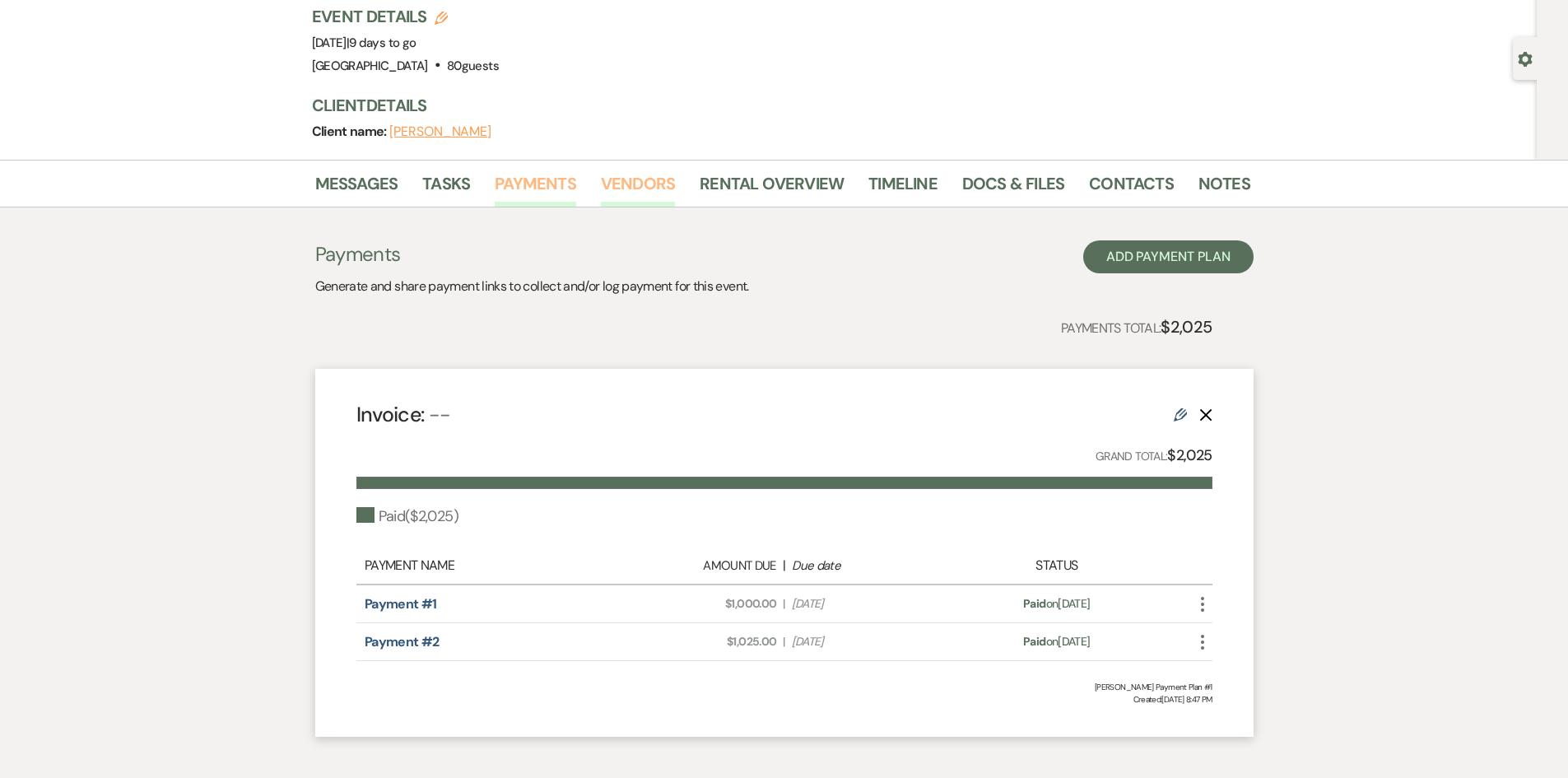
scroll to position [83, 0]
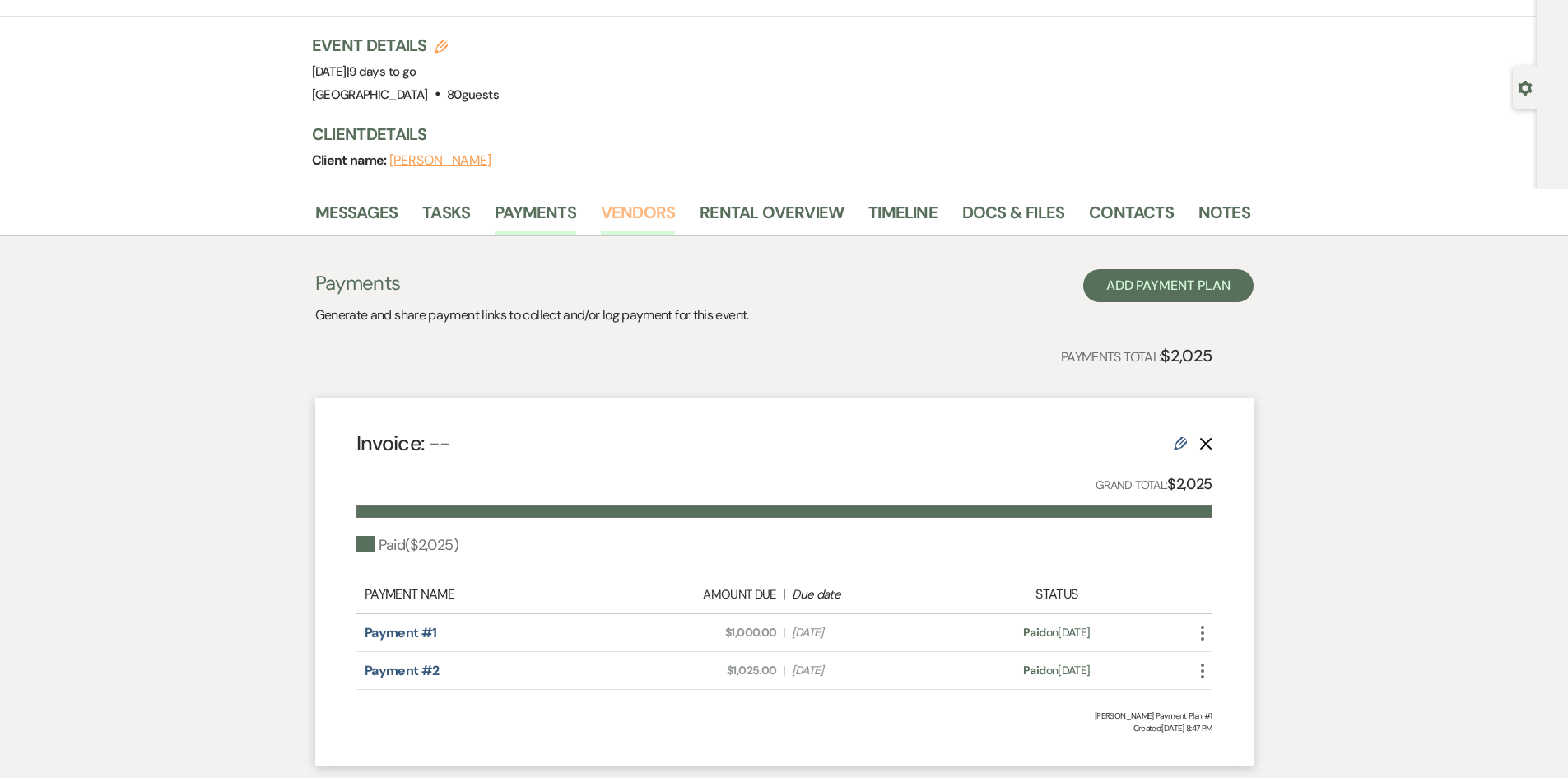
click at [650, 218] on link "Vendors" at bounding box center [638, 217] width 74 height 36
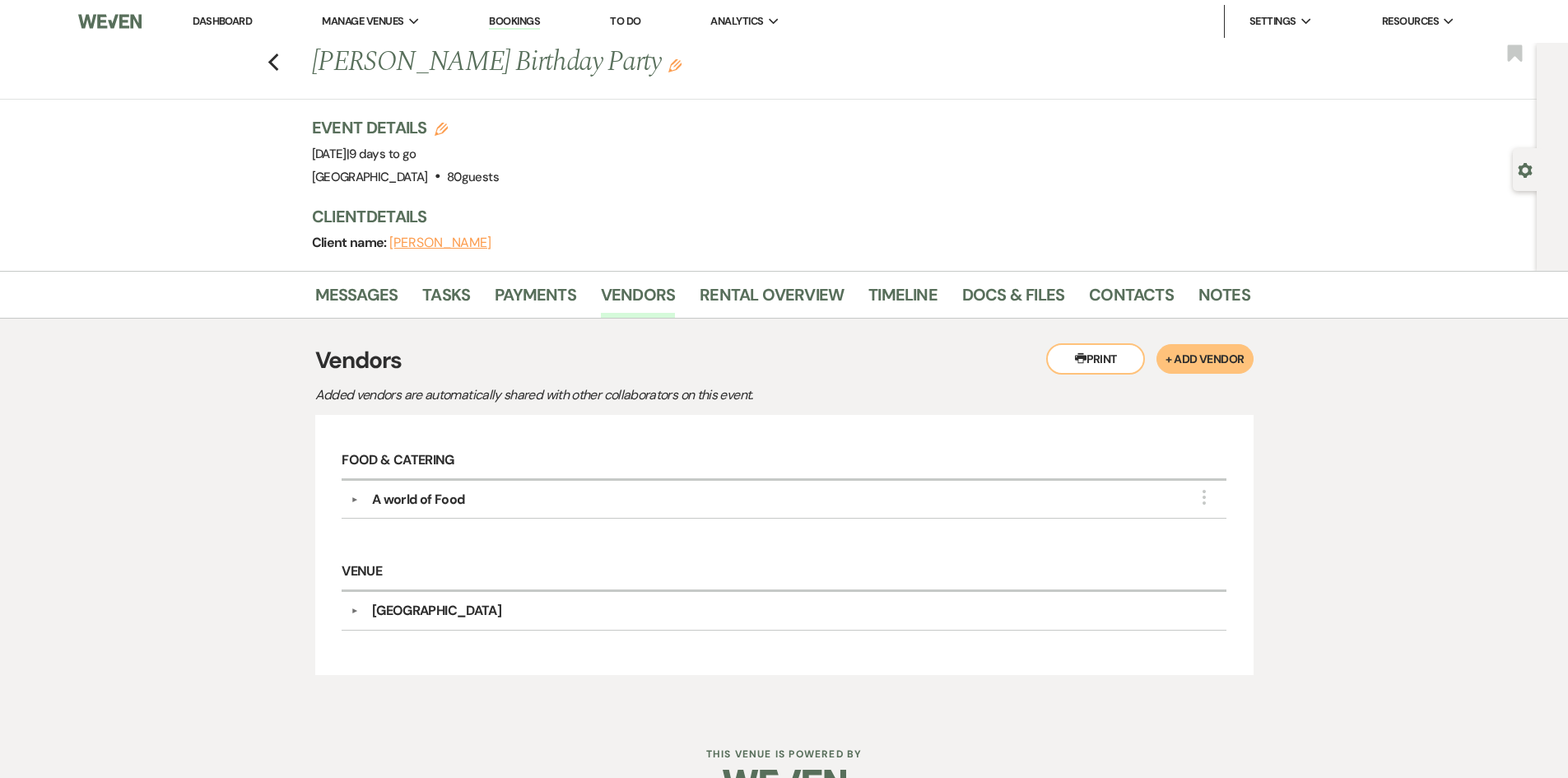
click at [287, 63] on div "Previous [PERSON_NAME] Birthday Party Edit Bookmark" at bounding box center [764, 71] width 1545 height 56
click at [277, 62] on use "button" at bounding box center [273, 63] width 11 height 19
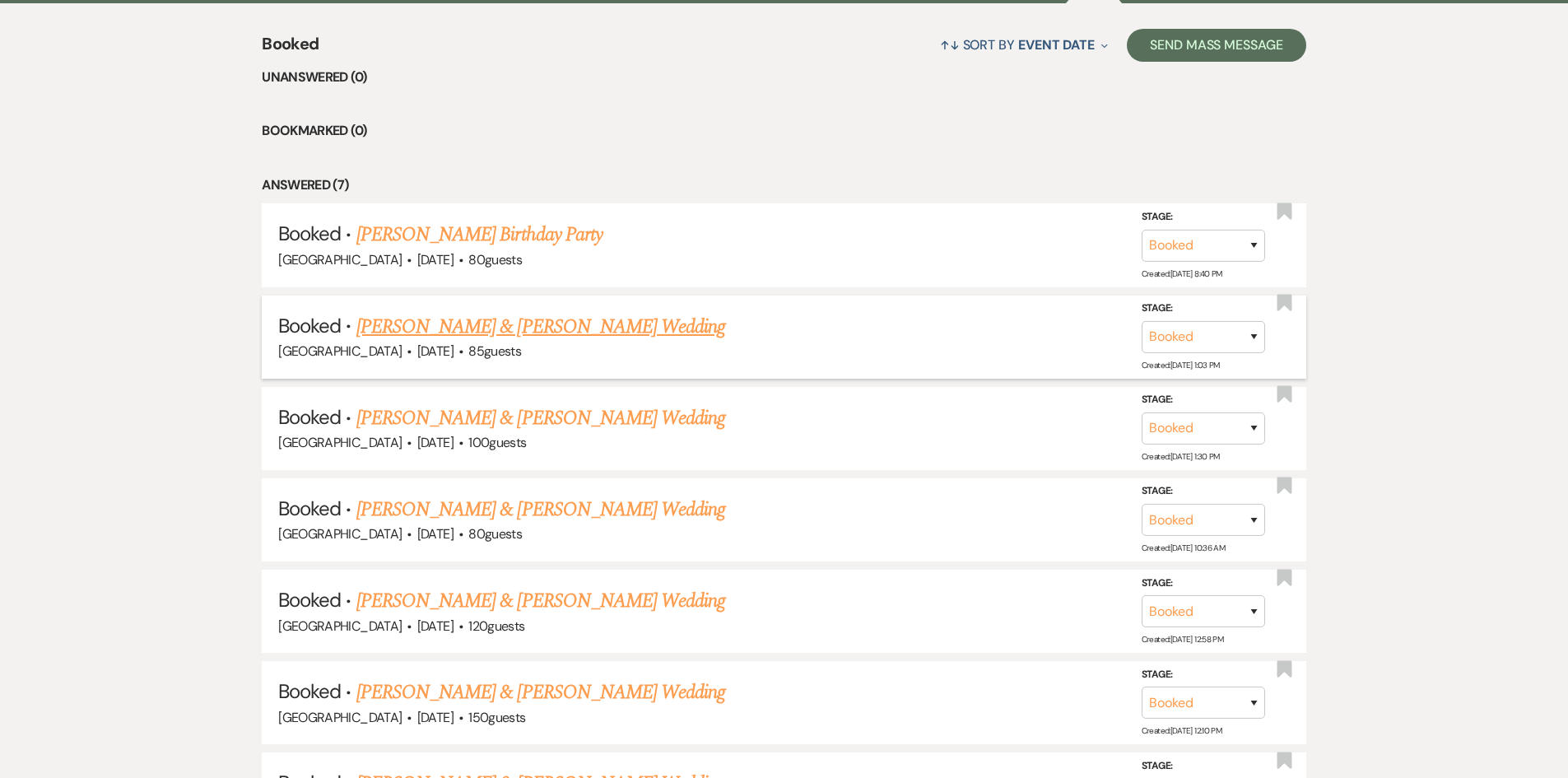
click at [590, 330] on link "[PERSON_NAME] & [PERSON_NAME] Wedding" at bounding box center [540, 327] width 369 height 29
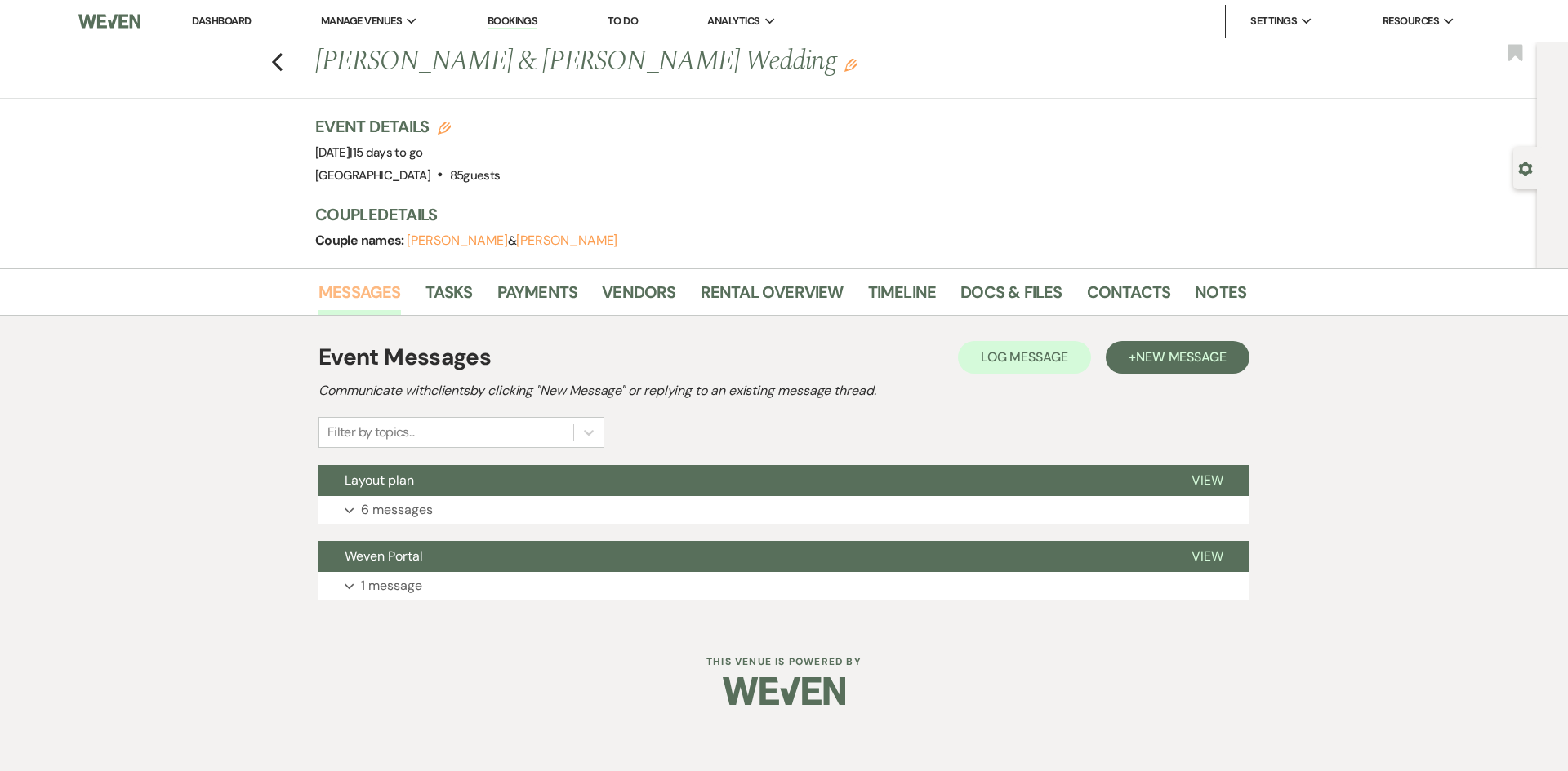
click at [374, 291] on link "Messages" at bounding box center [359, 296] width 83 height 36
click at [667, 287] on link "Vendors" at bounding box center [639, 296] width 73 height 36
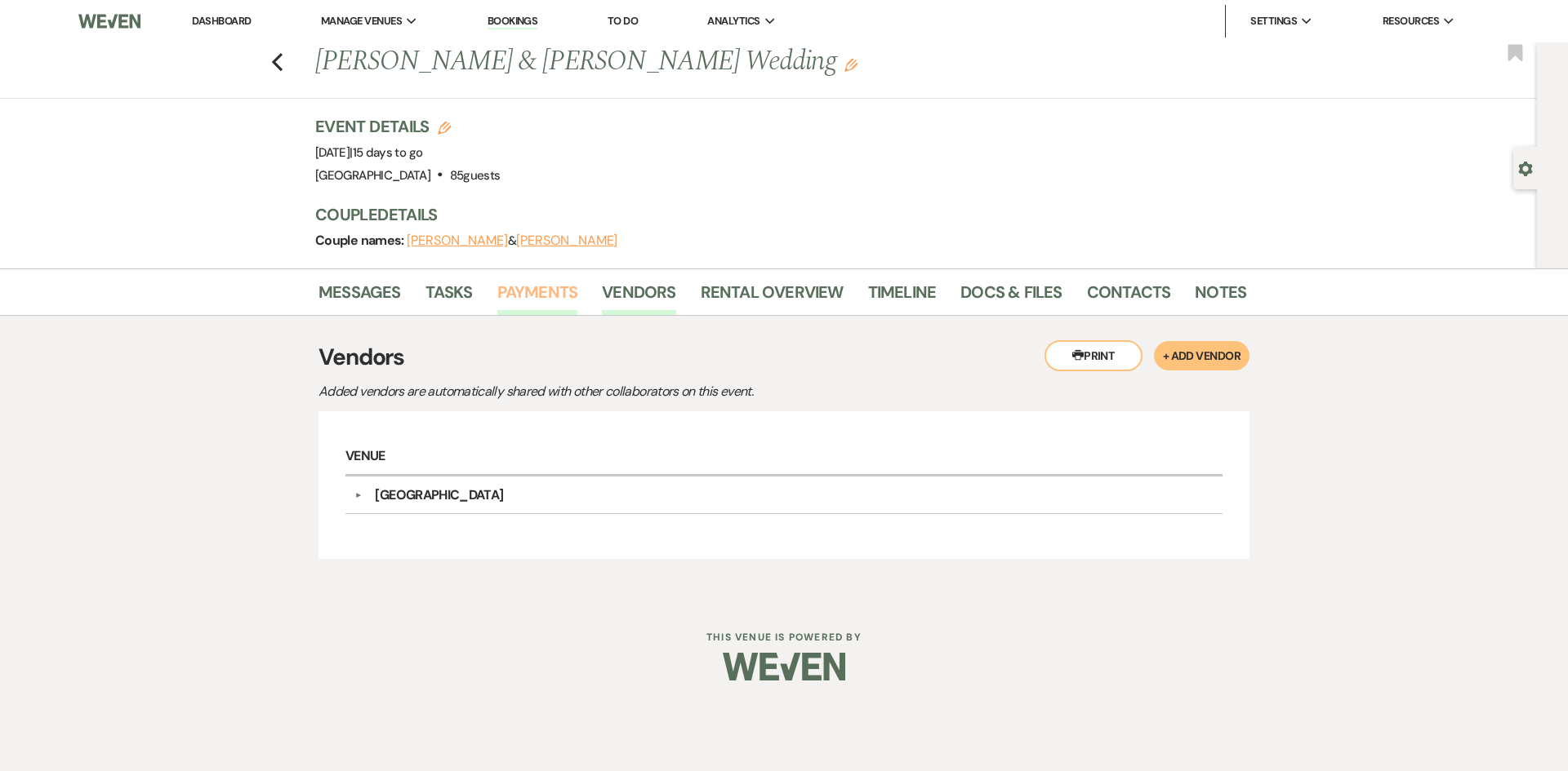
click at [546, 293] on link "Payments" at bounding box center [538, 296] width 81 height 36
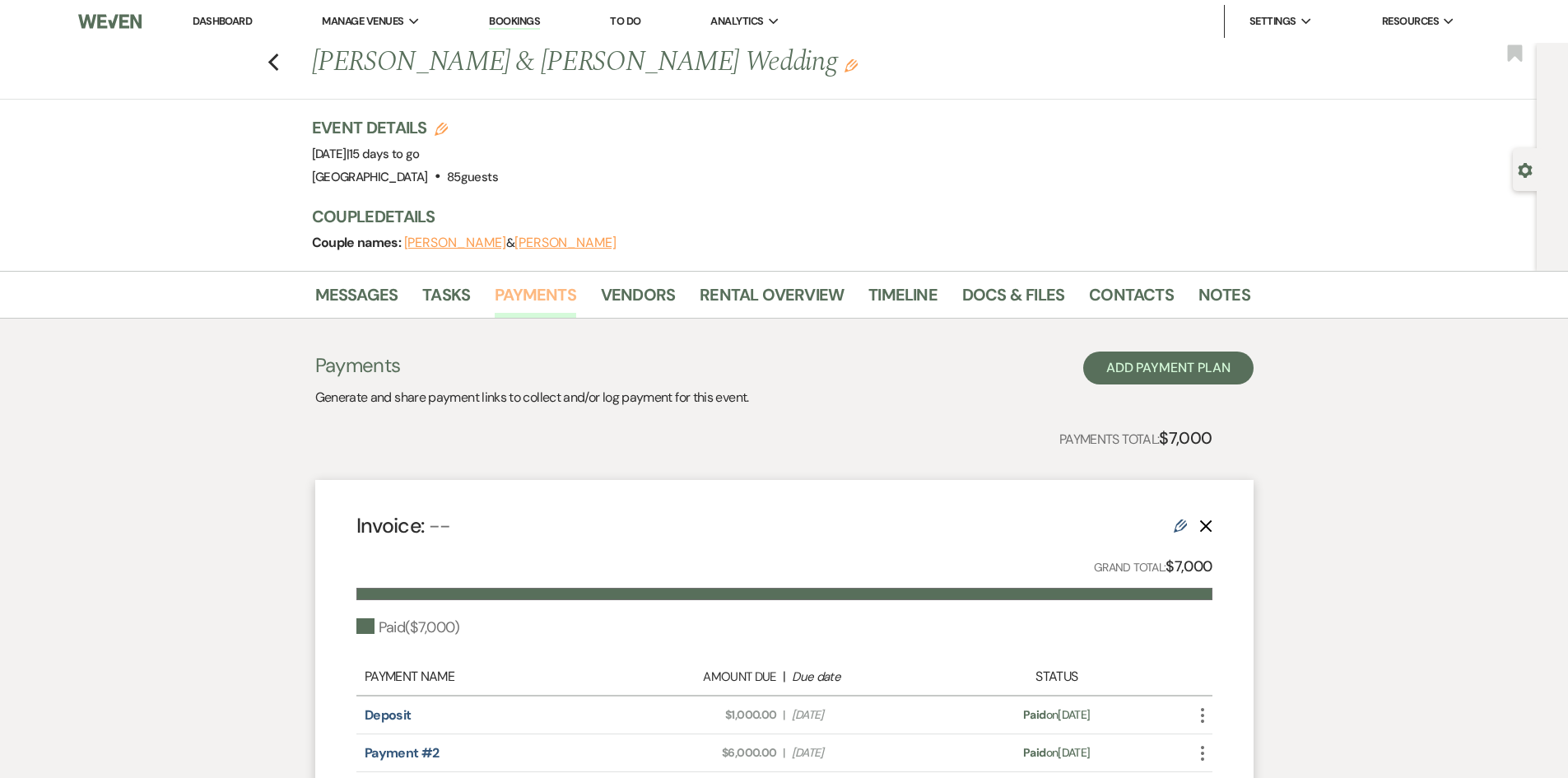
click at [544, 294] on link "Payments" at bounding box center [535, 299] width 82 height 36
click at [633, 296] on link "Vendors" at bounding box center [638, 299] width 74 height 36
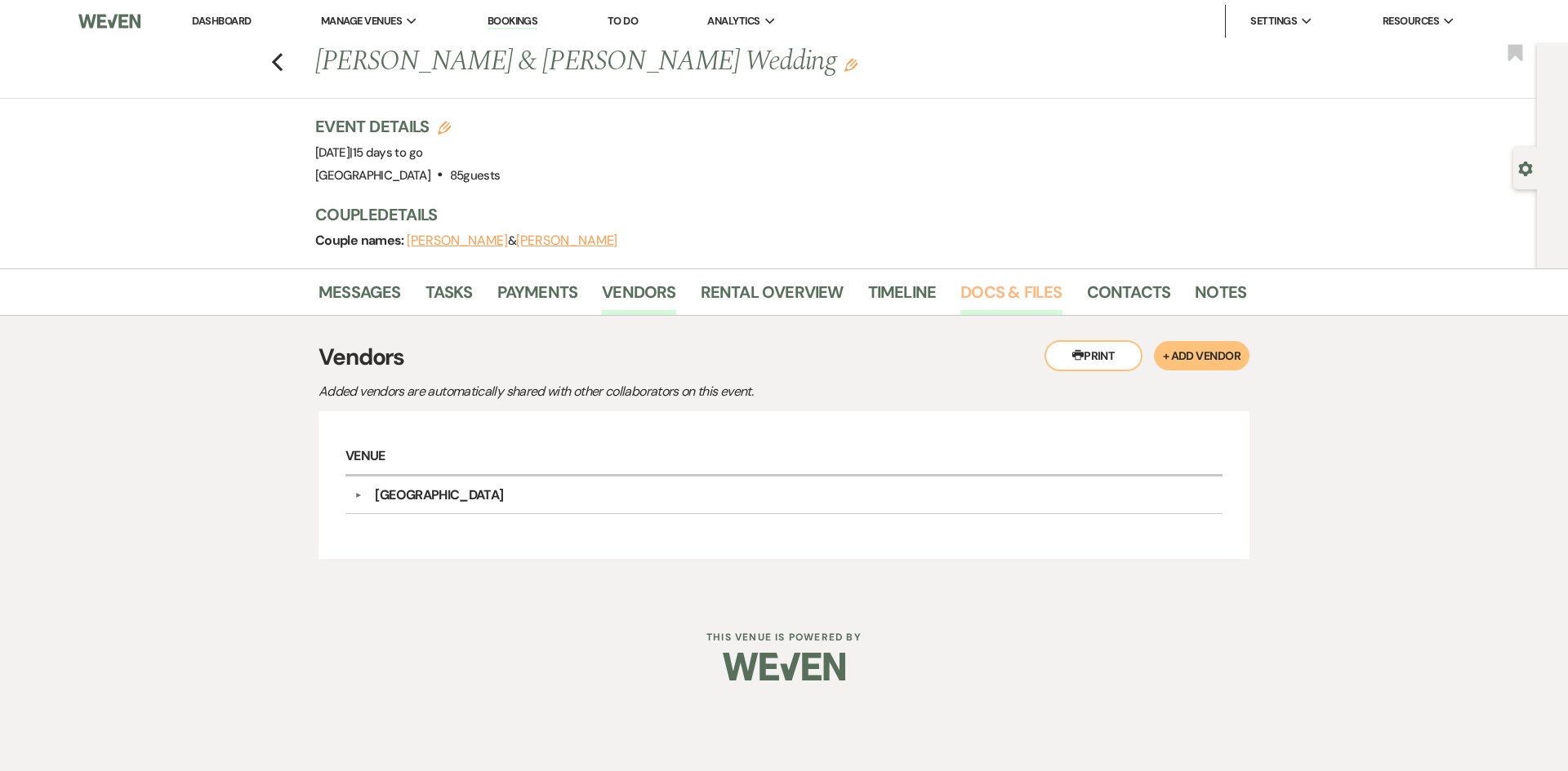
click at [978, 292] on link "Docs & Files" at bounding box center [1010, 296] width 101 height 36
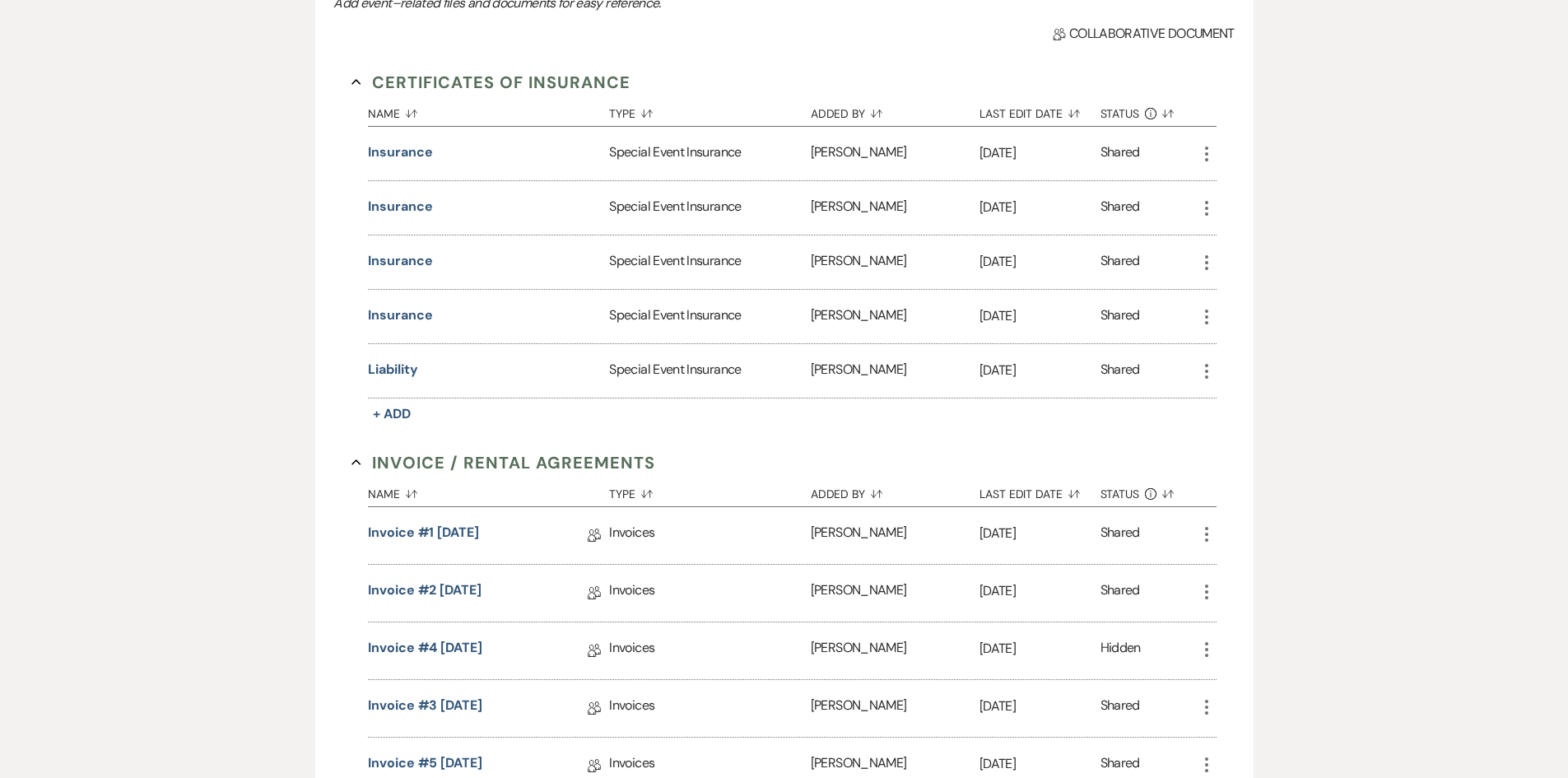
scroll to position [385, 0]
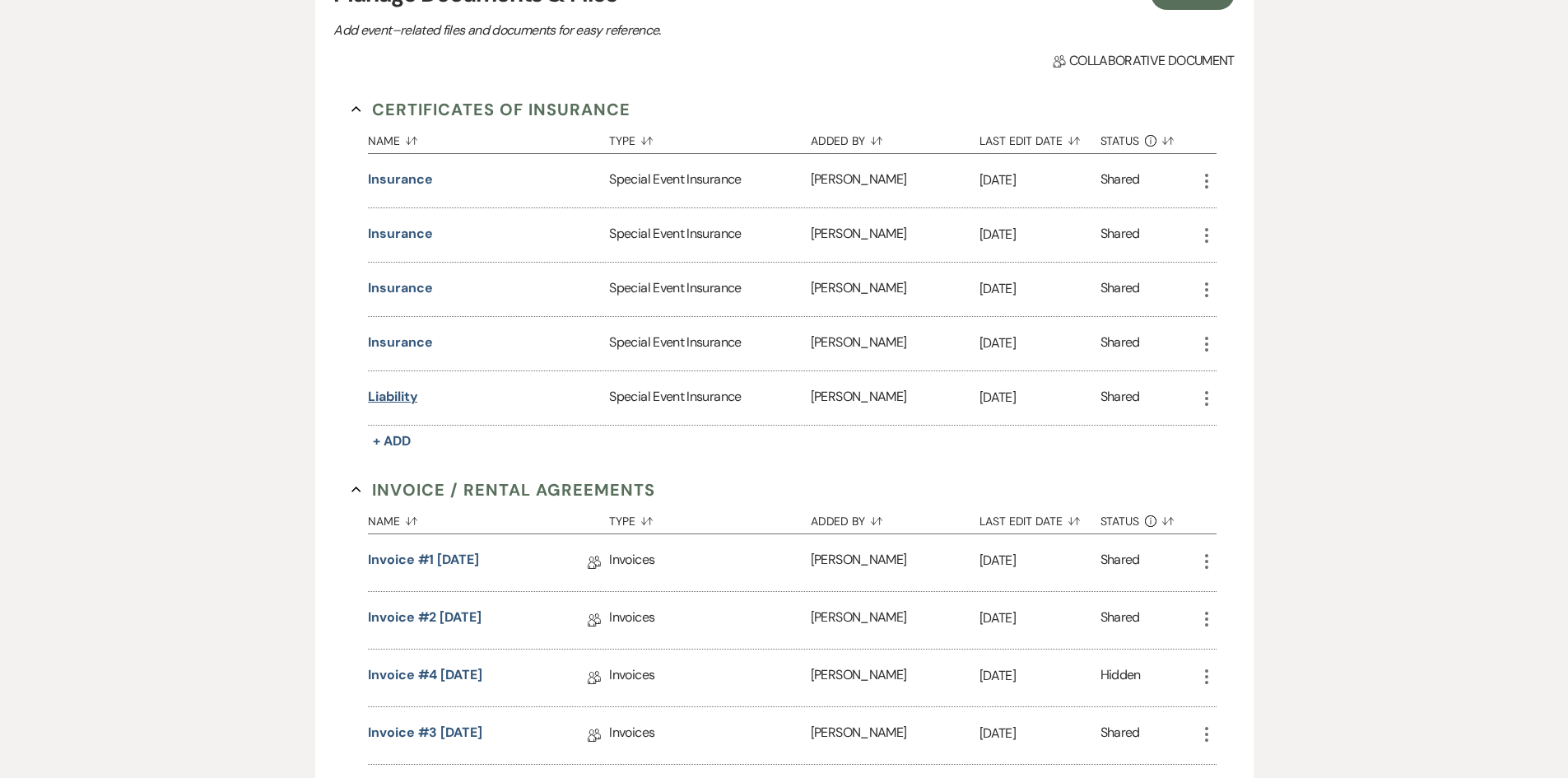
click at [401, 397] on button "Liability" at bounding box center [392, 397] width 50 height 19
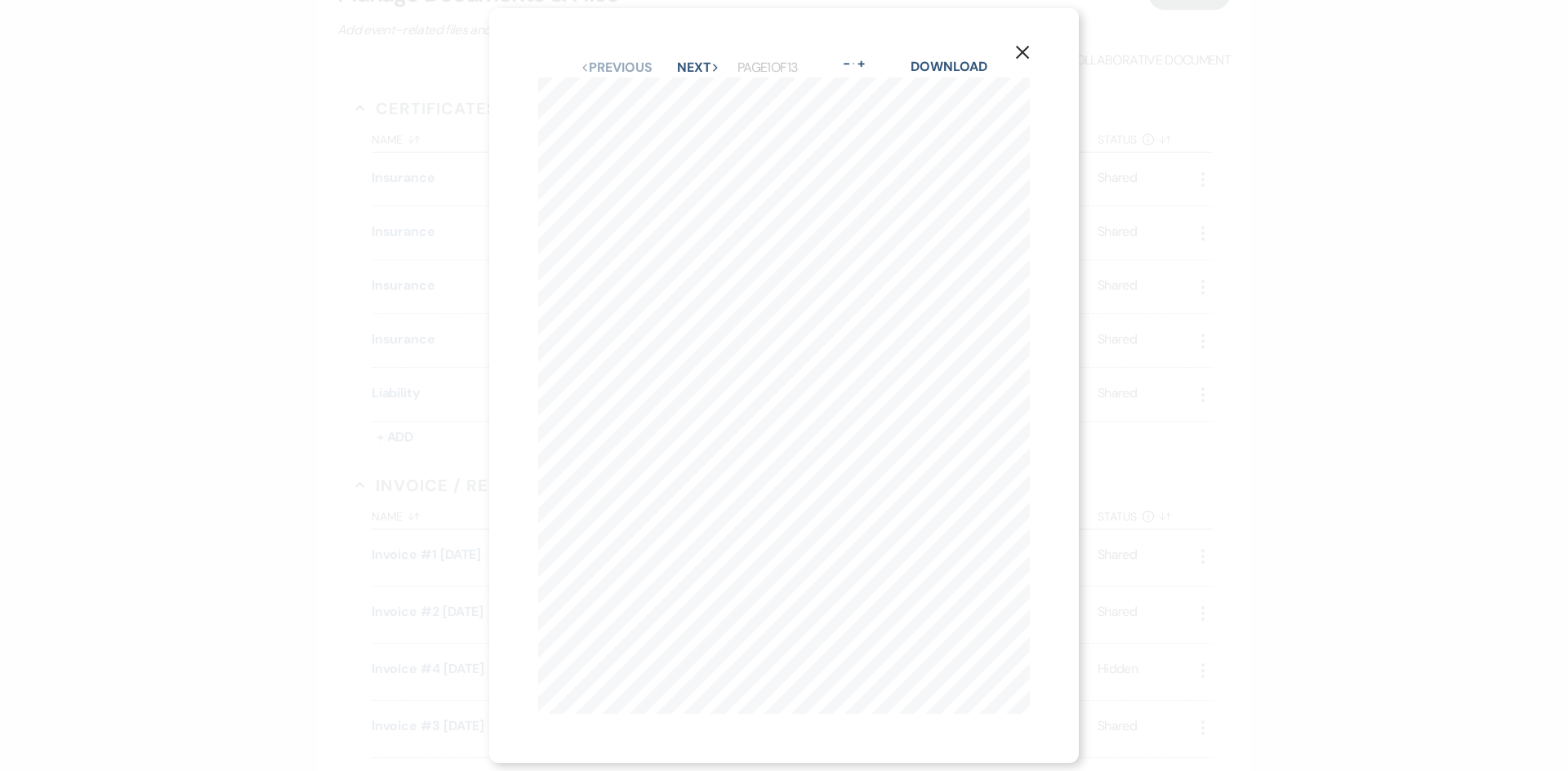
click at [1198, 434] on div "X Previous Previous Next Next Page 1 of 13 - Zoom + Download EVL102-0708 Page 1…" at bounding box center [784, 386] width 1568 height 771
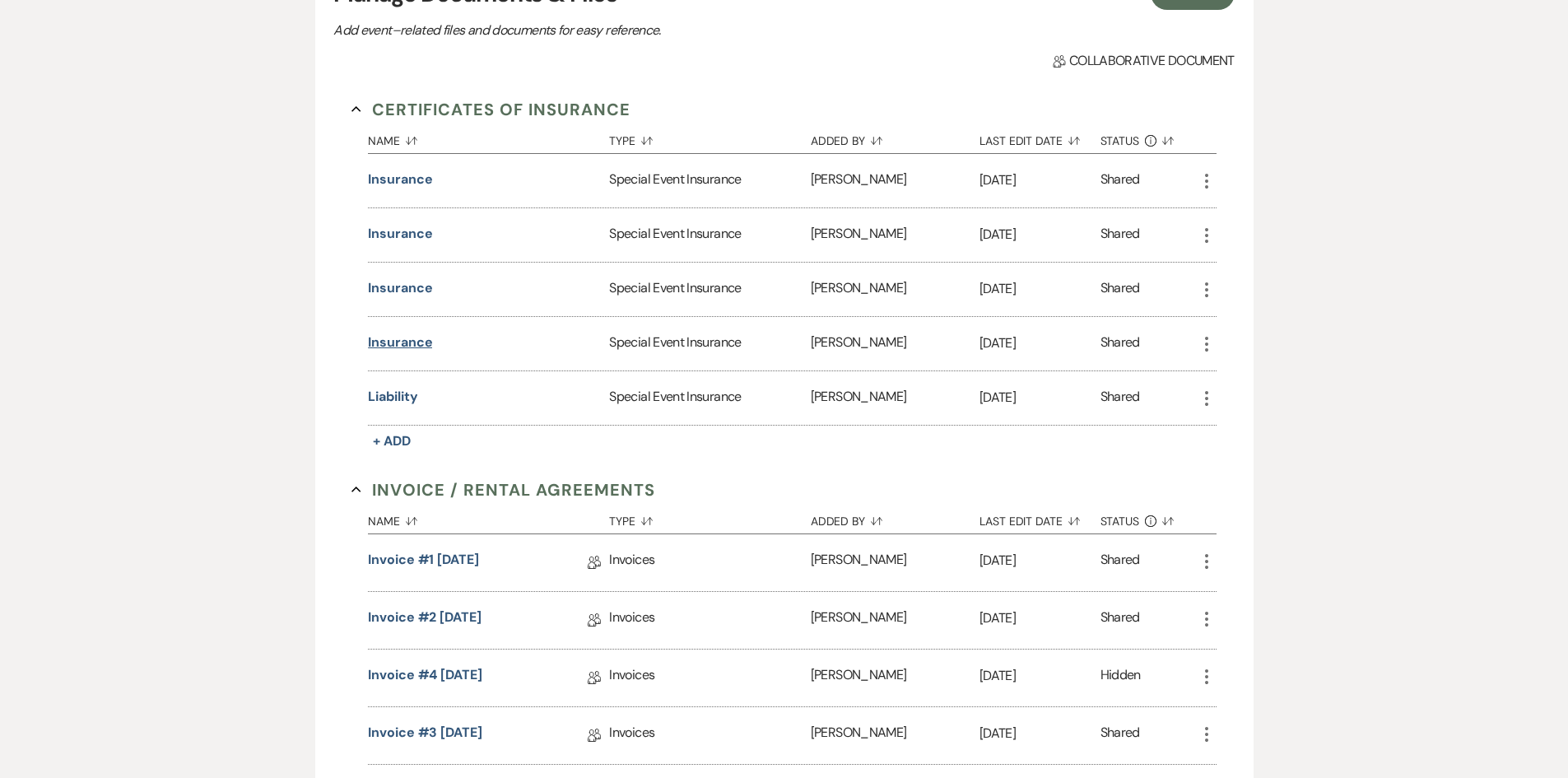
click at [411, 339] on button "Insurance" at bounding box center [400, 342] width 64 height 19
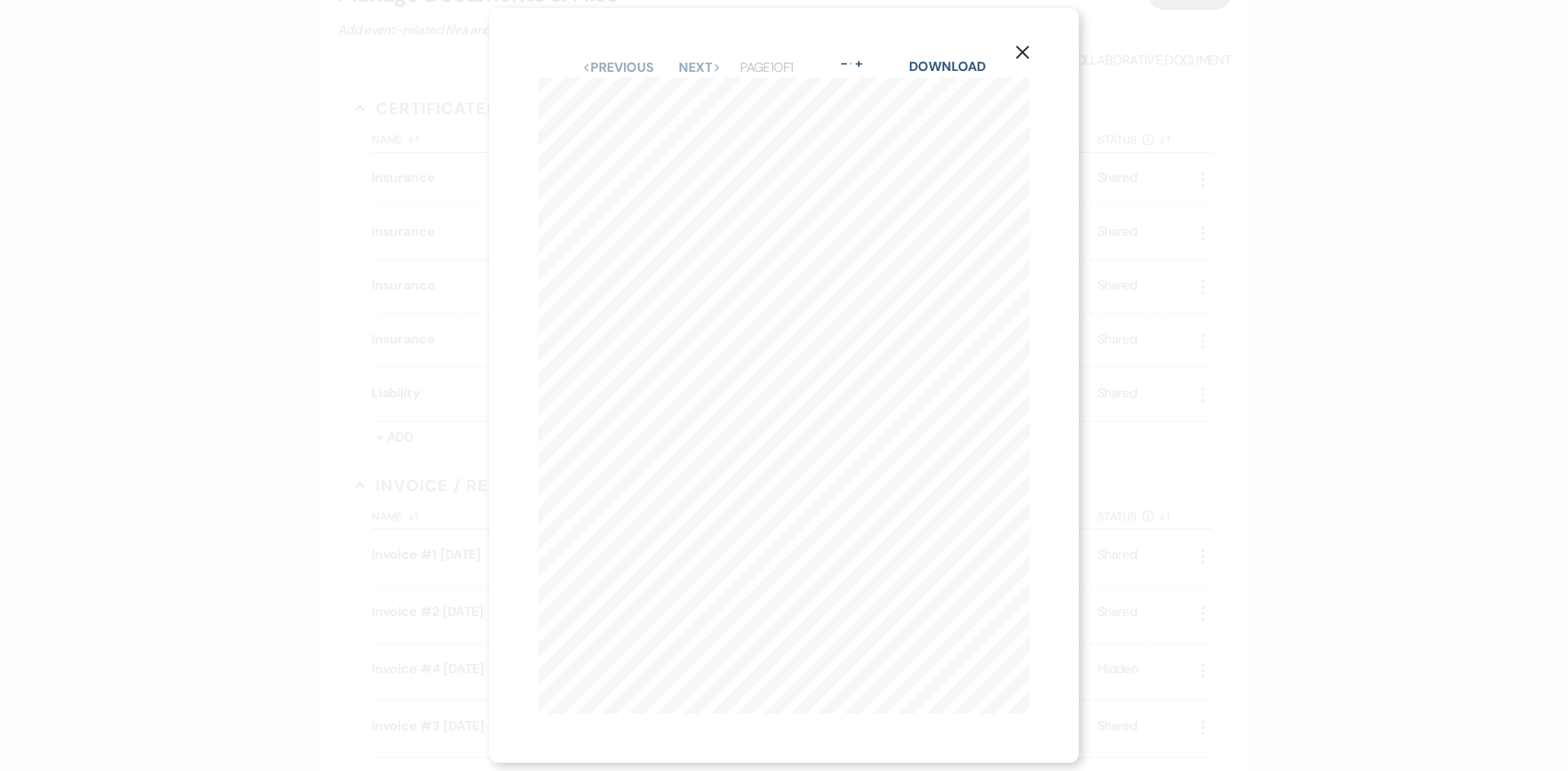
click at [292, 416] on div "X Previous Previous Next Next Page 1 of 1 - Zoom + Download EV500-0810 CERTIFIC…" at bounding box center [784, 386] width 1568 height 771
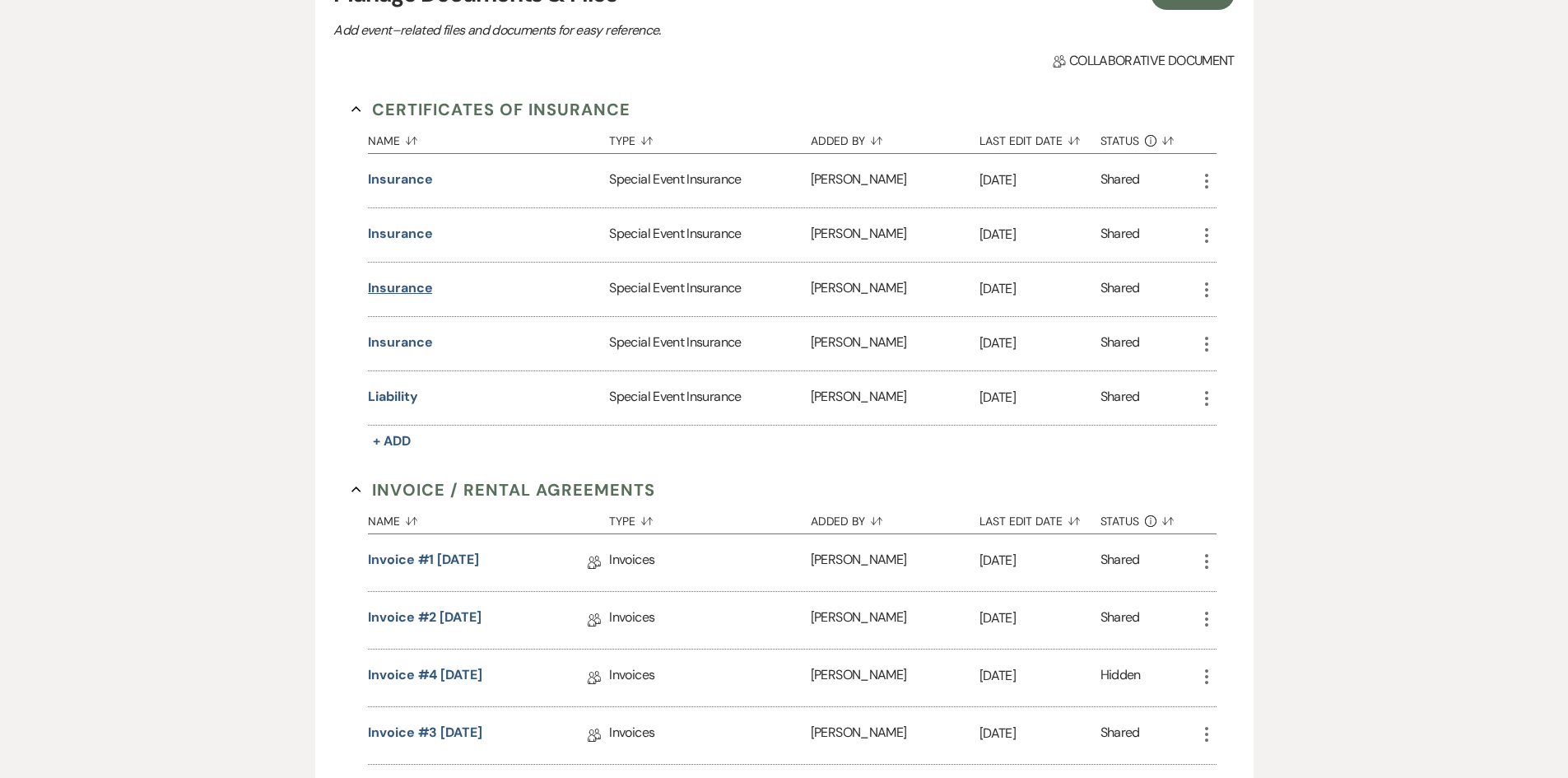
click at [411, 283] on button "Insurance" at bounding box center [400, 288] width 64 height 19
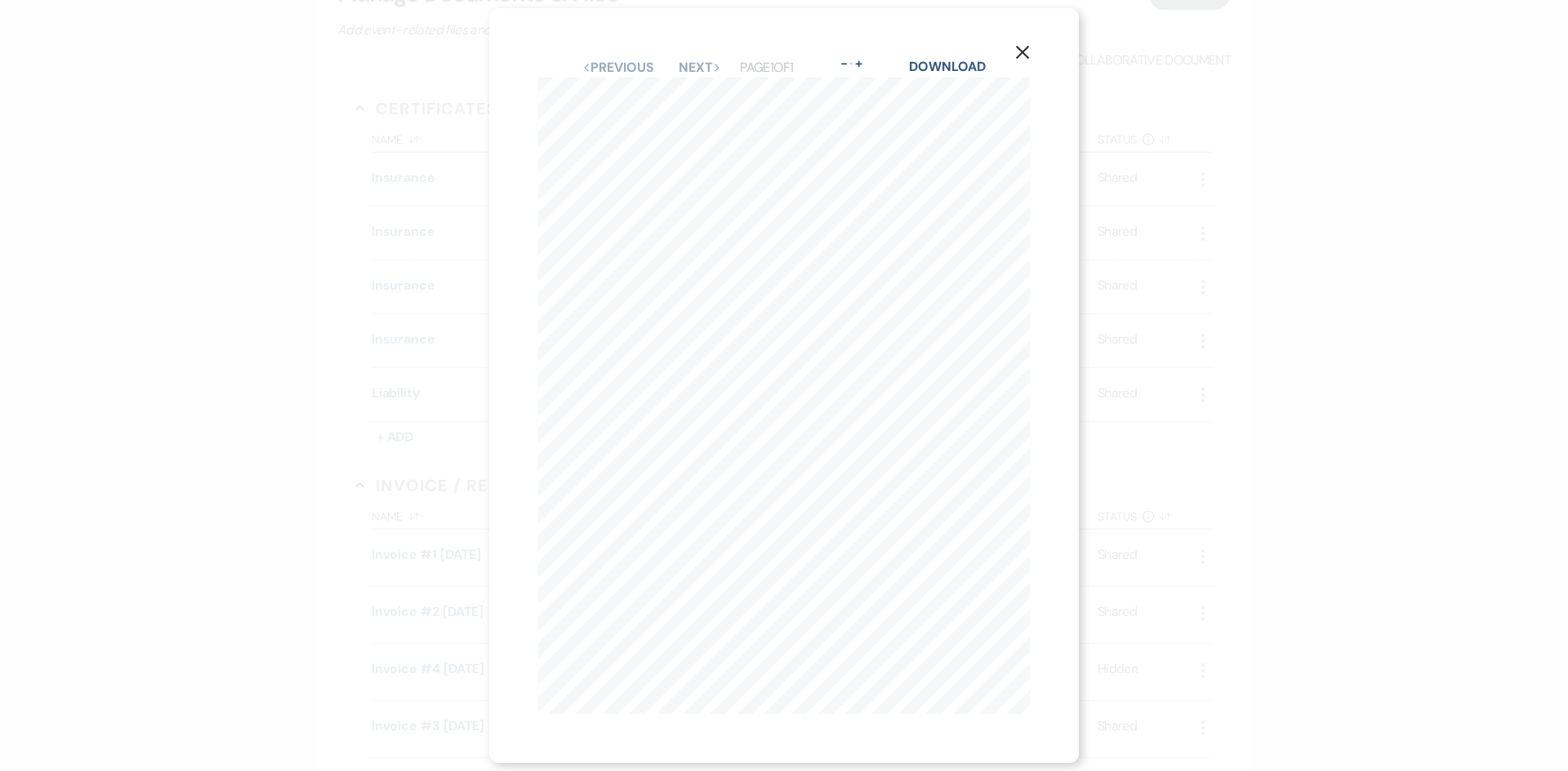
click at [308, 340] on div "X Previous Previous Next Next Page 1 of 1 - Zoom + Download EV500-0810 CERTIFIC…" at bounding box center [784, 386] width 1568 height 771
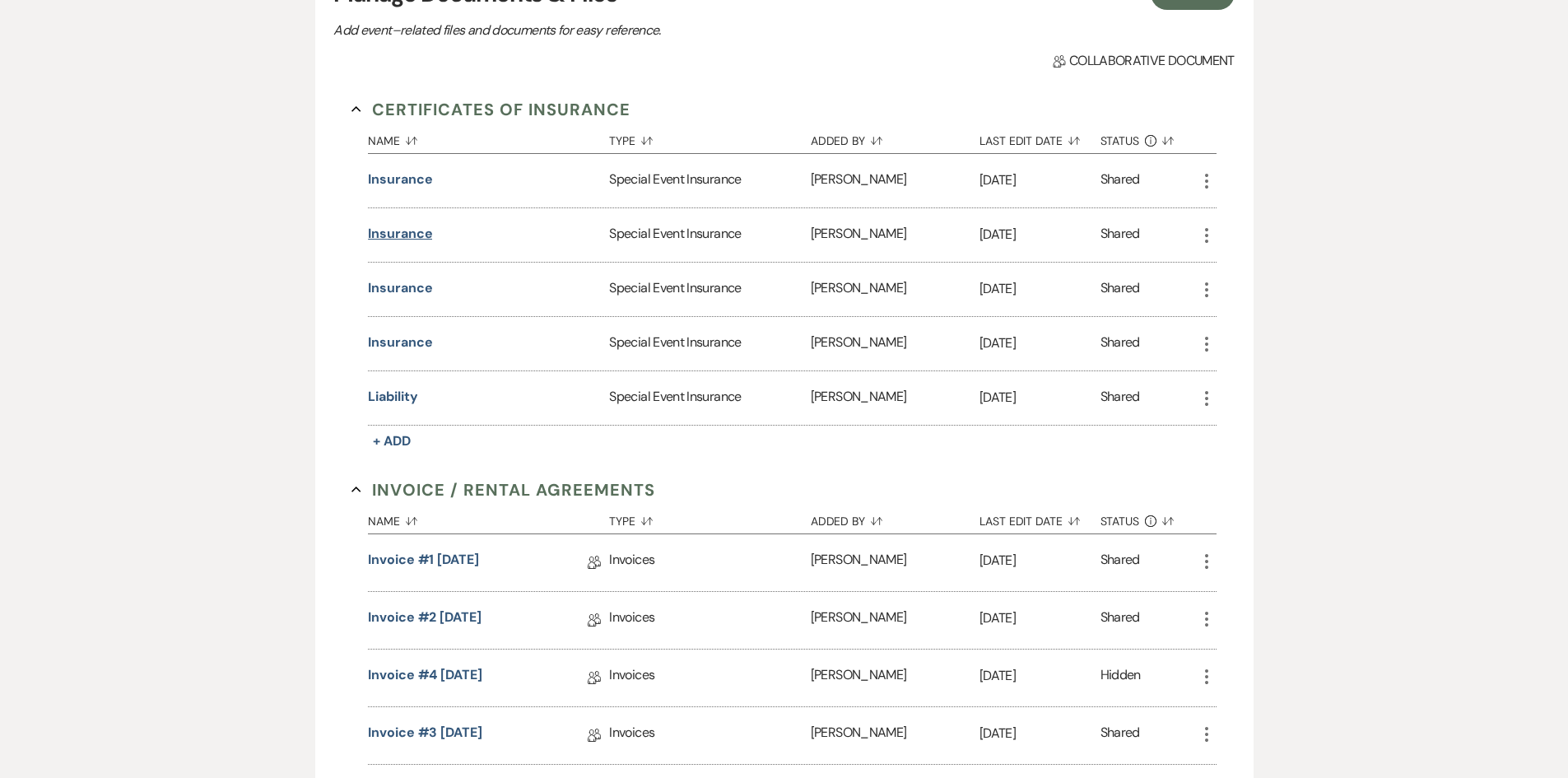
click at [397, 234] on button "Insurance" at bounding box center [400, 233] width 64 height 19
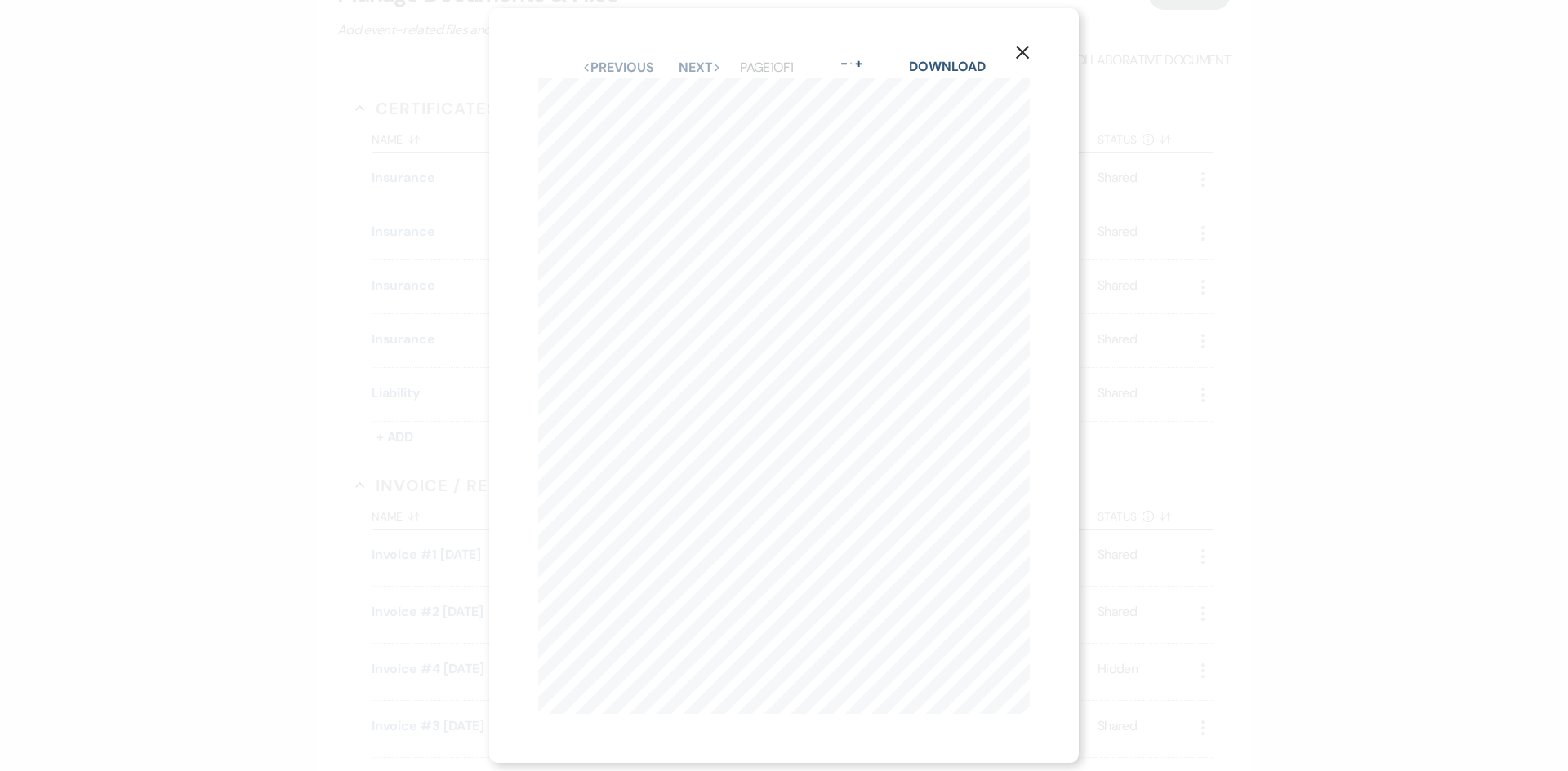
click at [306, 391] on div "X Previous Previous Next Next Page 1 of 1 - Zoom + Download EV500-0810 CERTIFIC…" at bounding box center [784, 386] width 1568 height 771
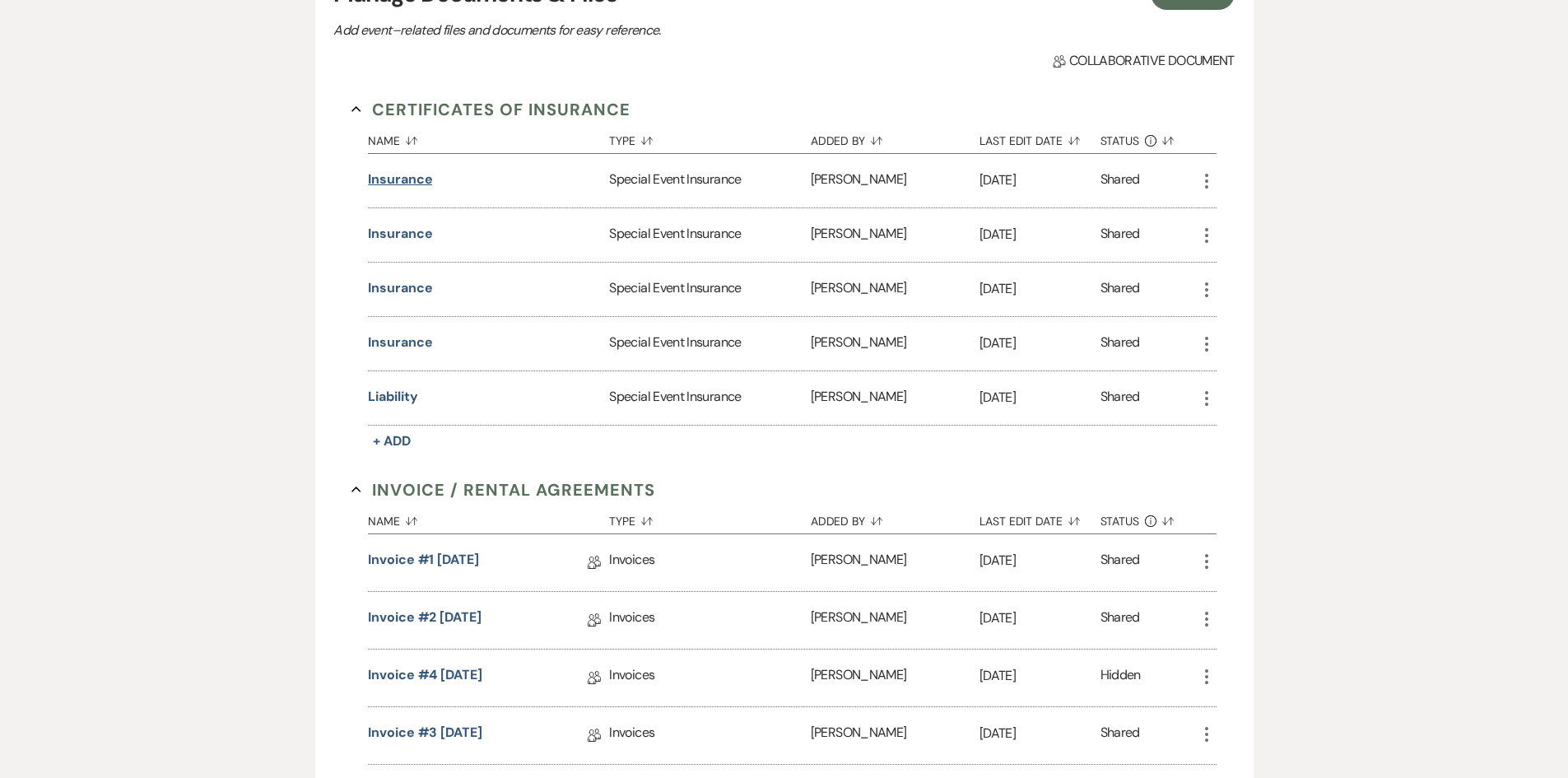
click at [392, 180] on button "Insurance" at bounding box center [400, 179] width 64 height 19
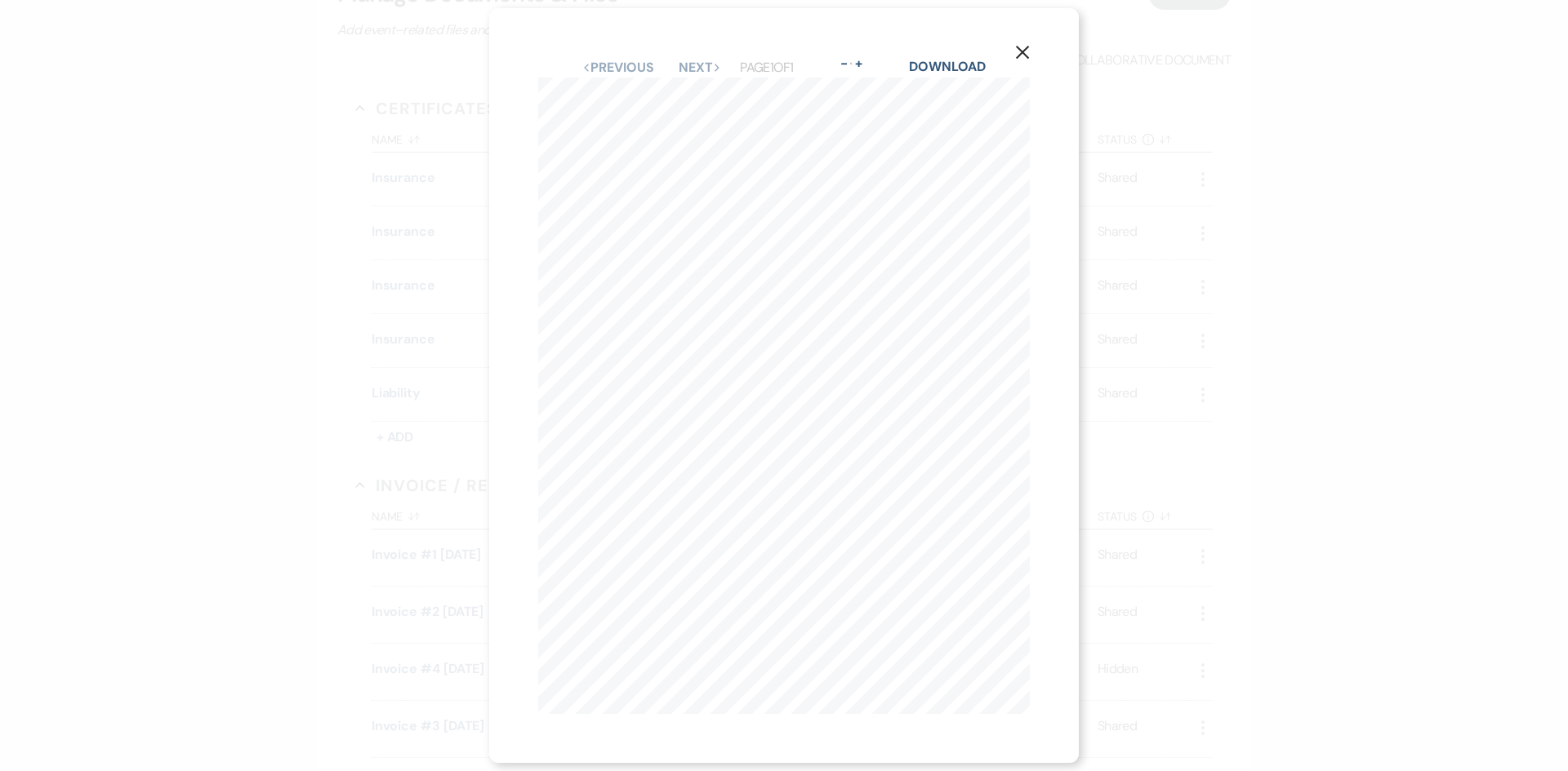
click at [340, 355] on div "X Previous Previous Next Next Page 1 of 1 - Zoom + Download EV500-0810 CERTIFIC…" at bounding box center [784, 386] width 1568 height 771
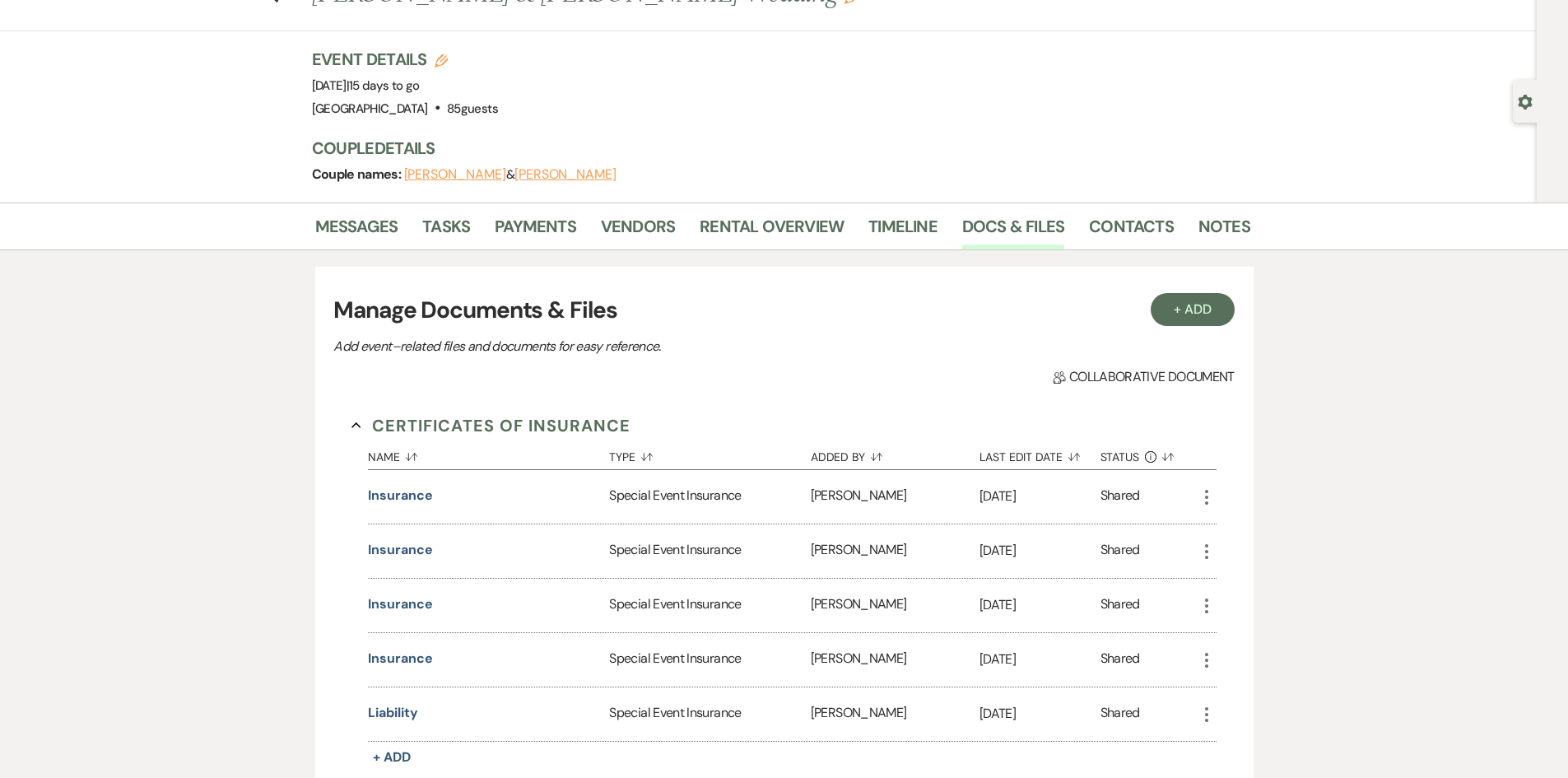
scroll to position [0, 0]
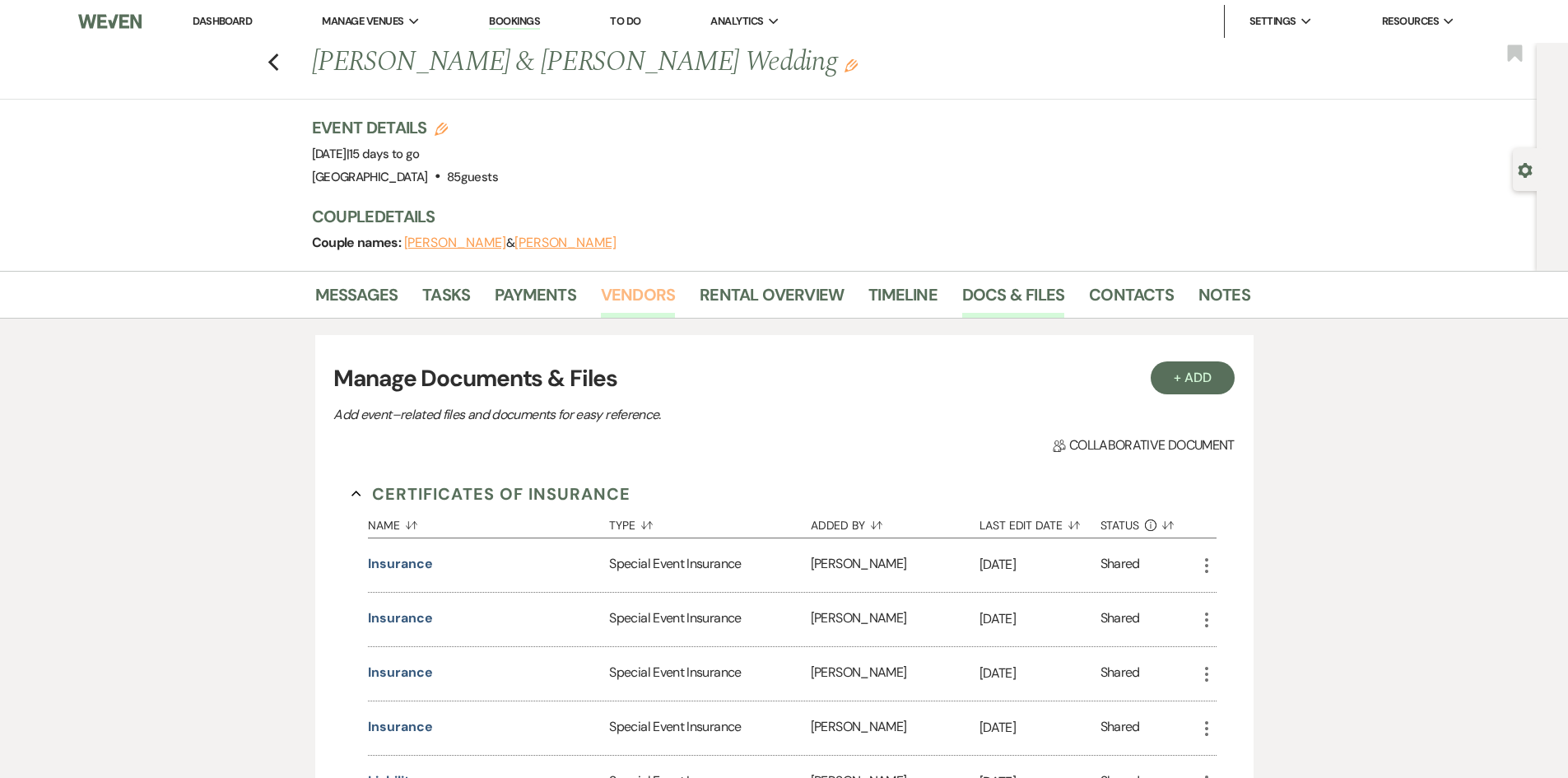
click at [648, 301] on link "Vendors" at bounding box center [638, 299] width 74 height 36
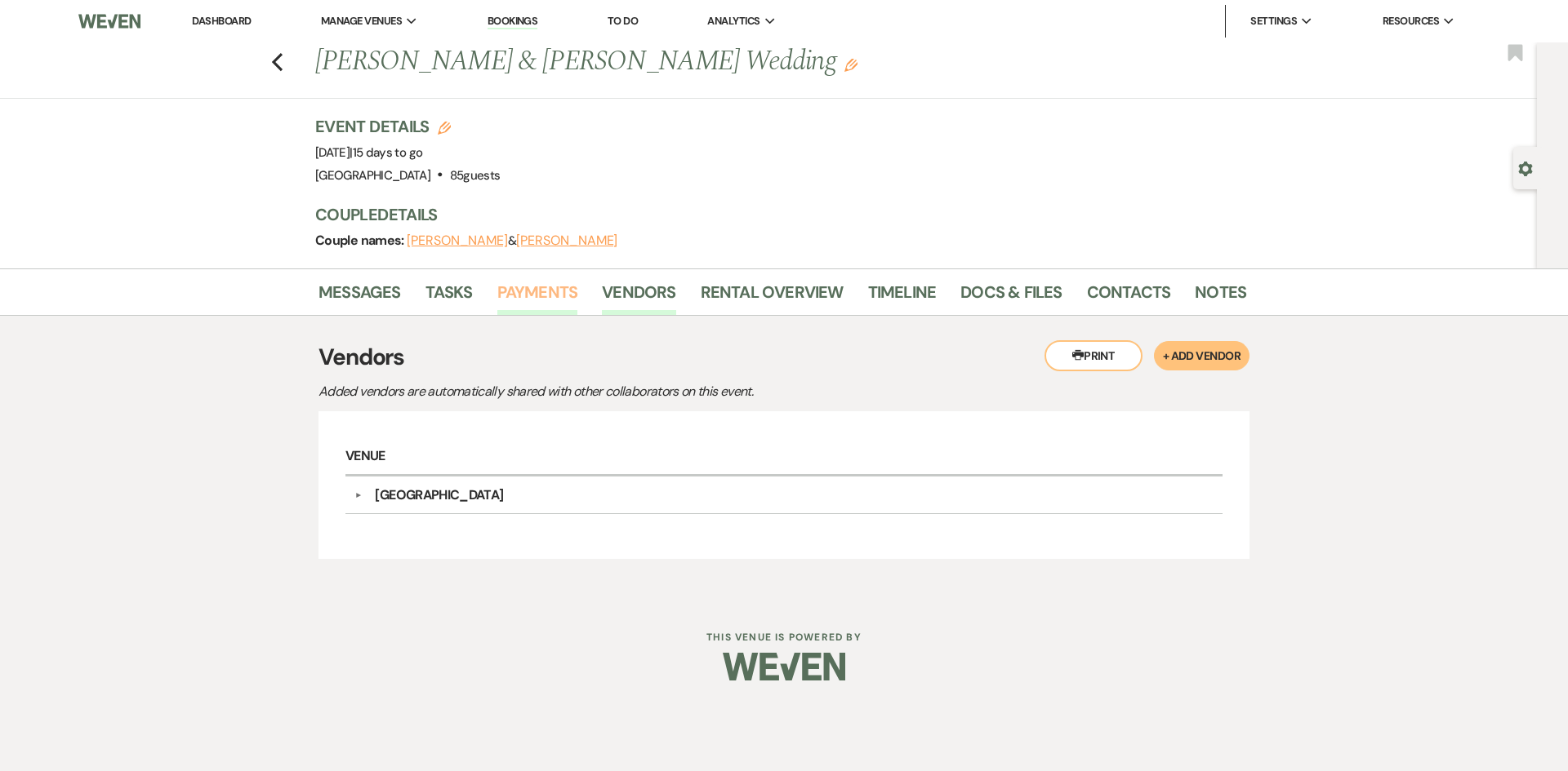
click at [513, 299] on link "Payments" at bounding box center [538, 296] width 81 height 36
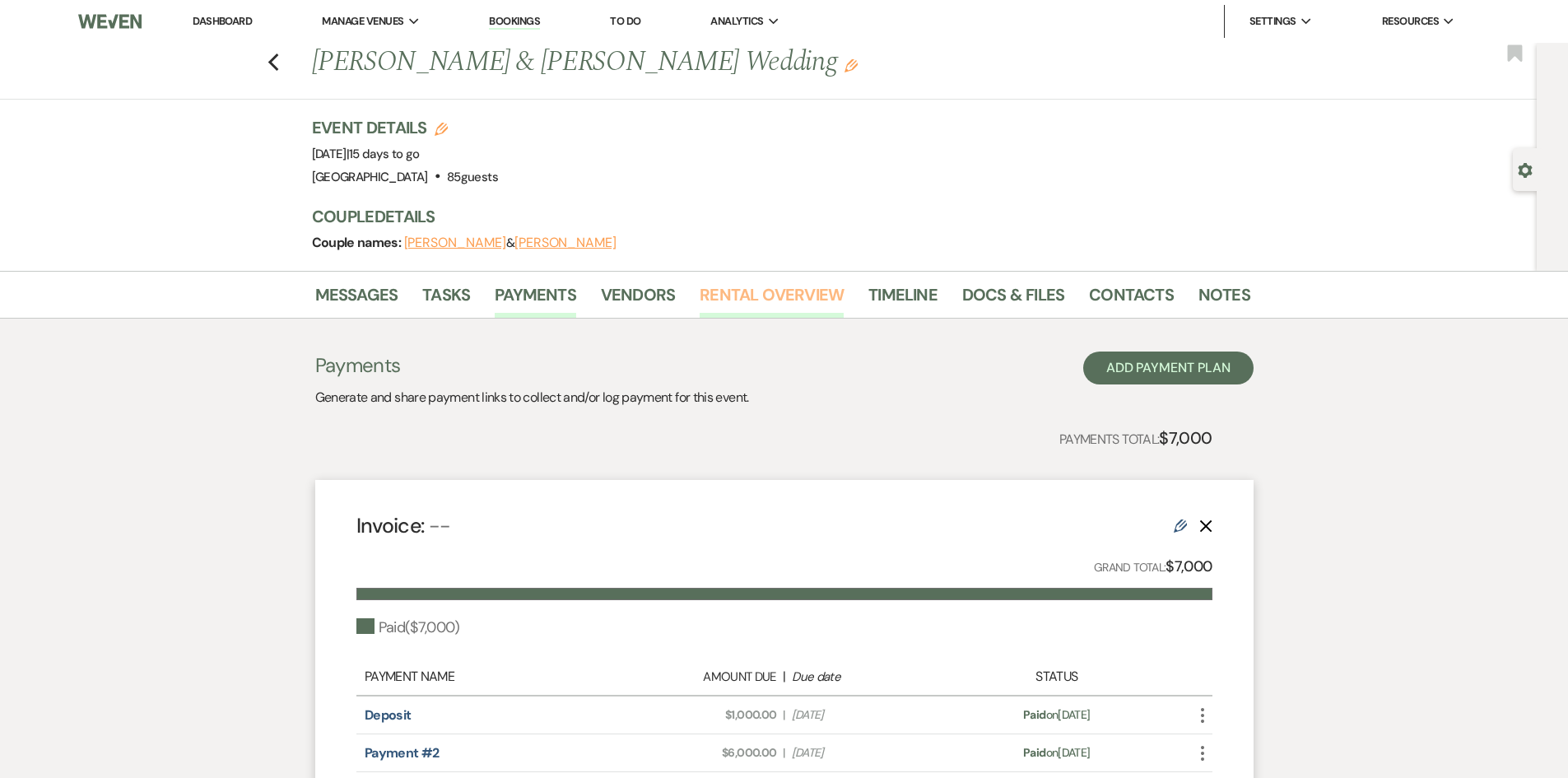
click at [787, 291] on link "Rental Overview" at bounding box center [771, 299] width 144 height 36
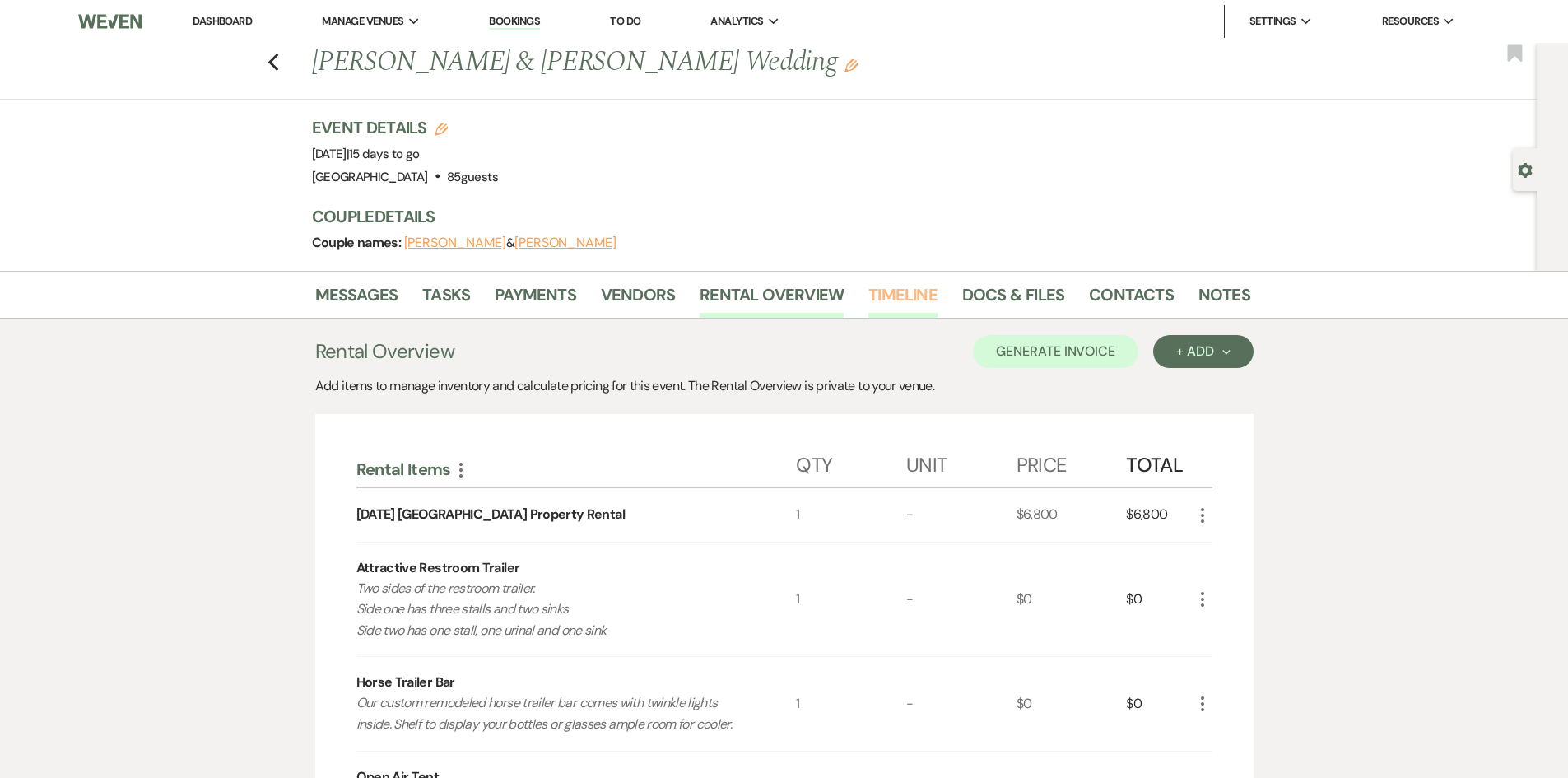
click at [915, 295] on link "Timeline" at bounding box center [903, 299] width 69 height 36
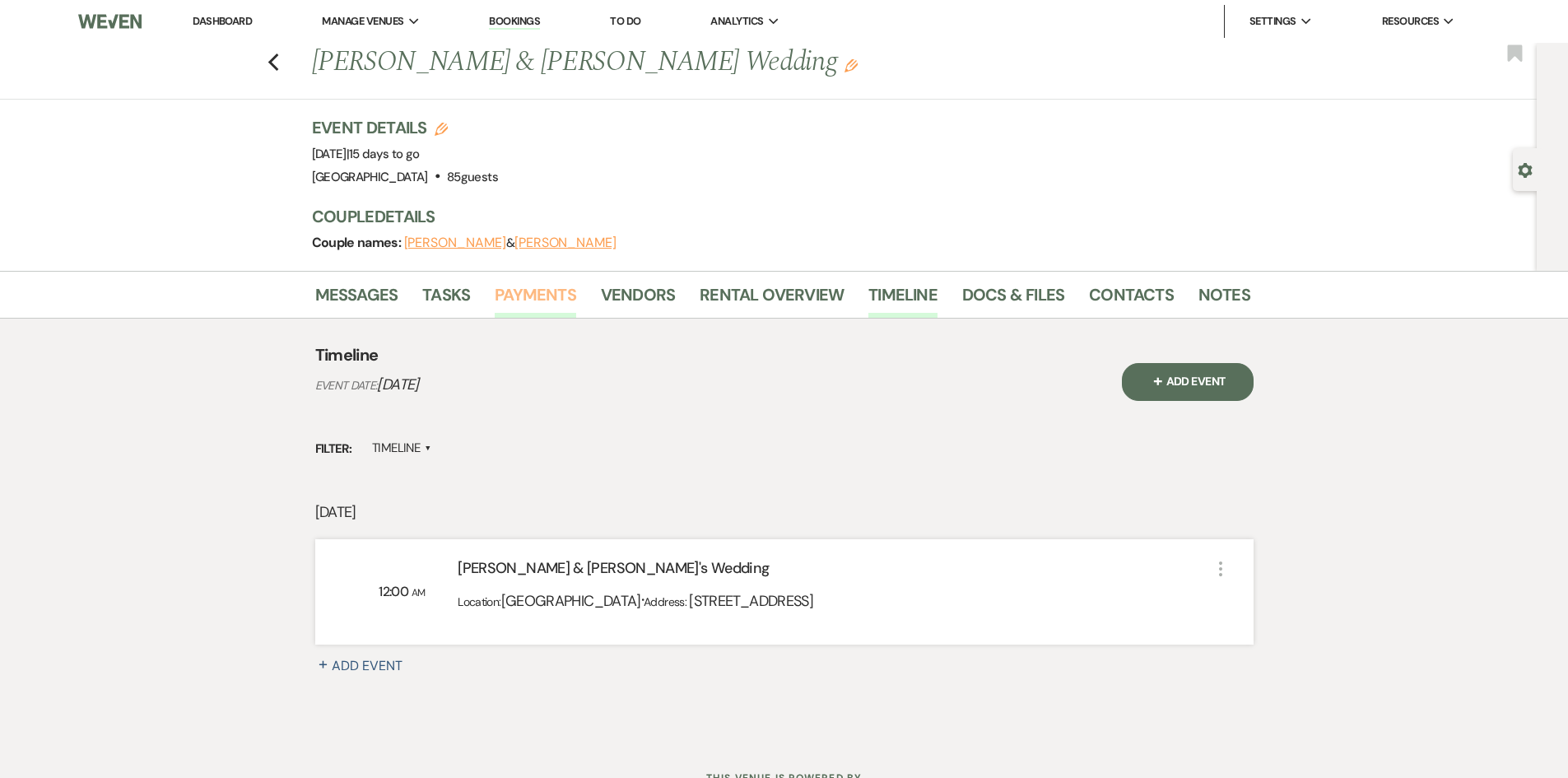
click at [538, 288] on link "Payments" at bounding box center [535, 299] width 82 height 36
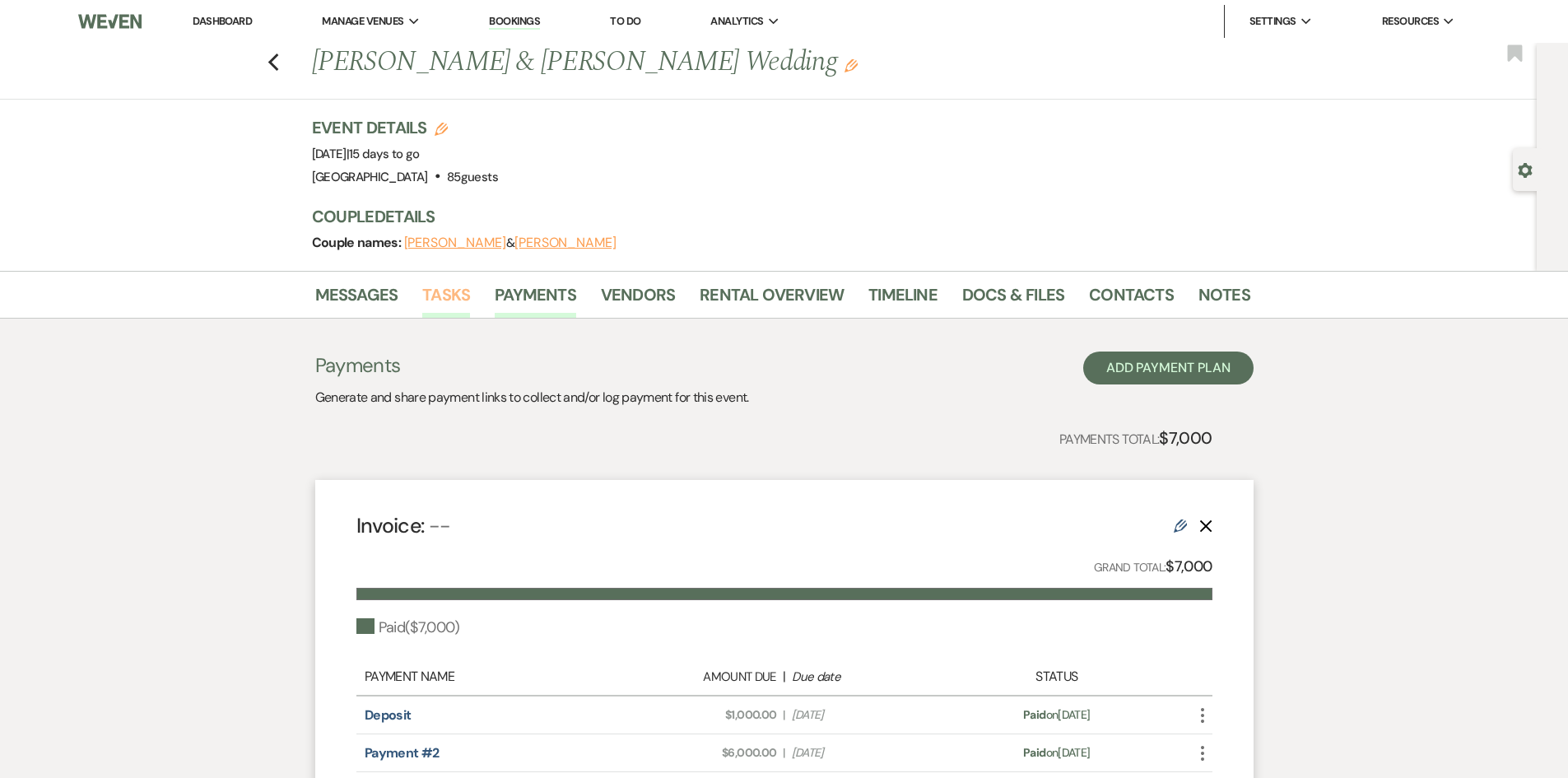
click at [449, 290] on link "Tasks" at bounding box center [446, 299] width 48 height 36
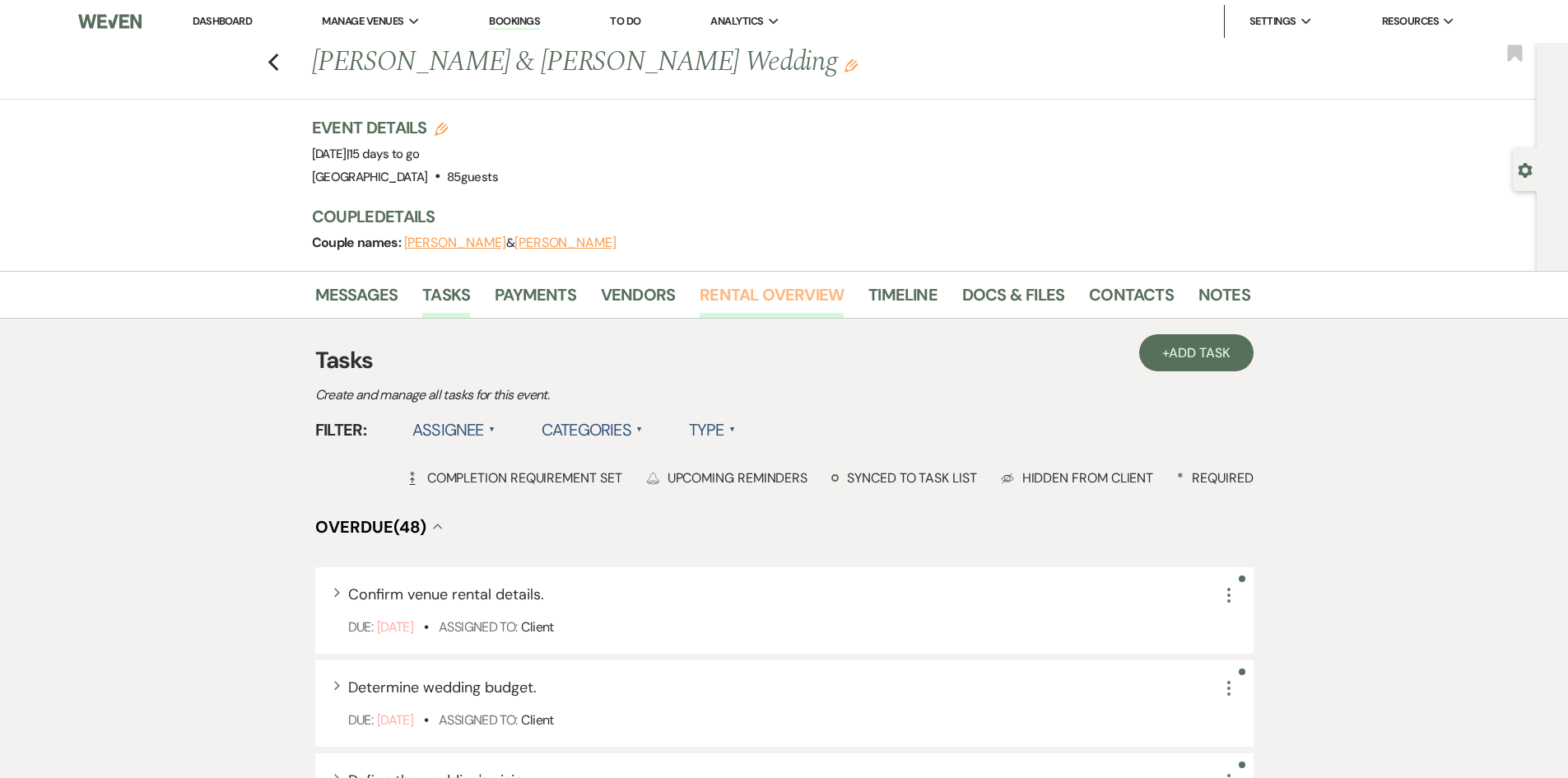
click at [779, 292] on link "Rental Overview" at bounding box center [771, 299] width 144 height 36
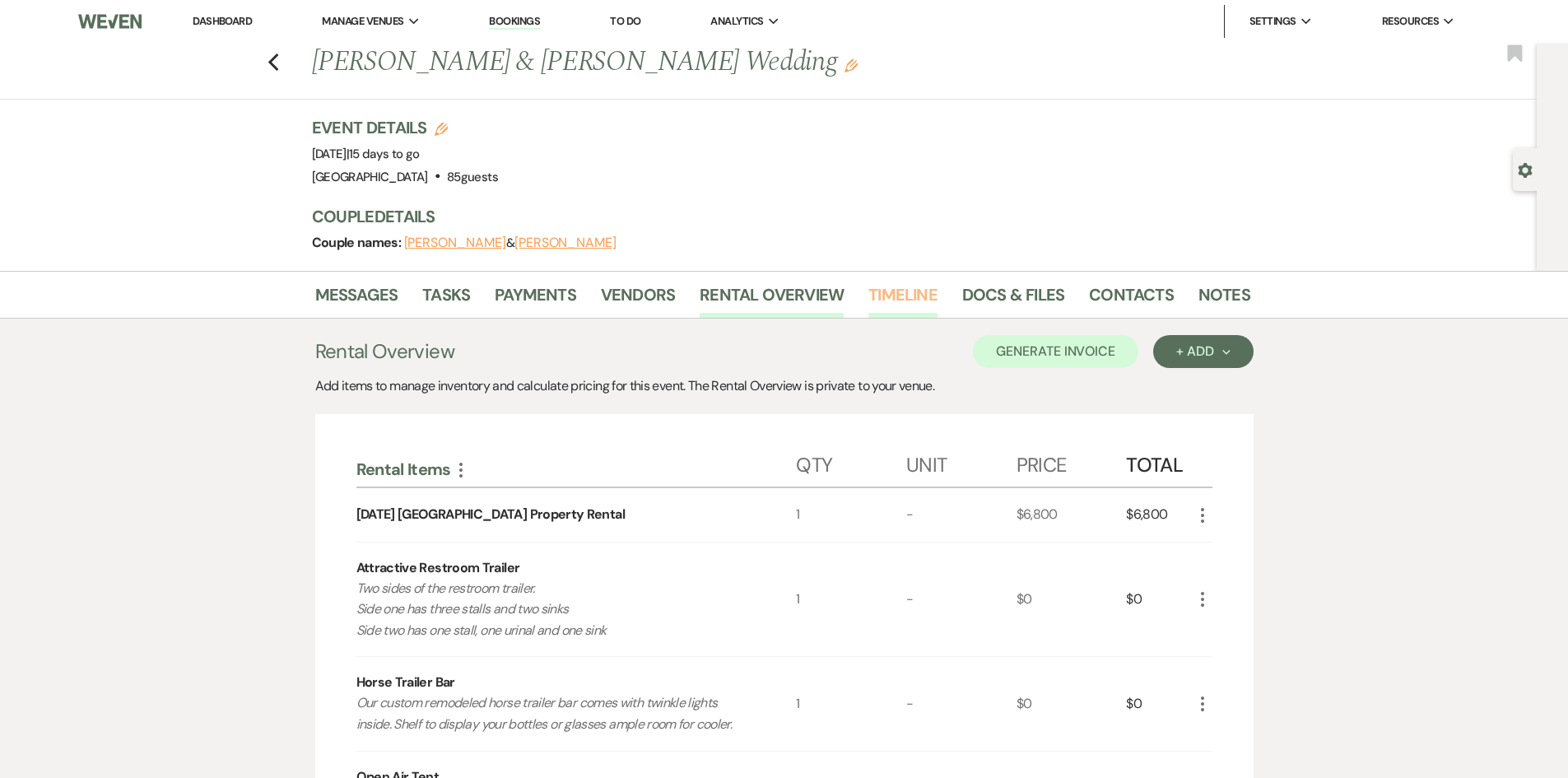
click at [903, 287] on link "Timeline" at bounding box center [903, 299] width 69 height 36
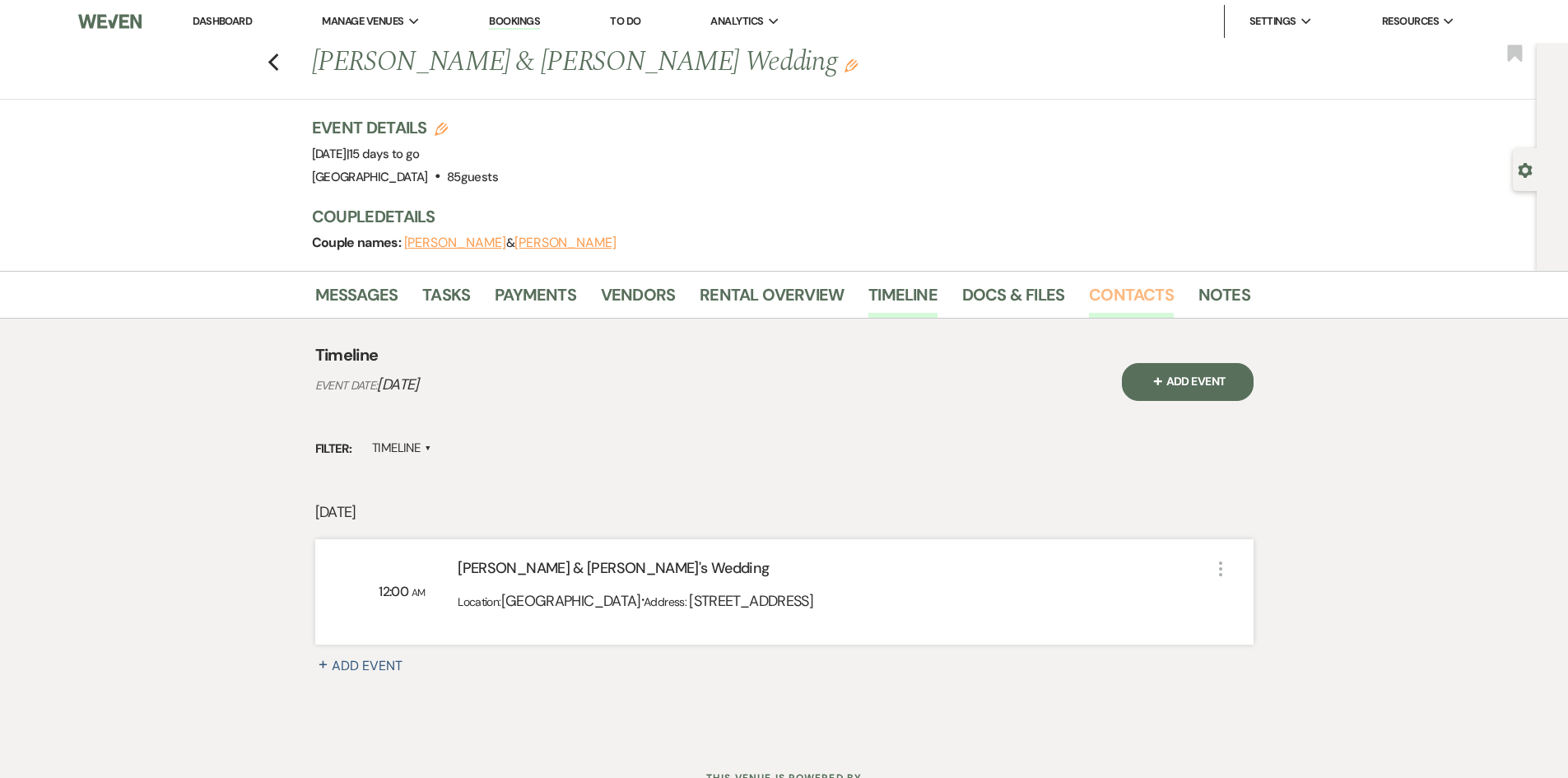
click at [1128, 297] on link "Contacts" at bounding box center [1131, 299] width 85 height 36
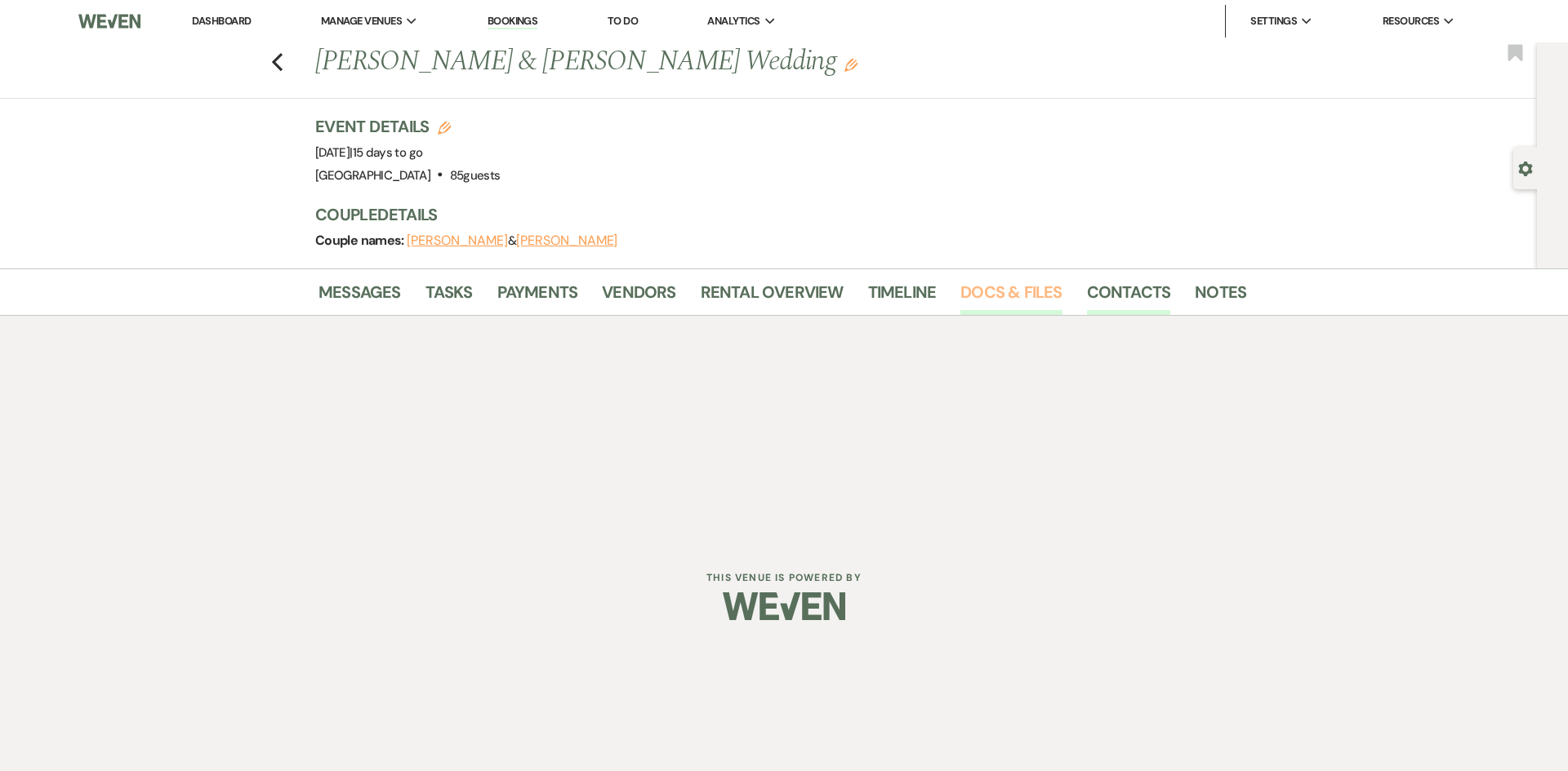
click at [1002, 295] on link "Docs & Files" at bounding box center [1010, 296] width 101 height 36
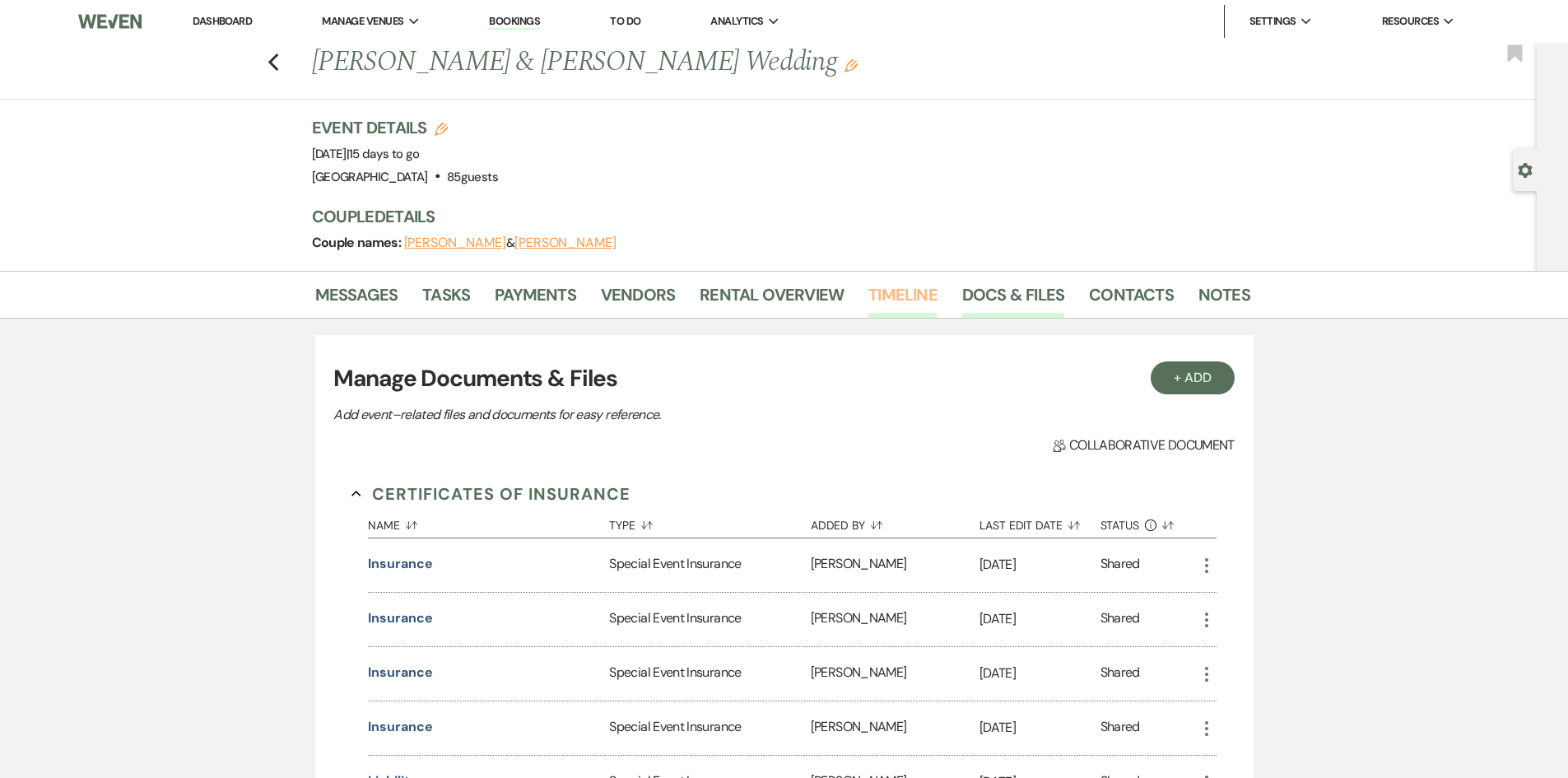
click at [915, 289] on link "Timeline" at bounding box center [903, 299] width 69 height 36
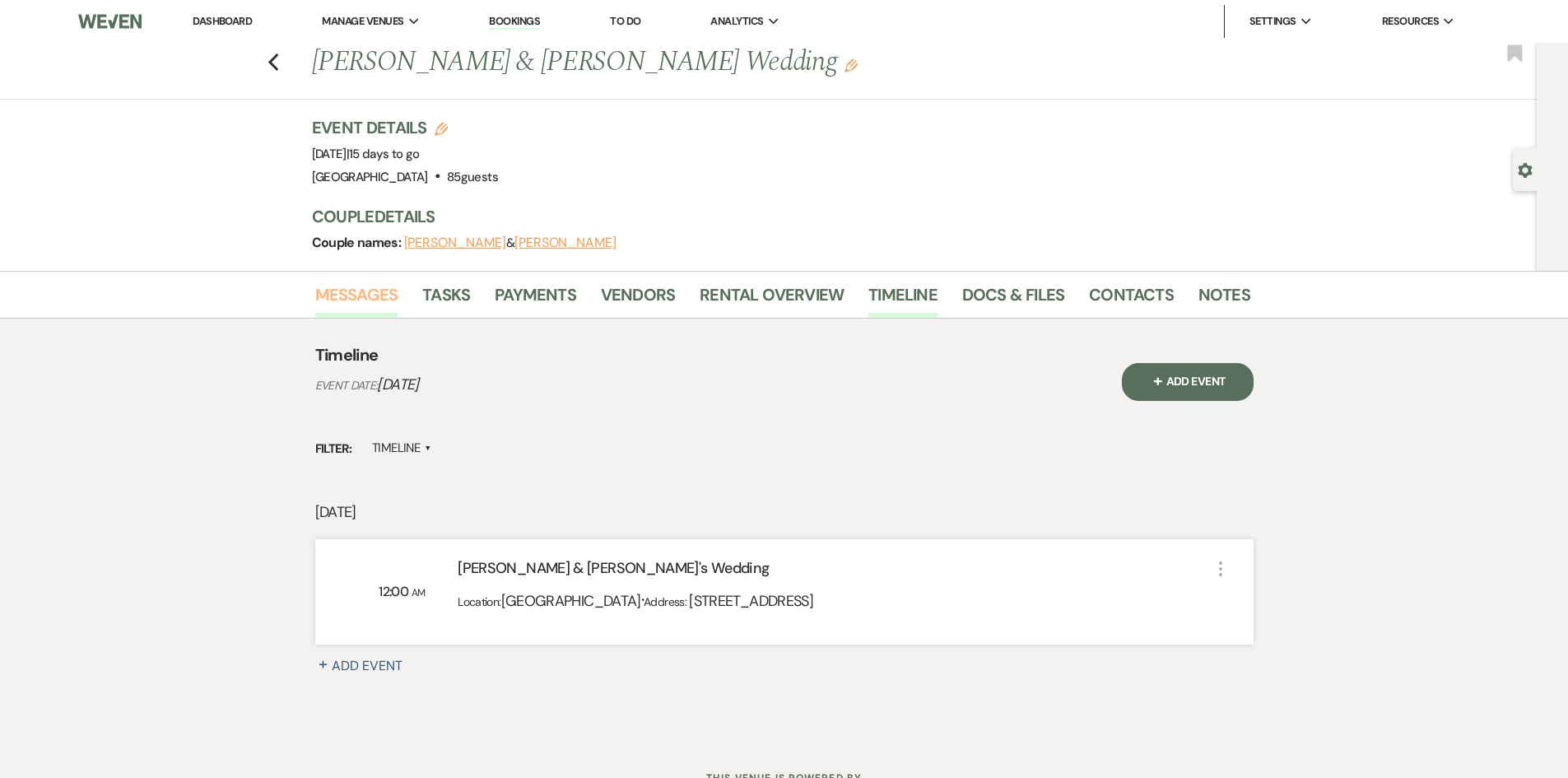
click at [355, 290] on link "Messages" at bounding box center [357, 299] width 83 height 36
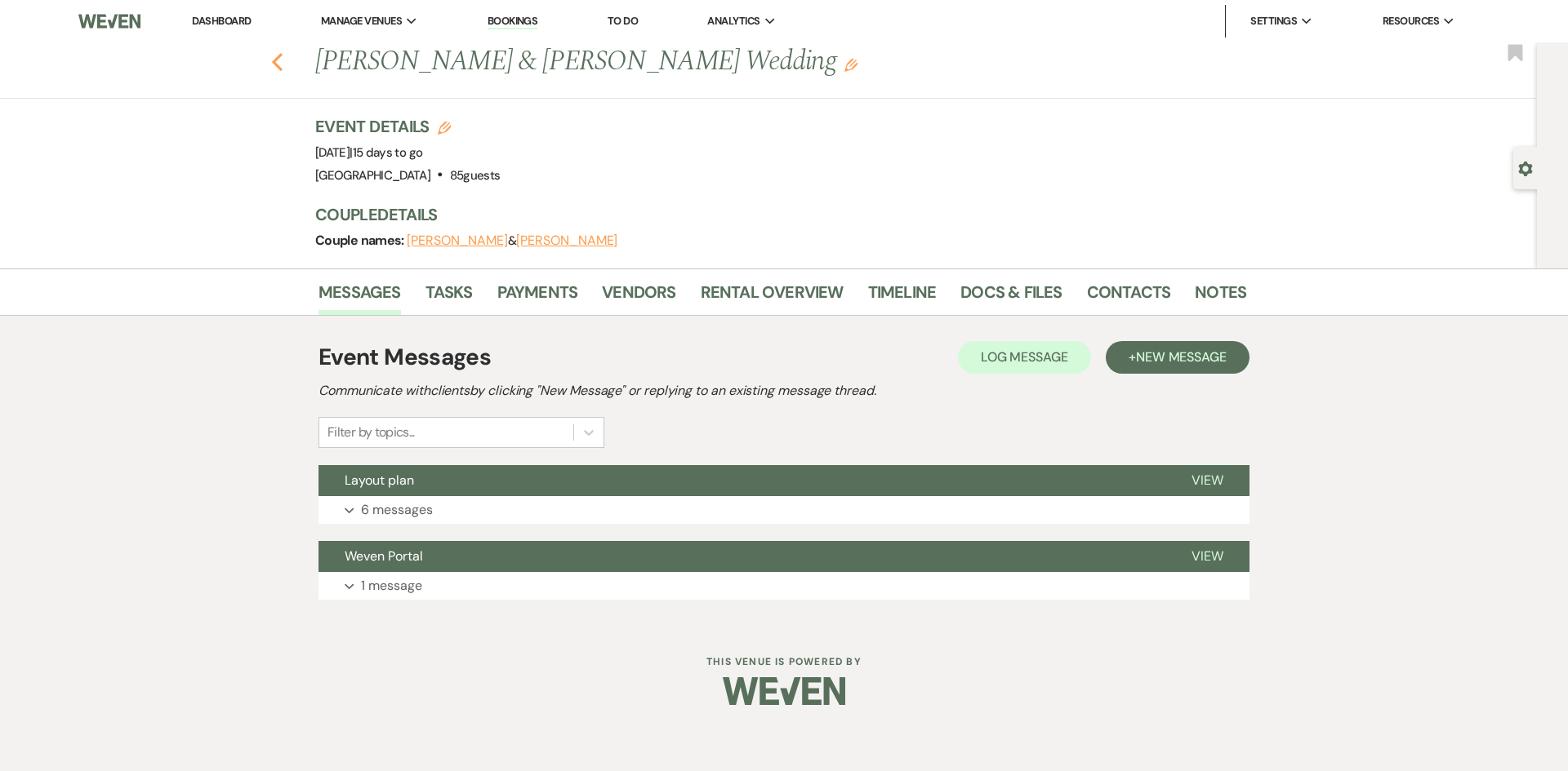
click at [272, 63] on icon "Previous" at bounding box center [277, 62] width 13 height 19
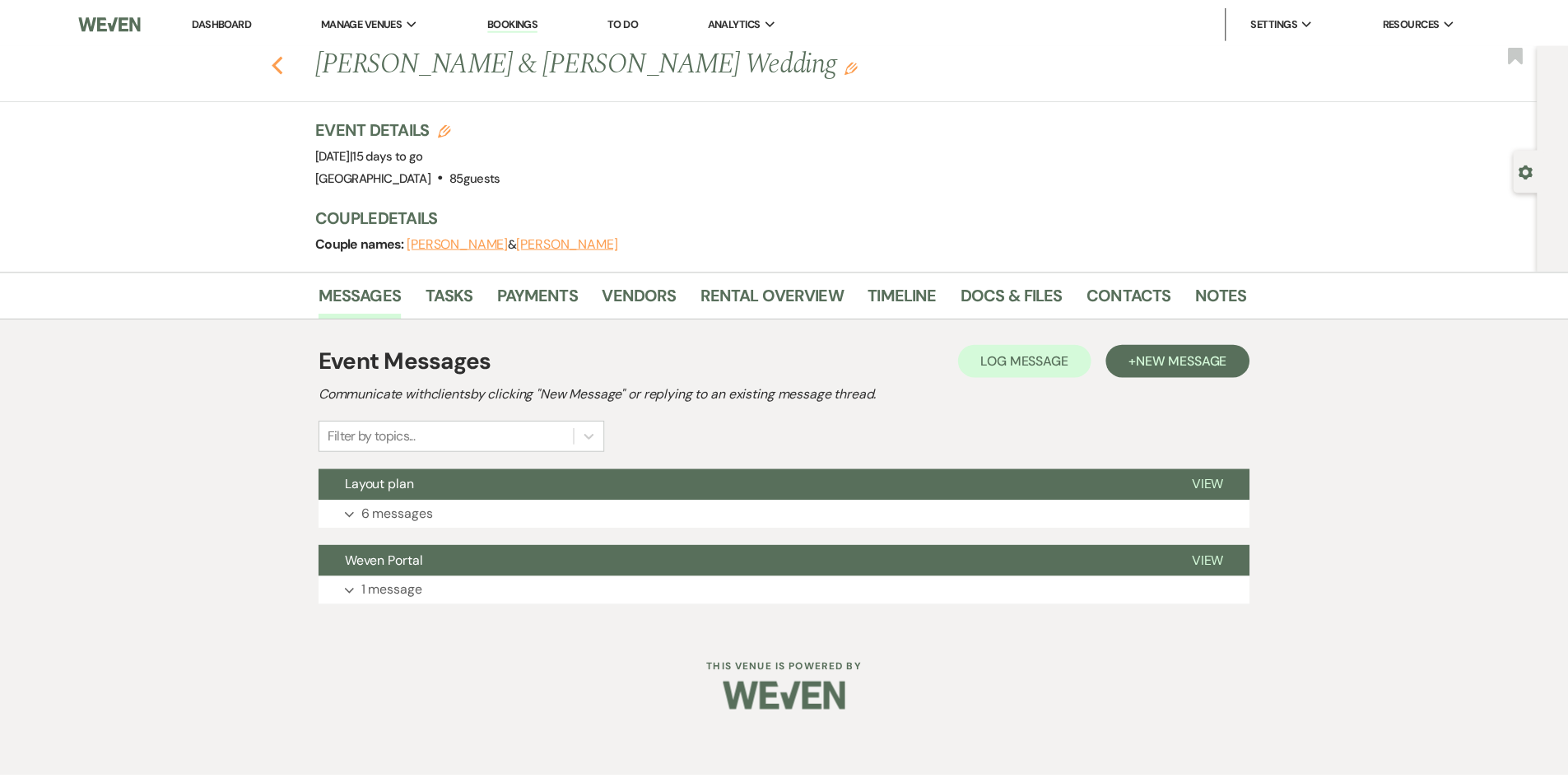
scroll to position [1402, 0]
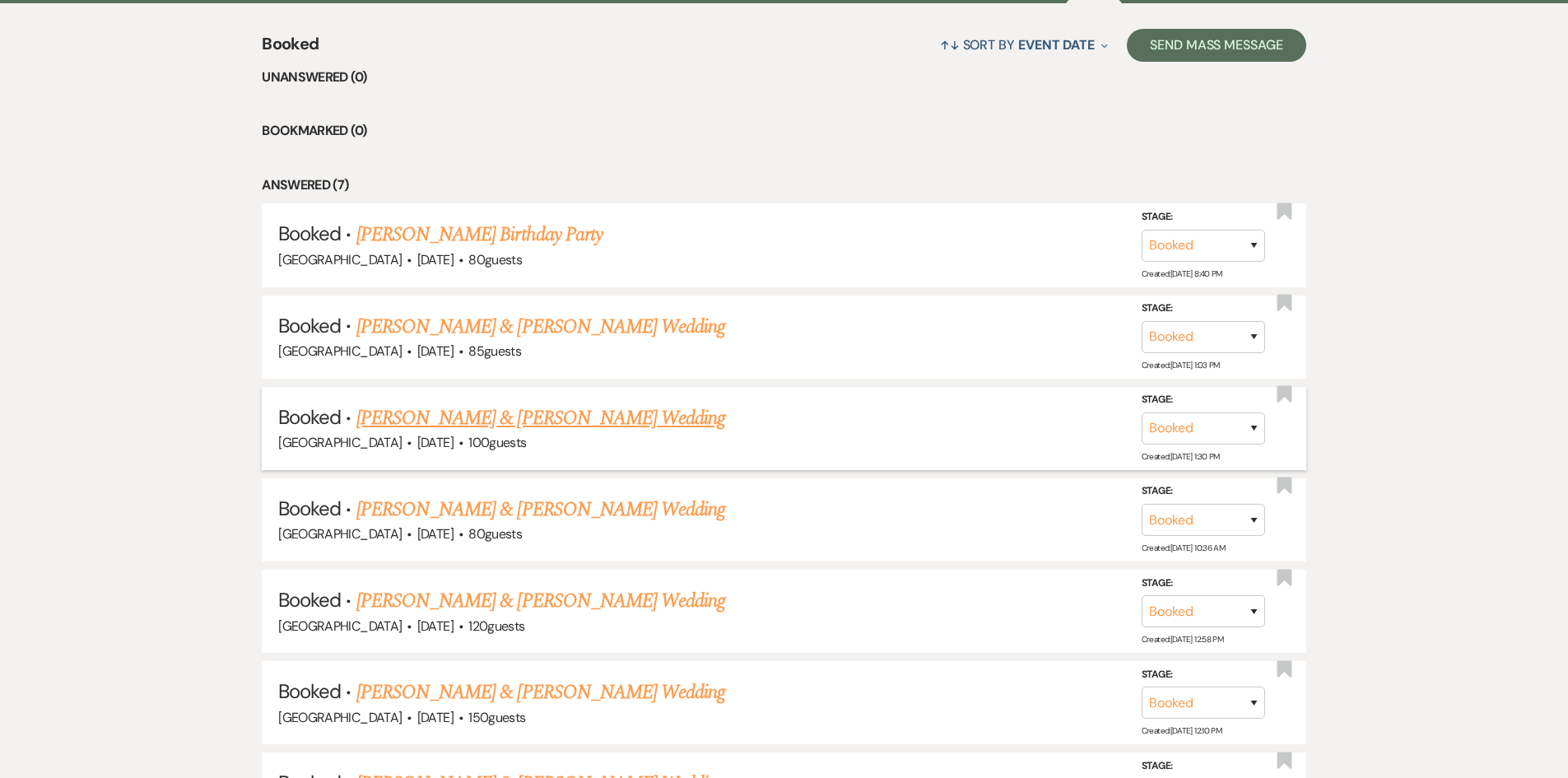
click at [518, 414] on link "[PERSON_NAME] & [PERSON_NAME] Wedding" at bounding box center [540, 418] width 369 height 29
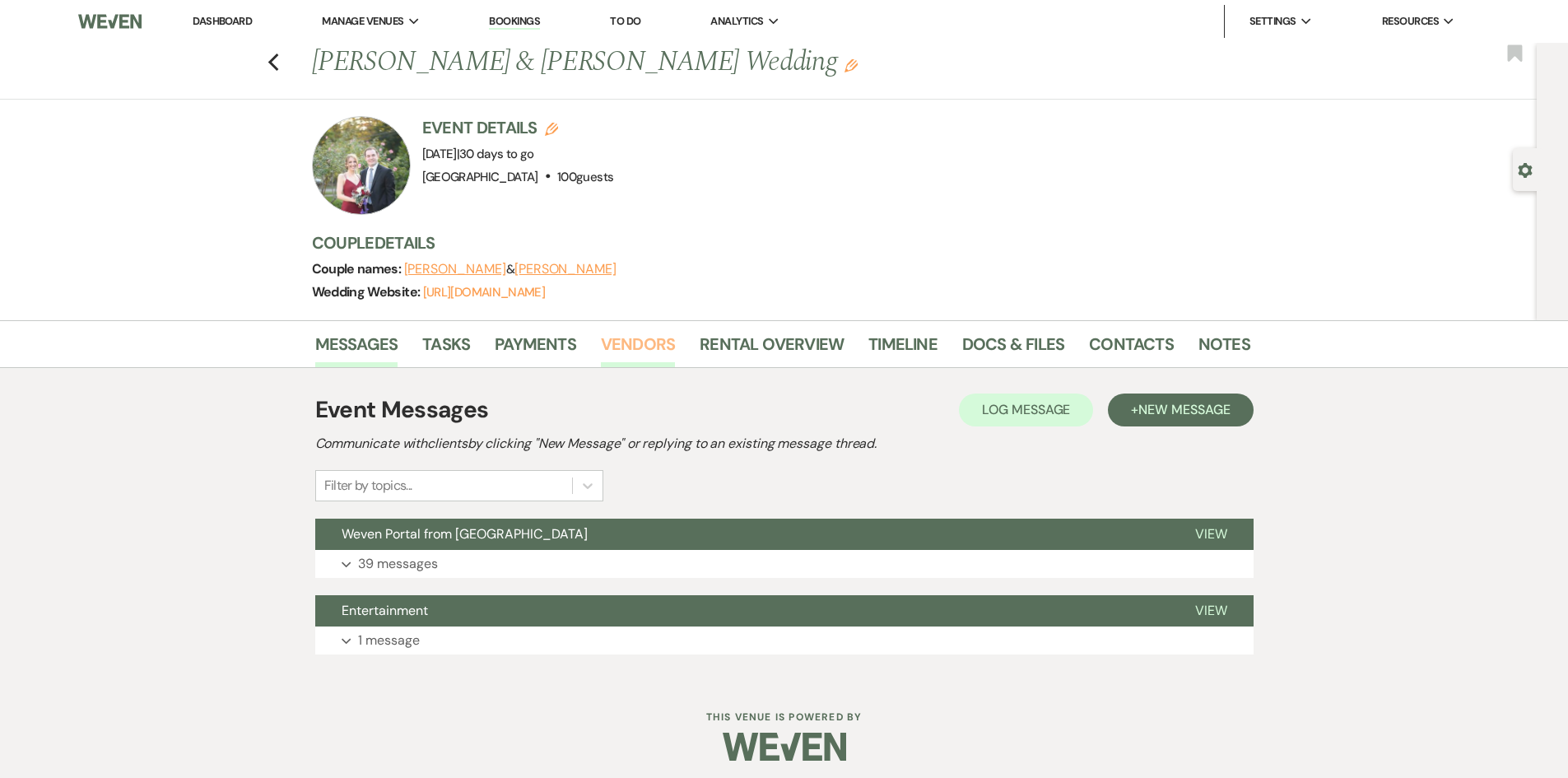
click at [616, 338] on link "Vendors" at bounding box center [638, 349] width 74 height 36
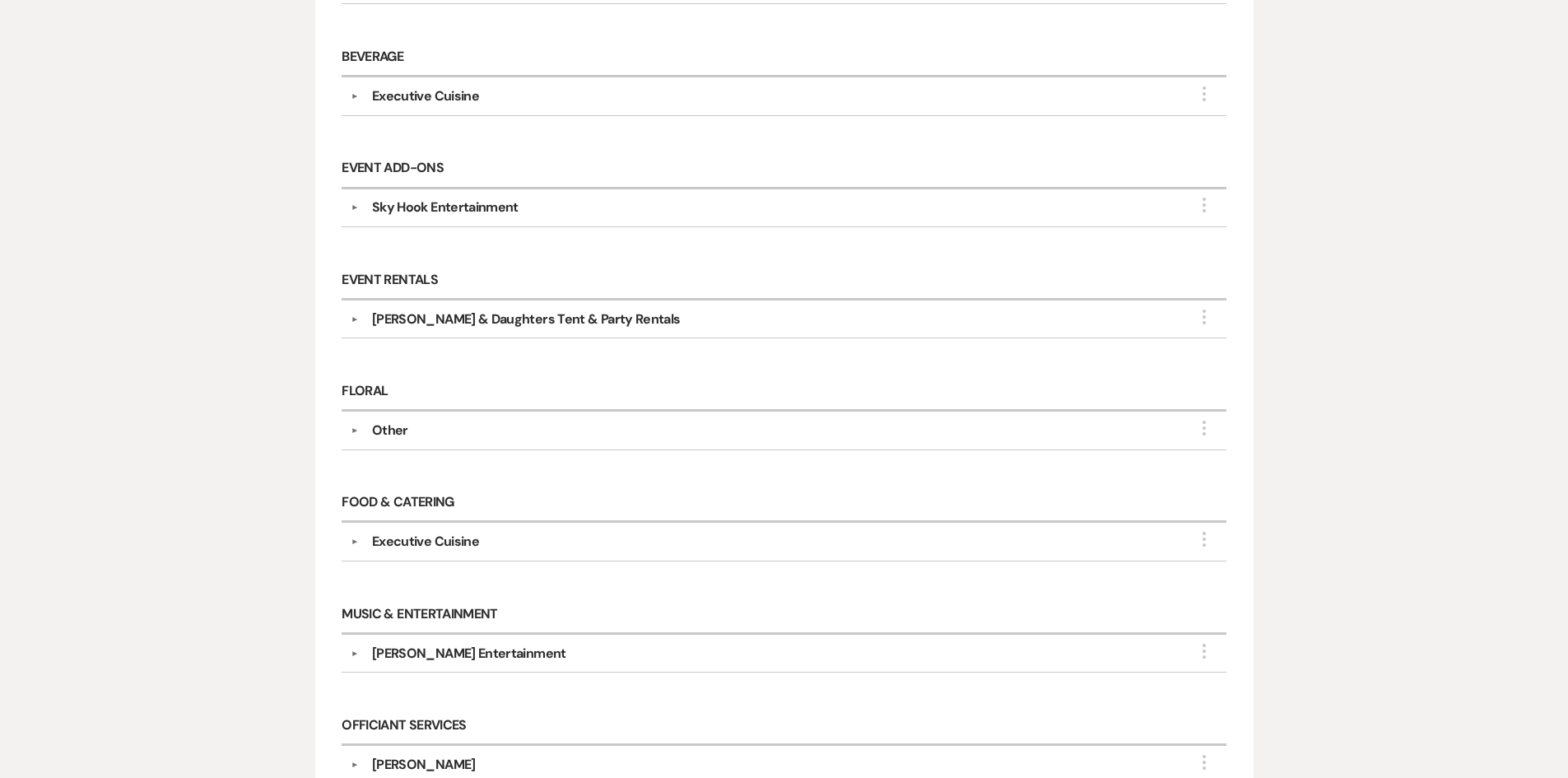
scroll to position [577, 0]
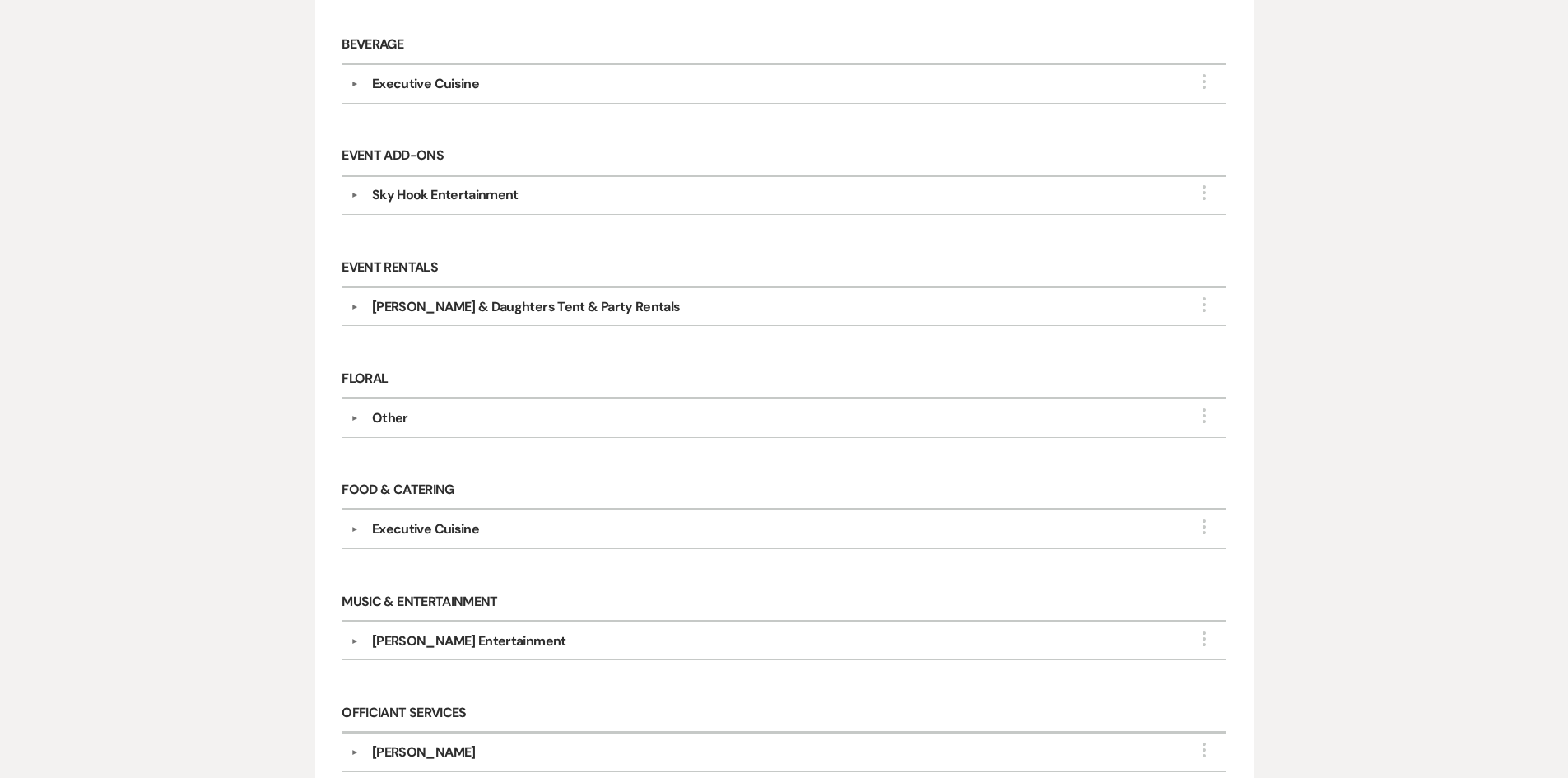
click at [379, 414] on div "Other" at bounding box center [390, 418] width 36 height 19
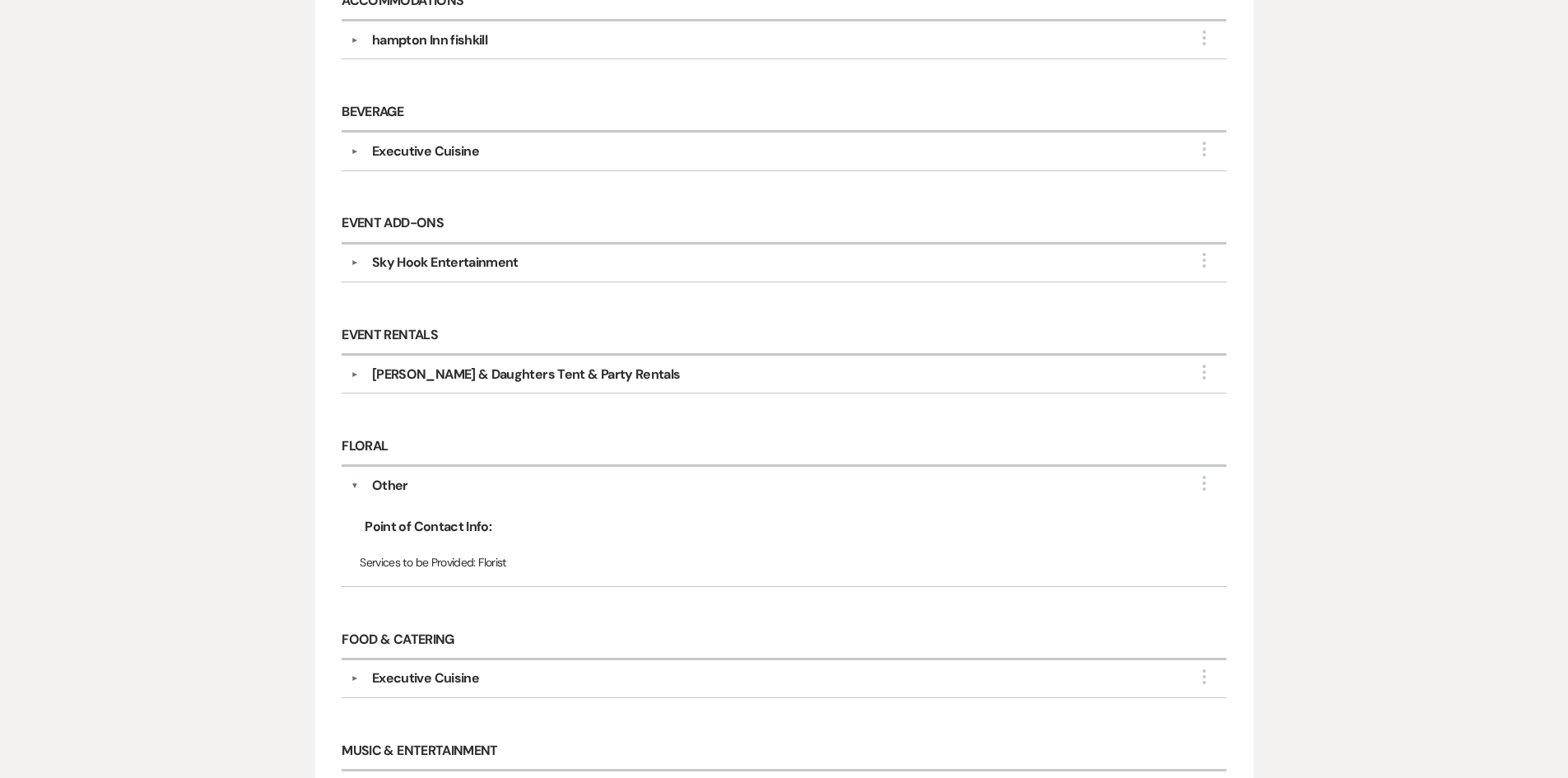
scroll to position [494, 0]
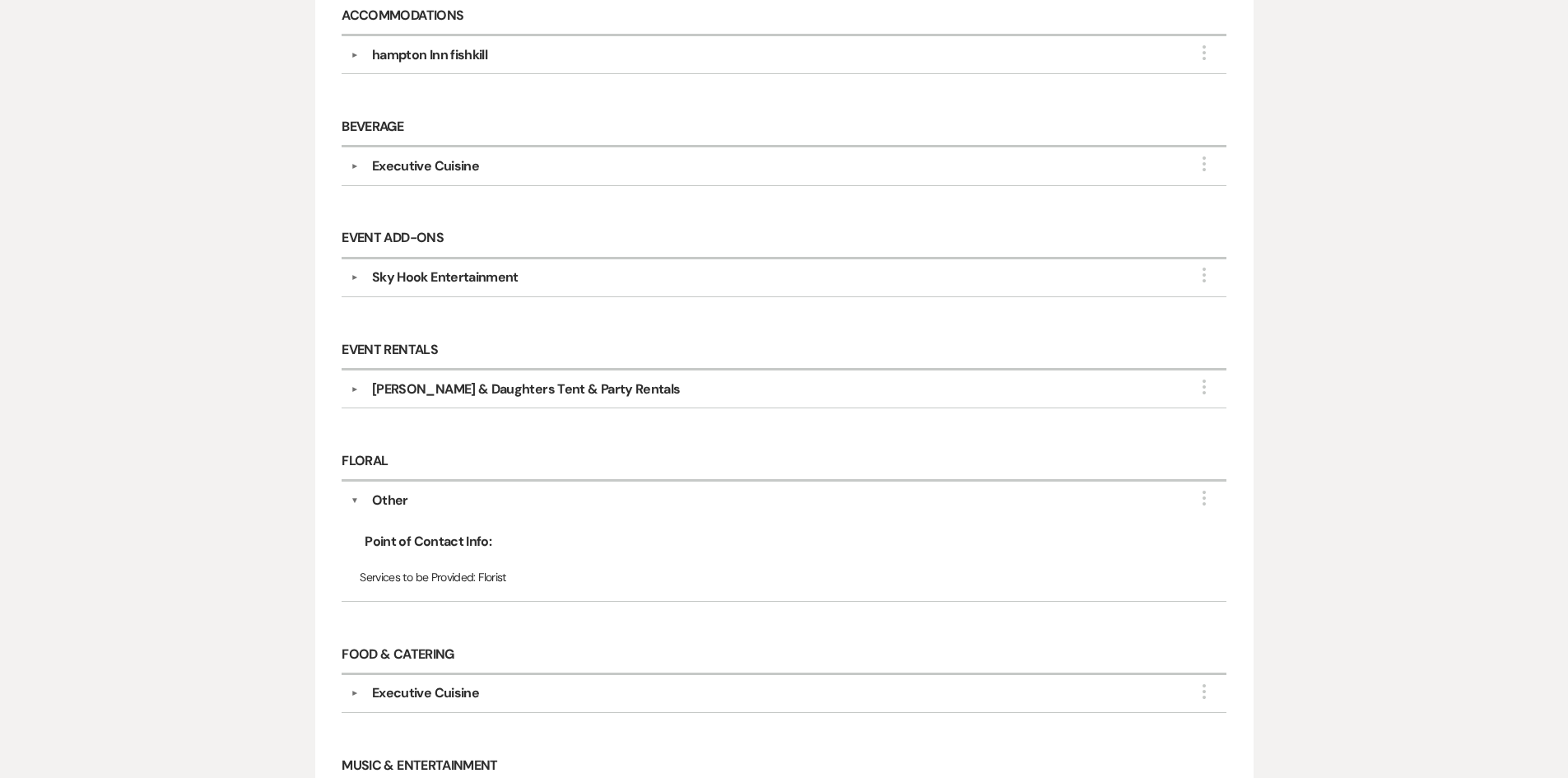
click at [434, 280] on div "Sky Hook Entertainment" at bounding box center [445, 277] width 146 height 19
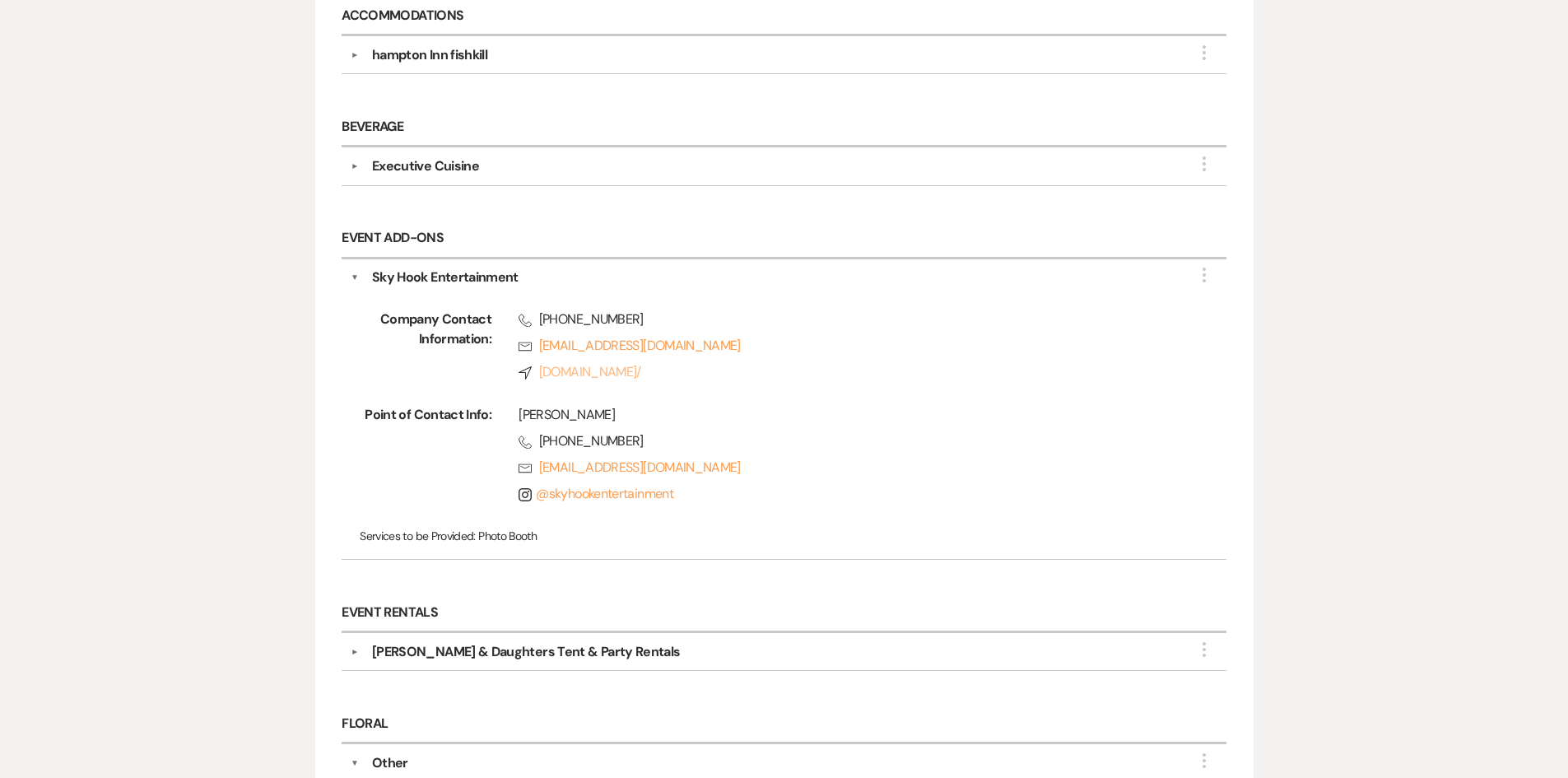
click at [670, 370] on link "Compass [DOMAIN_NAME]/" at bounding box center [846, 371] width 655 height 19
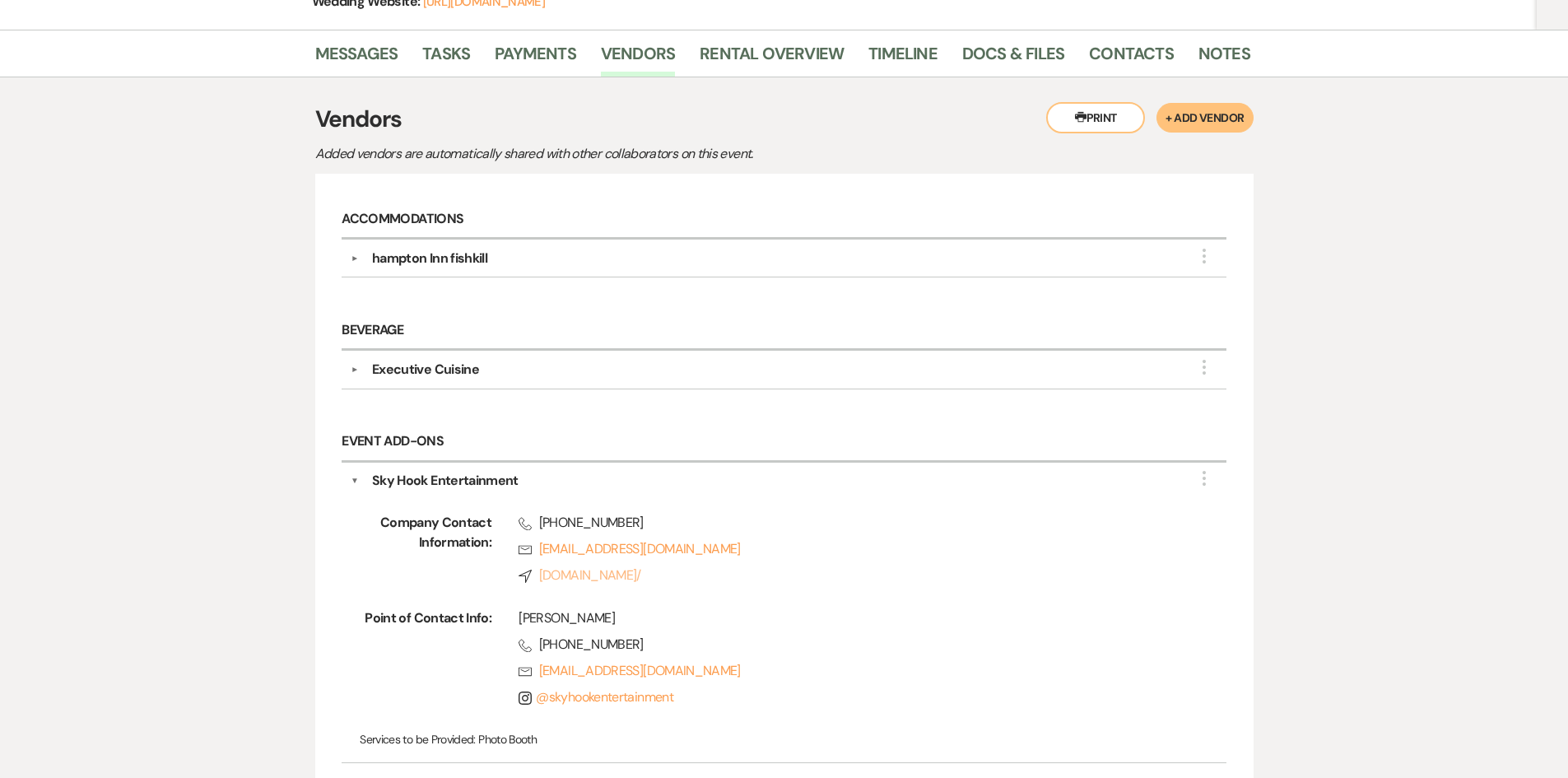
scroll to position [83, 0]
